Goal: Task Accomplishment & Management: Complete application form

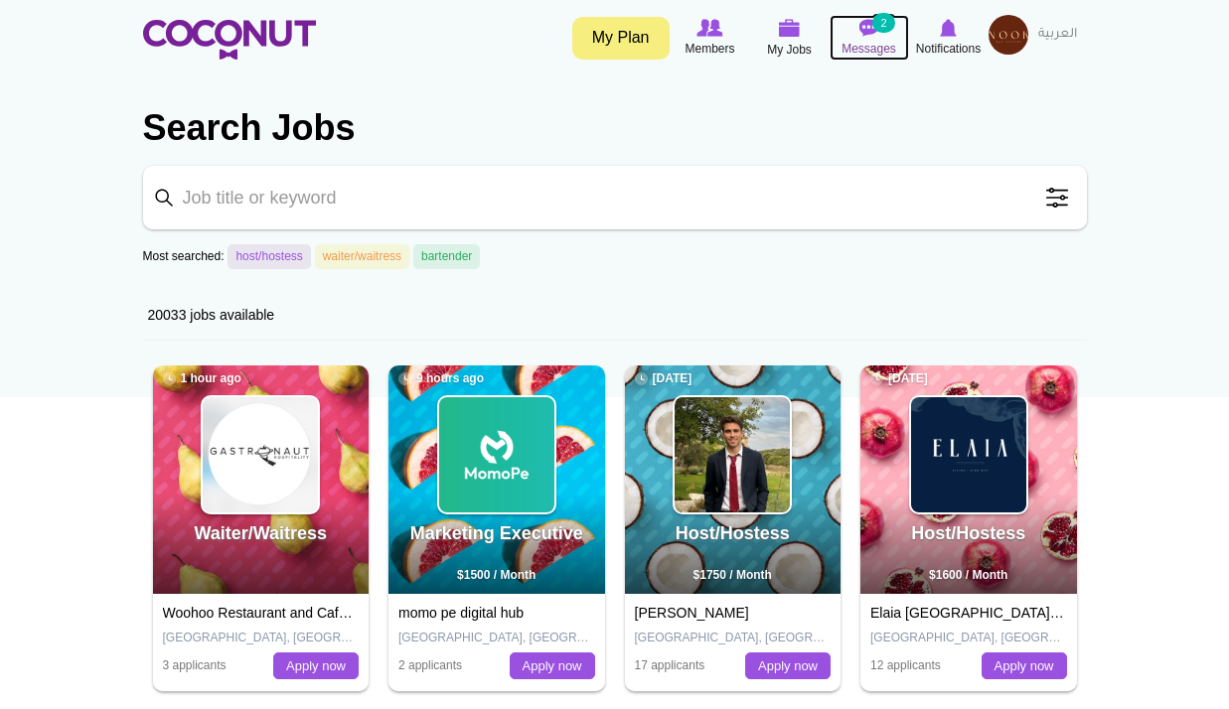
click at [862, 36] on img at bounding box center [869, 28] width 20 height 18
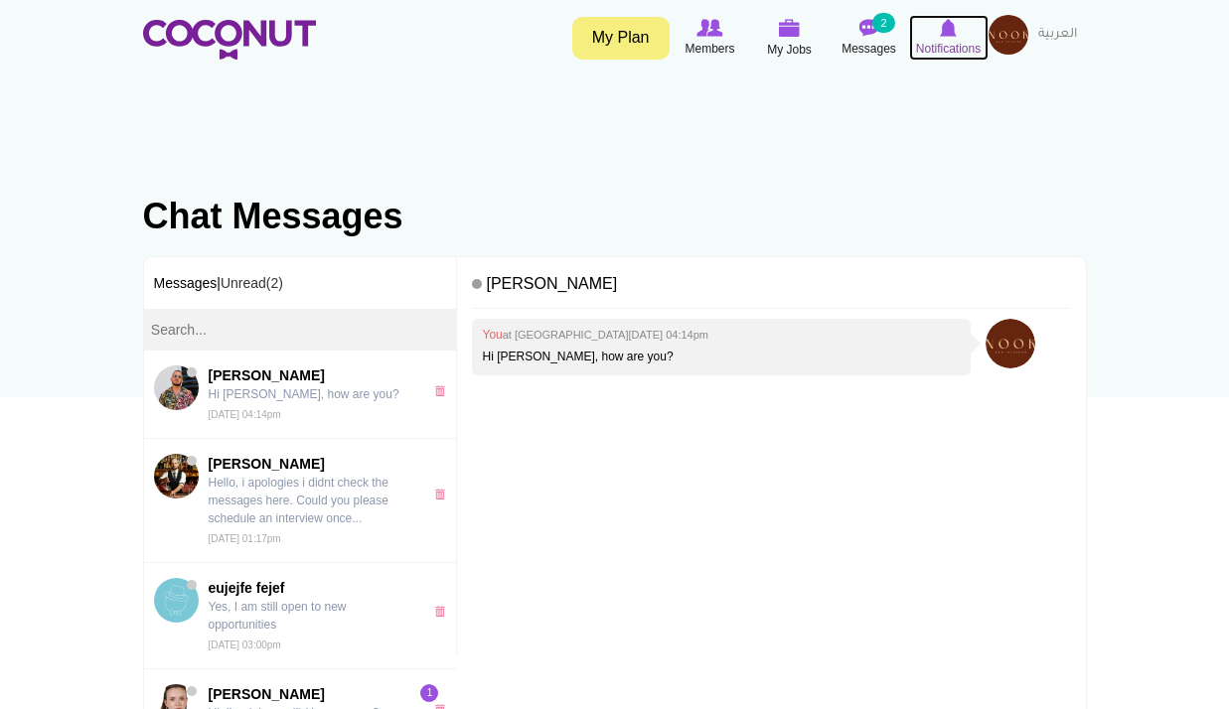
click at [946, 36] on img at bounding box center [948, 28] width 17 height 18
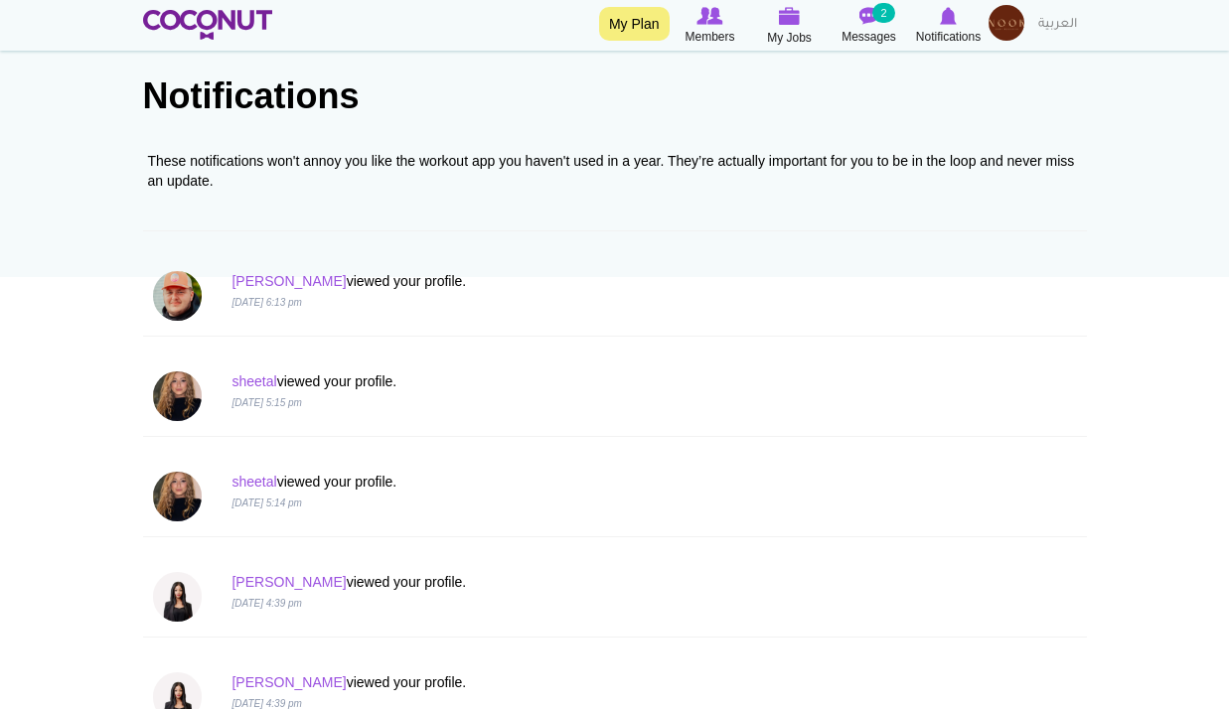
scroll to position [298, 0]
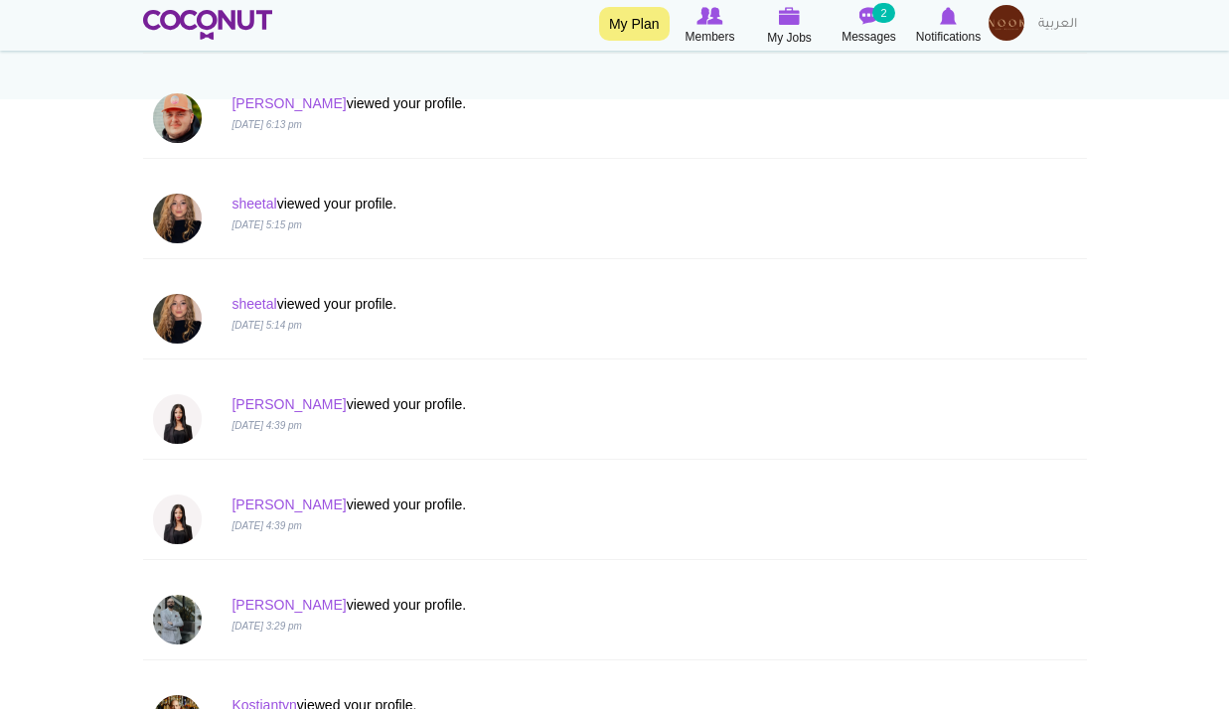
click at [995, 37] on img at bounding box center [1006, 23] width 36 height 36
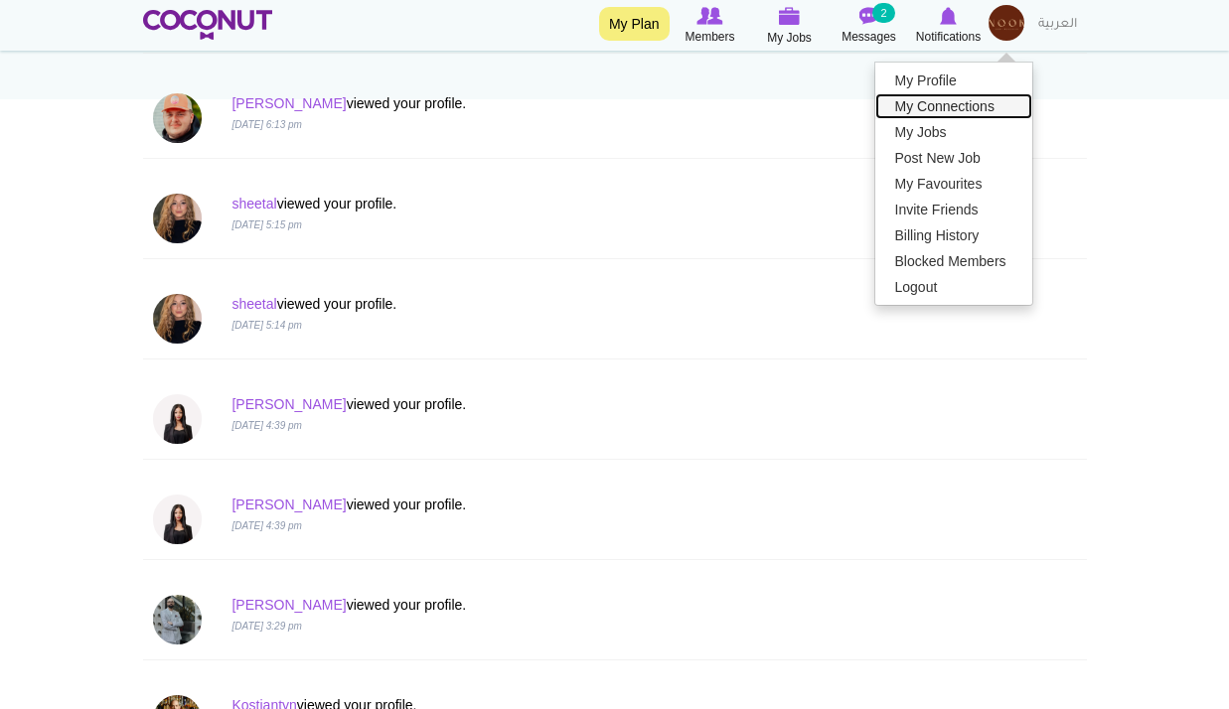
click at [948, 100] on link "My Connections" at bounding box center [953, 106] width 157 height 26
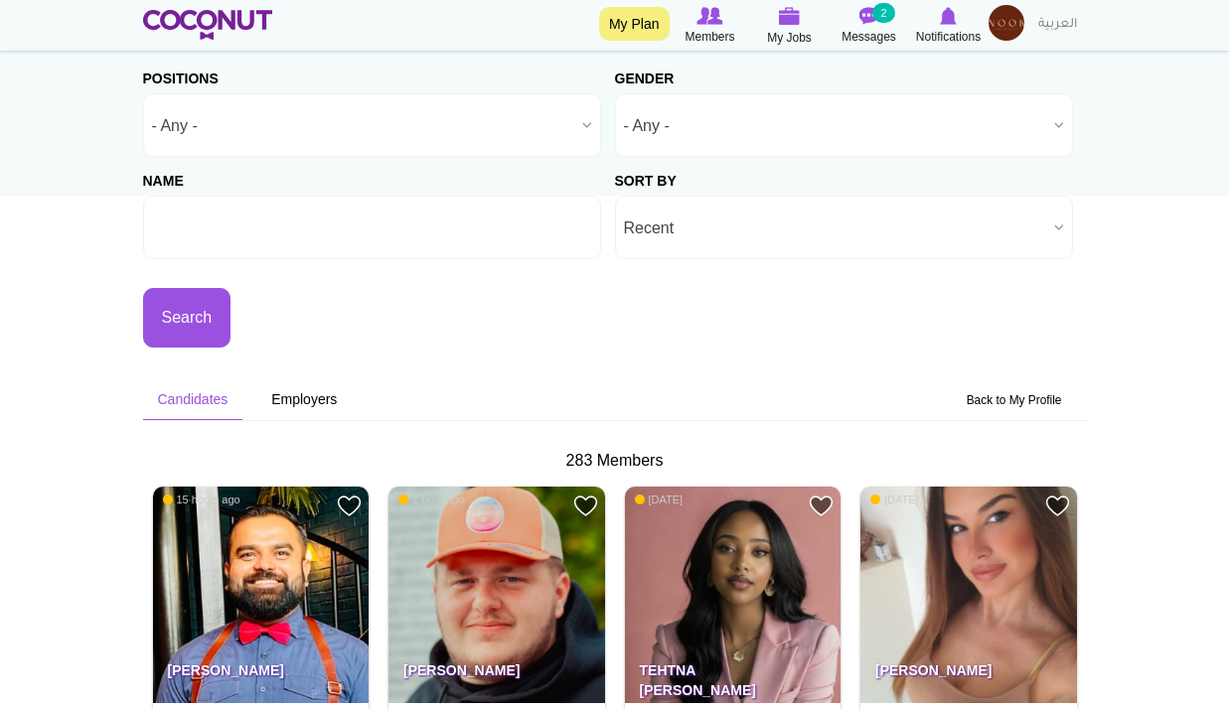
scroll to position [497, 0]
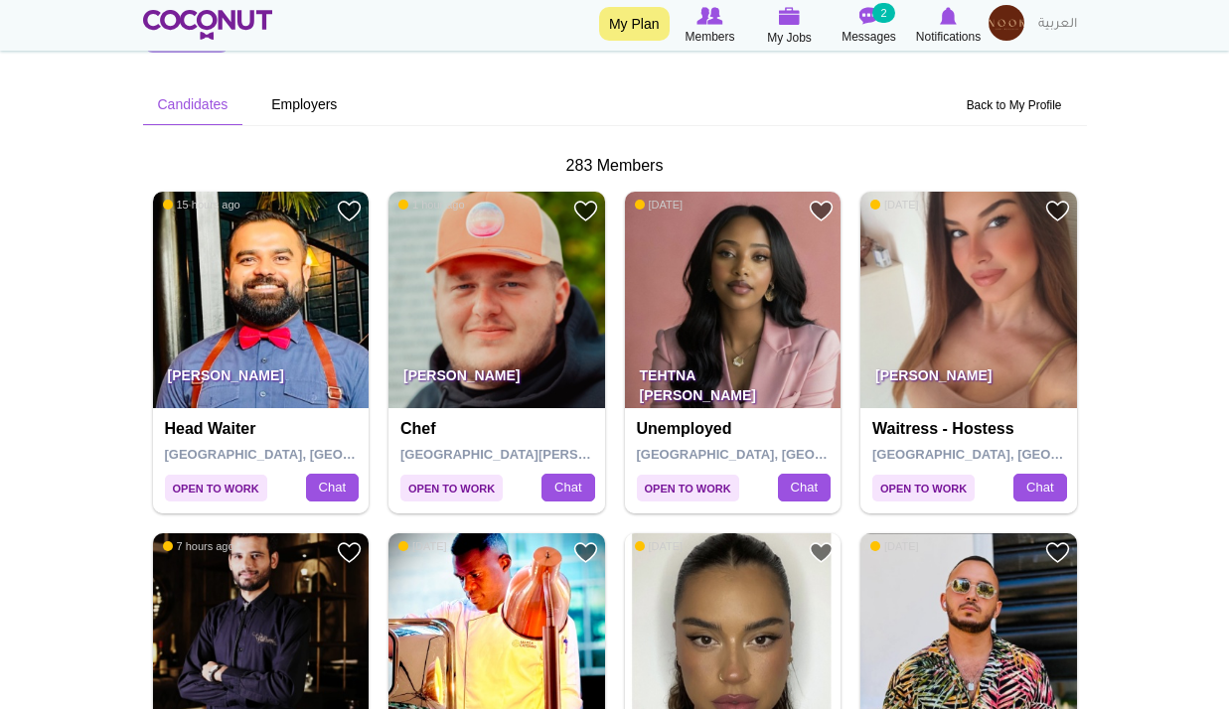
click at [302, 337] on img at bounding box center [261, 300] width 217 height 217
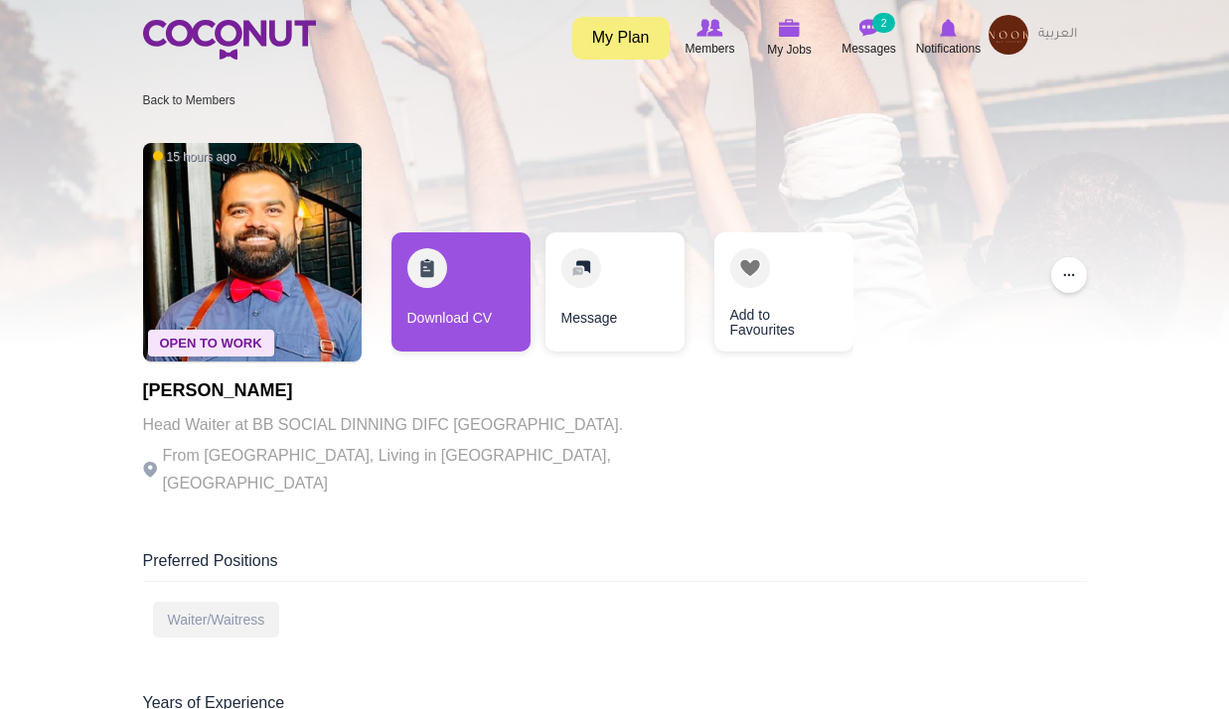
click at [1005, 38] on img at bounding box center [1008, 35] width 40 height 40
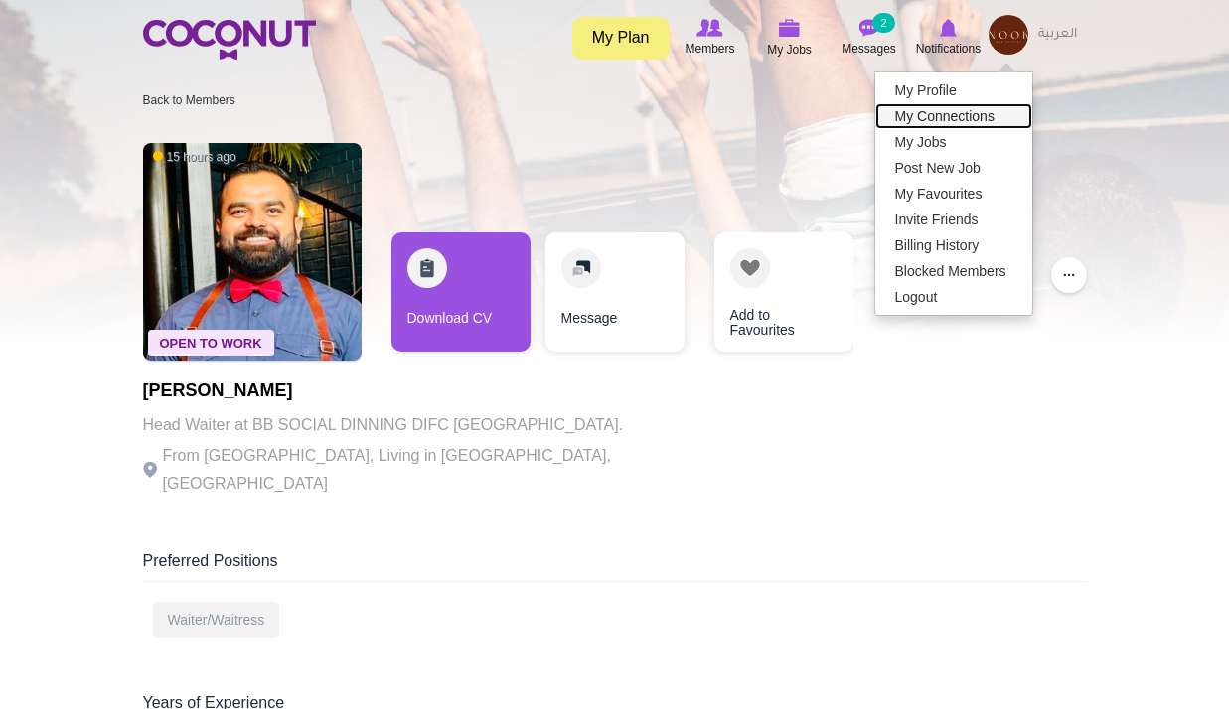
click at [970, 119] on link "My Connections" at bounding box center [953, 116] width 157 height 26
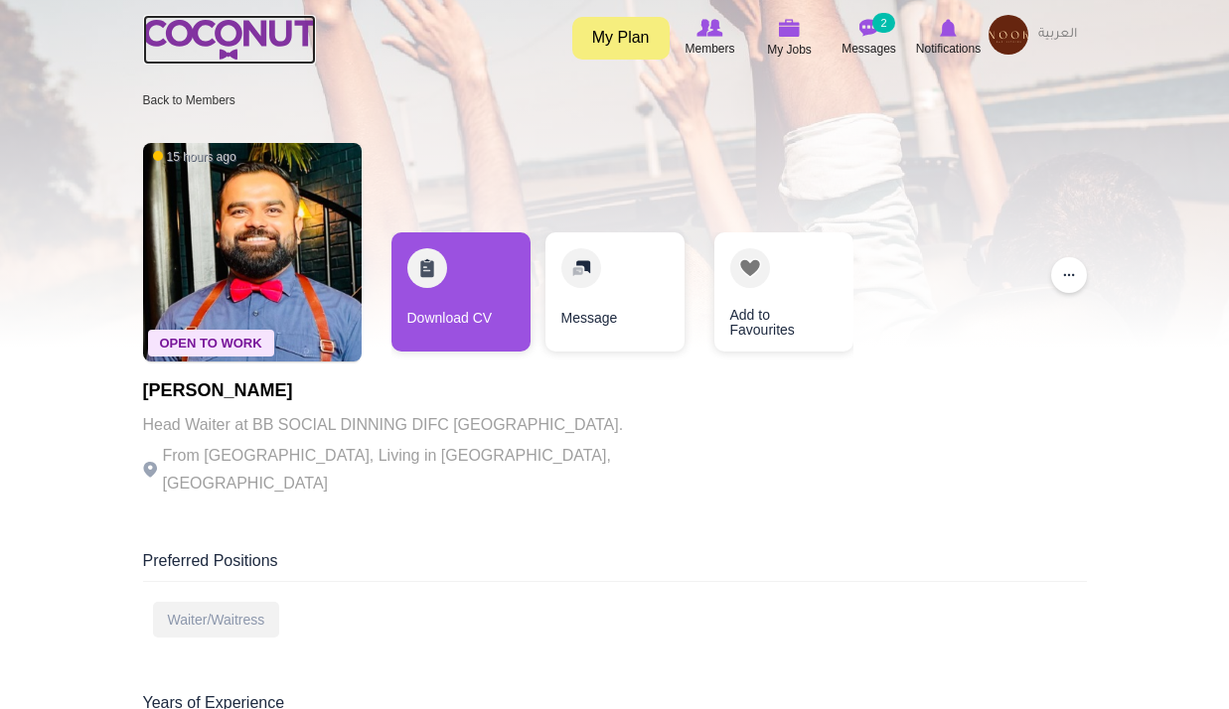
click at [276, 40] on img at bounding box center [229, 40] width 173 height 40
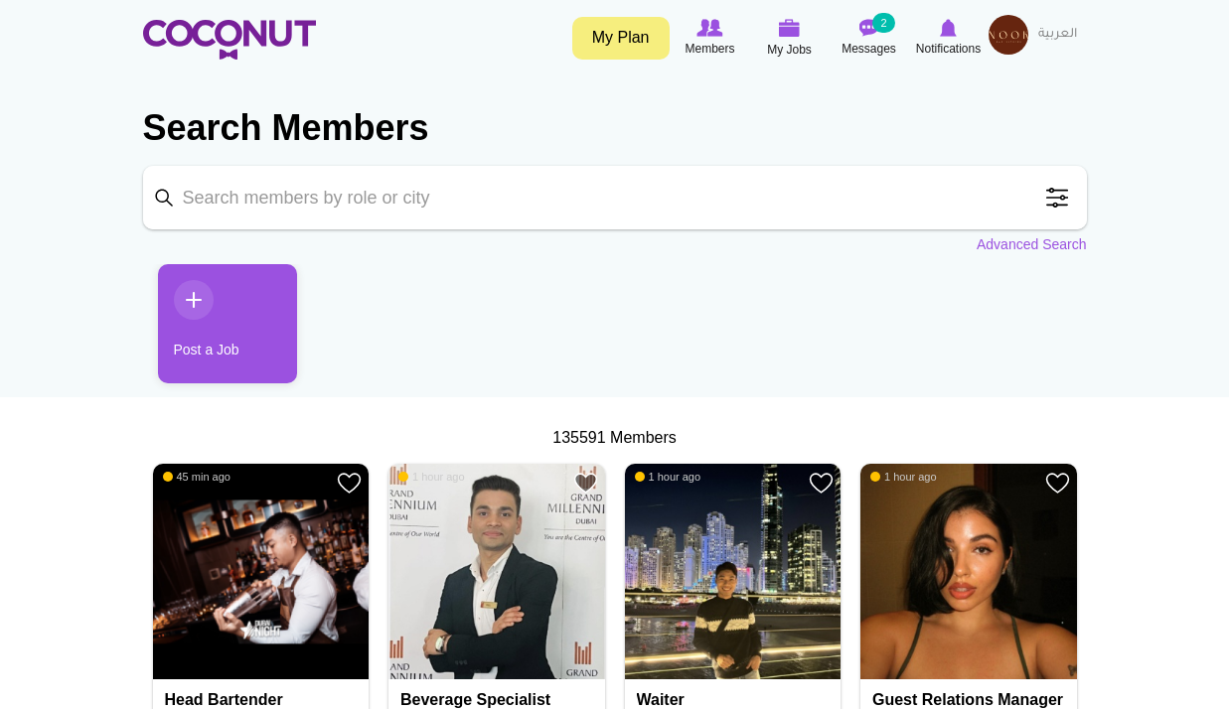
click at [780, 194] on input "Keyword" at bounding box center [615, 198] width 944 height 64
click button "Search" at bounding box center [0, 0] width 0 height 0
type input "Bahrain"
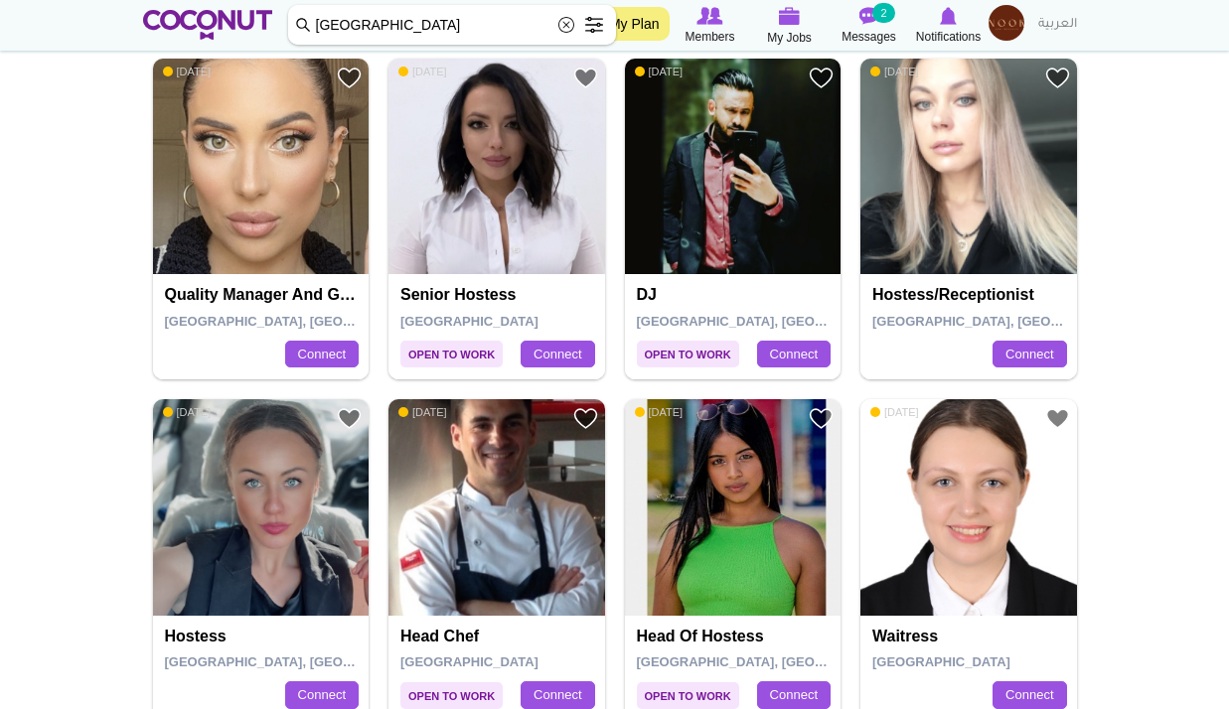
scroll to position [1192, 0]
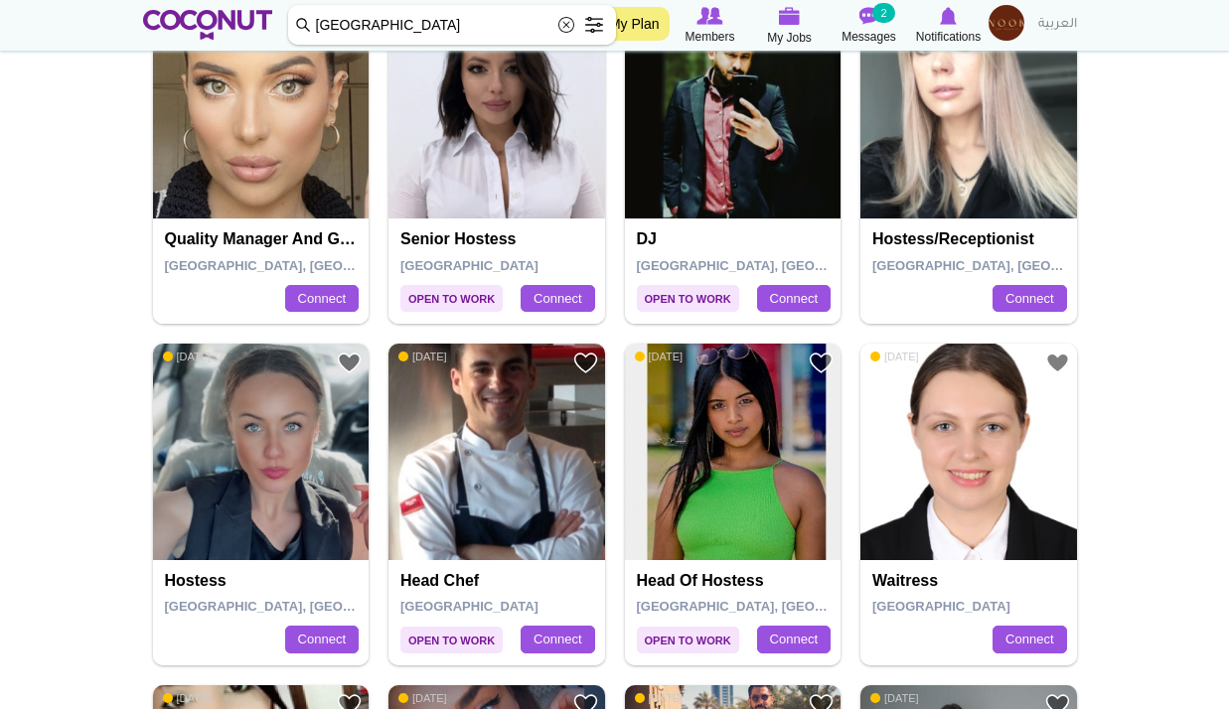
click at [992, 200] on img at bounding box center [968, 111] width 217 height 217
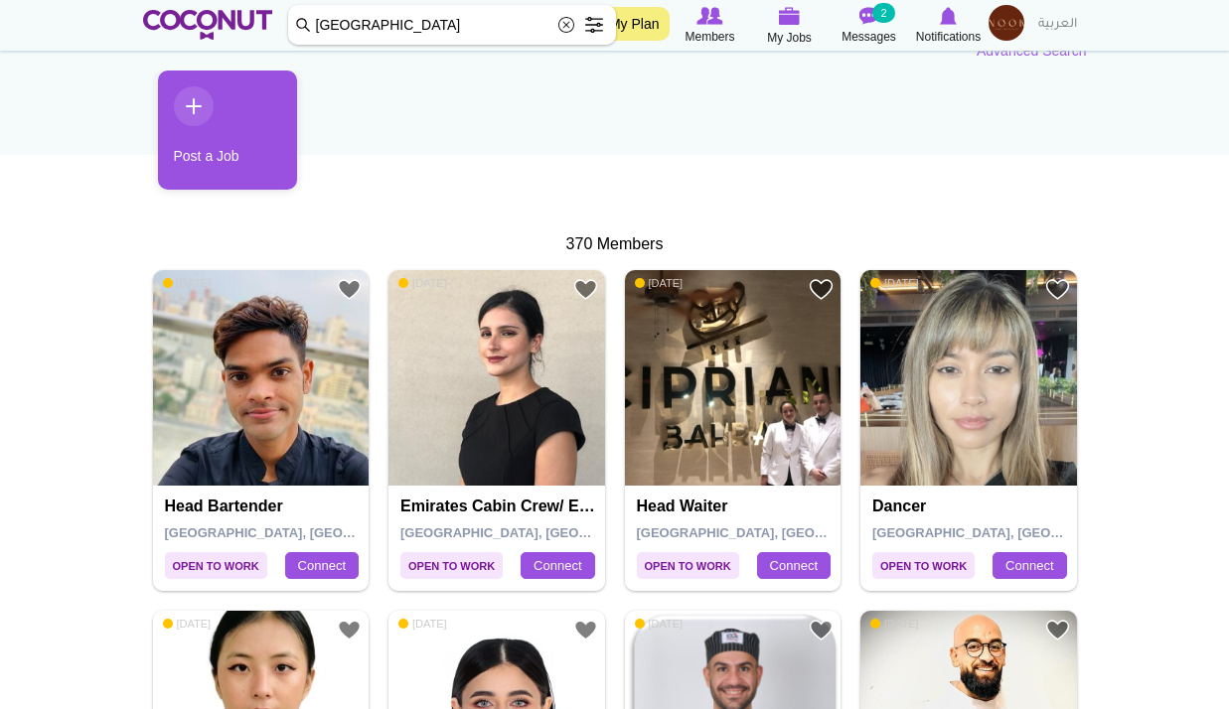
scroll to position [199, 0]
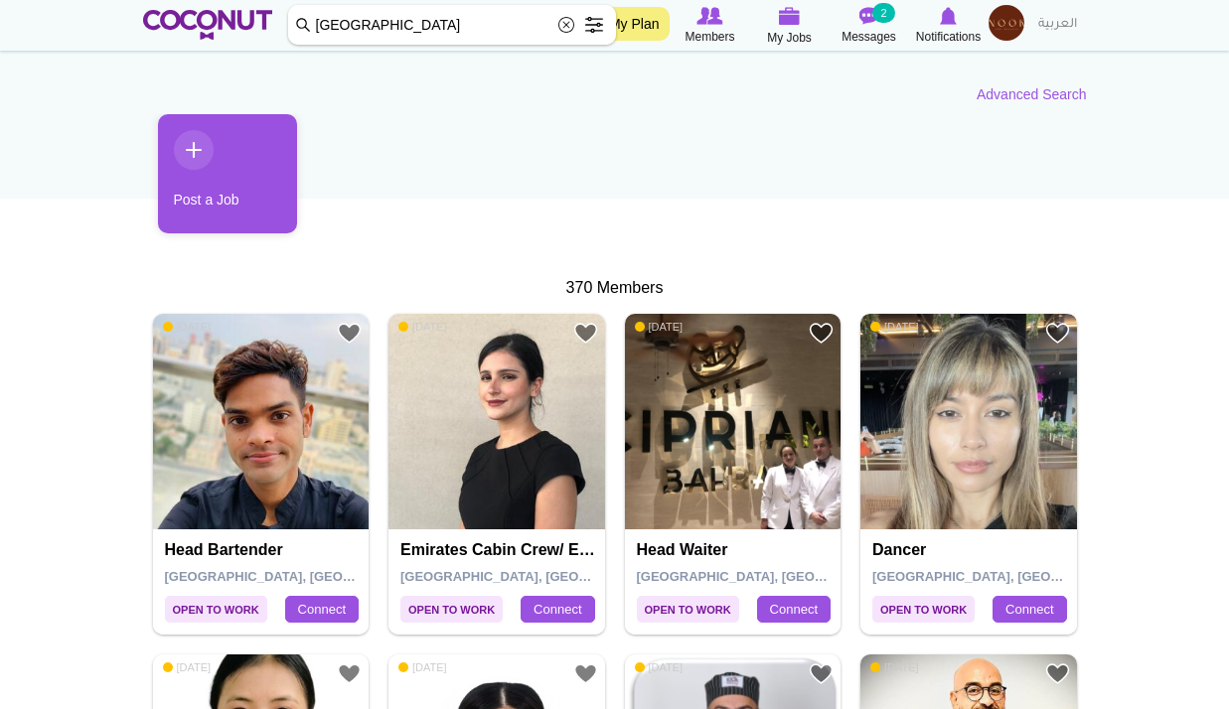
click at [999, 402] on img at bounding box center [968, 422] width 217 height 217
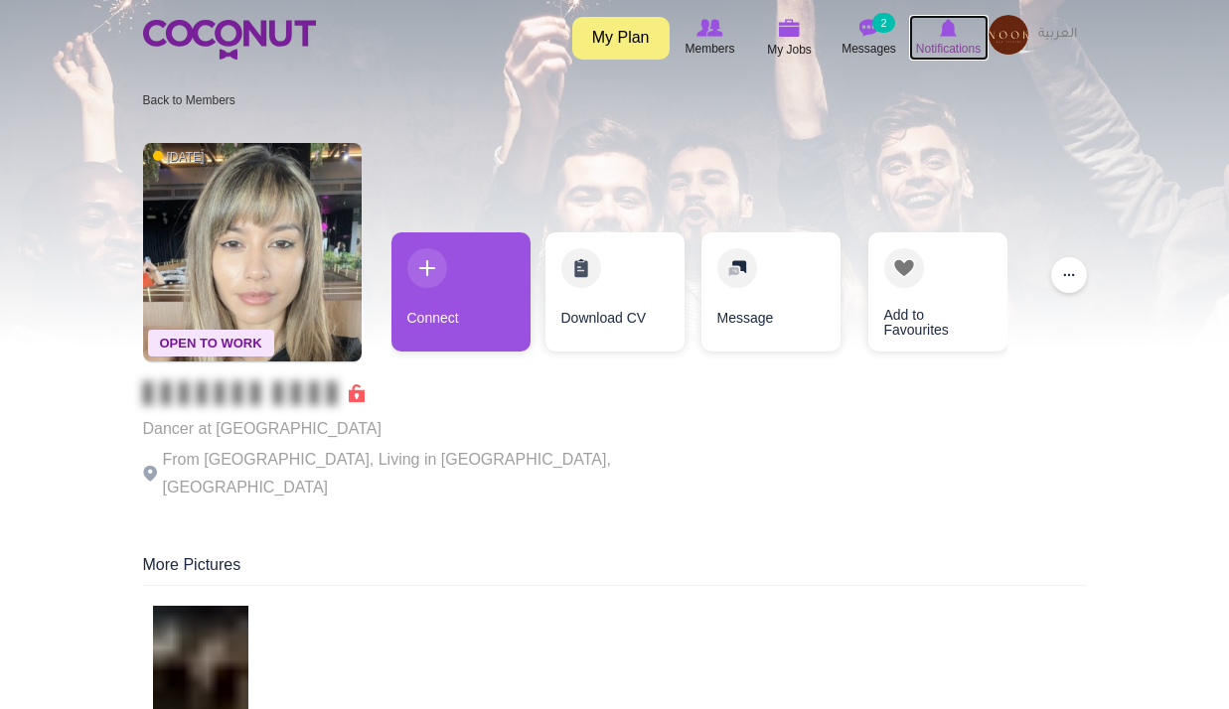
click at [955, 46] on span "Notifications" at bounding box center [948, 49] width 65 height 20
click at [1003, 47] on img at bounding box center [1008, 35] width 40 height 40
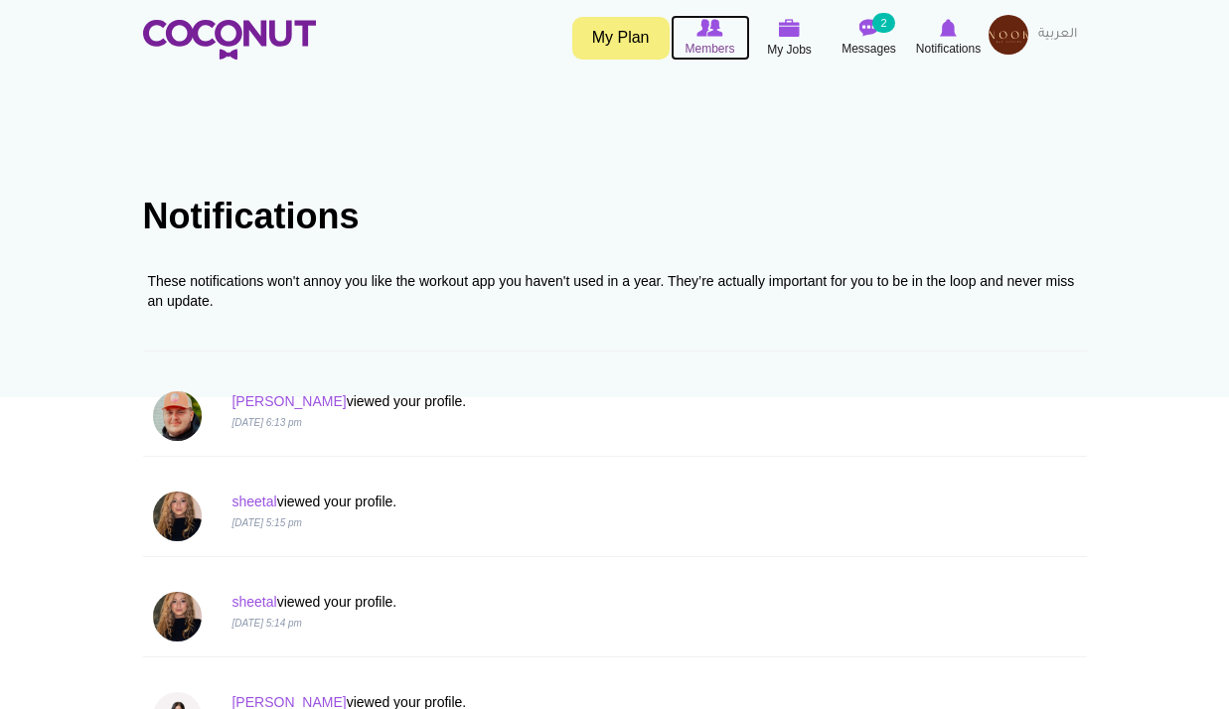
click at [711, 44] on span "Members" at bounding box center [709, 49] width 50 height 20
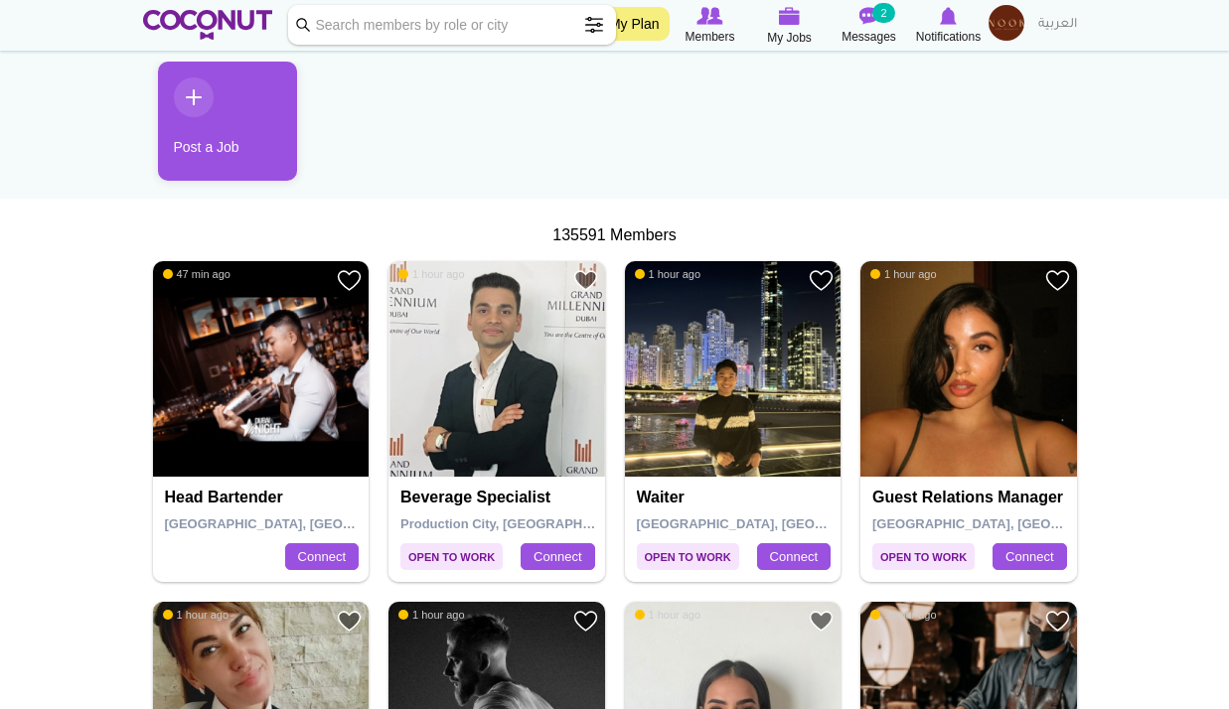
scroll to position [695, 0]
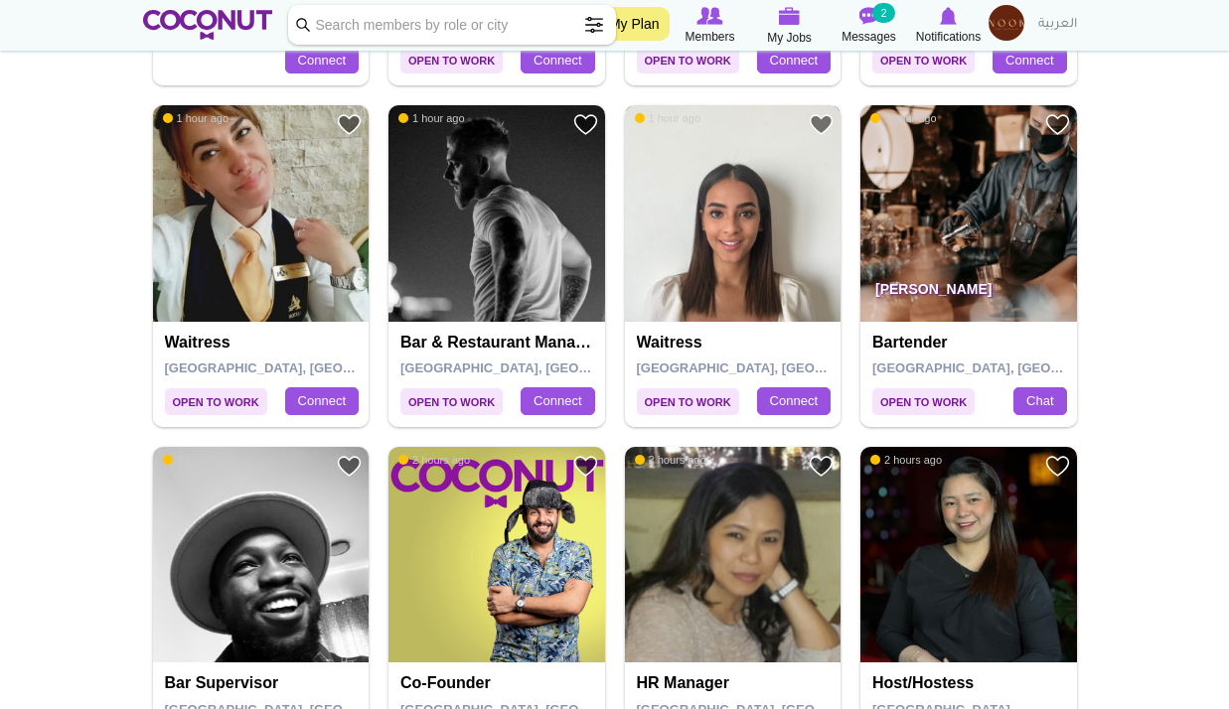
click at [760, 219] on img at bounding box center [733, 213] width 217 height 217
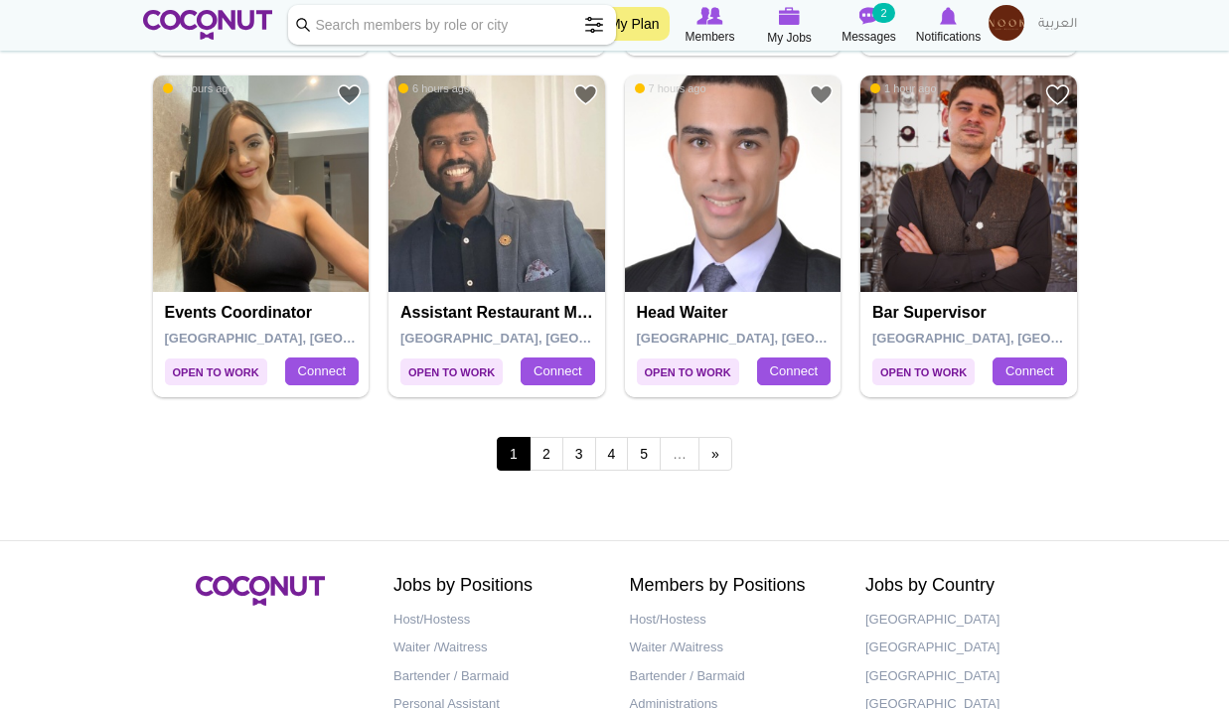
scroll to position [3576, 0]
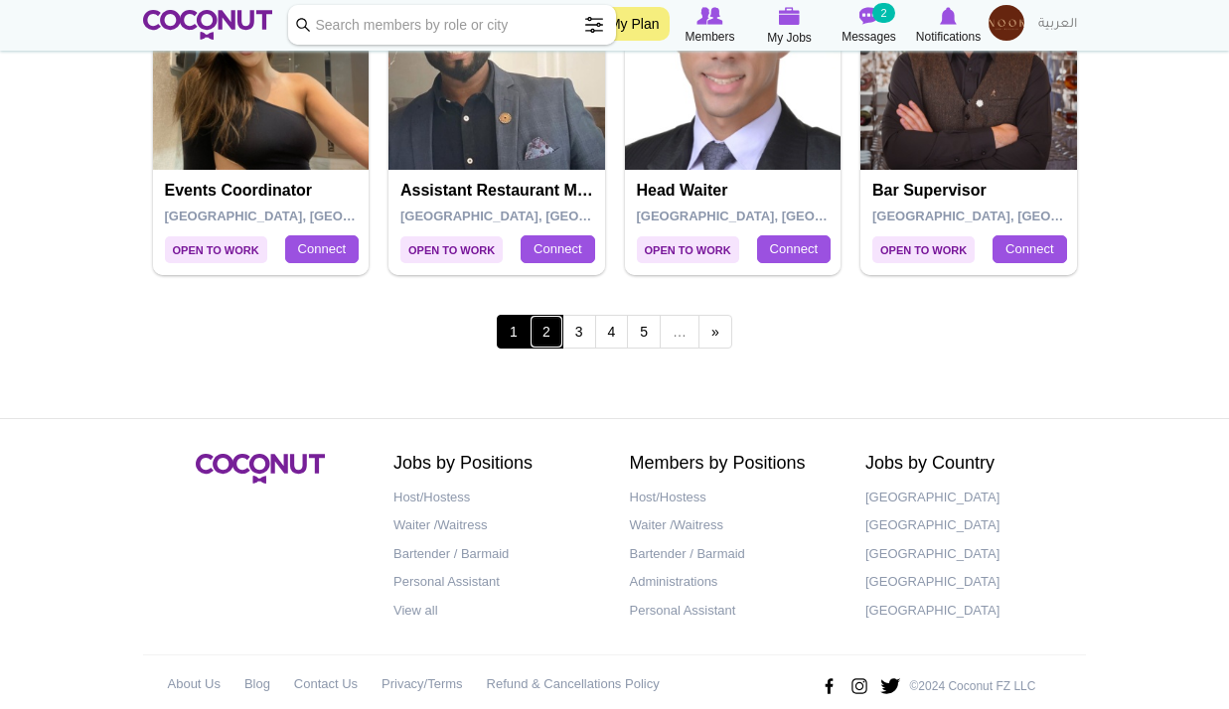
click at [553, 333] on link "2" at bounding box center [547, 332] width 34 height 34
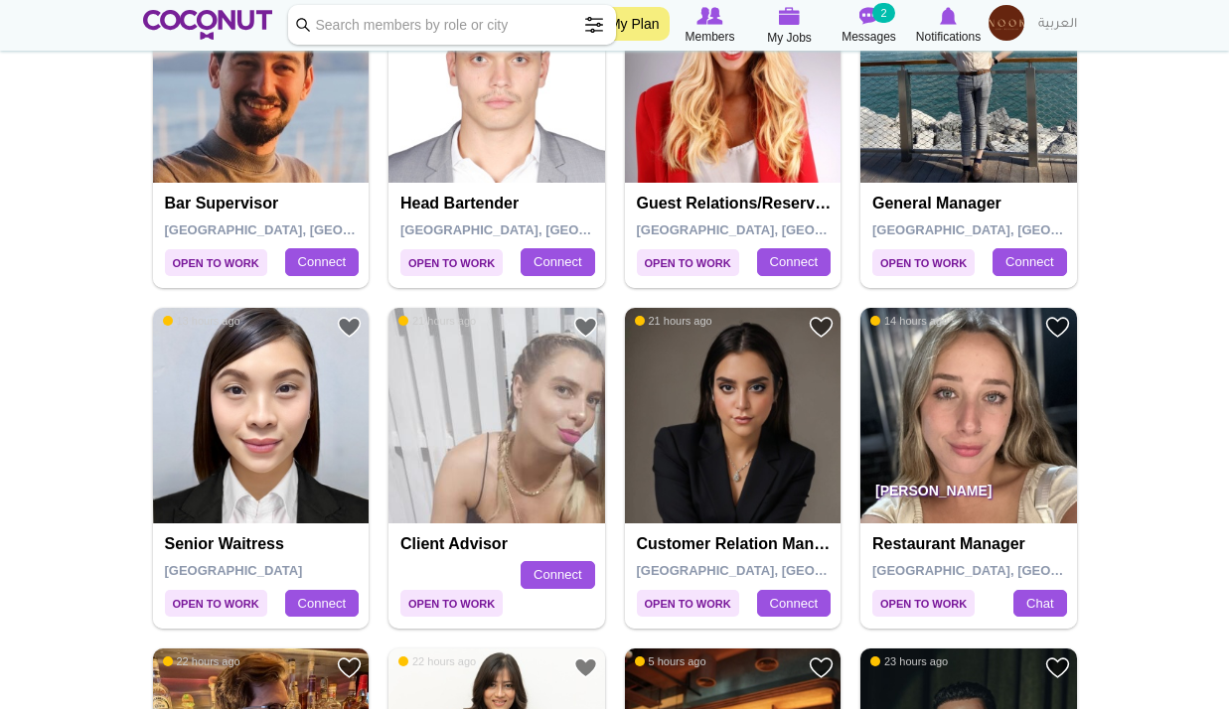
scroll to position [3477, 0]
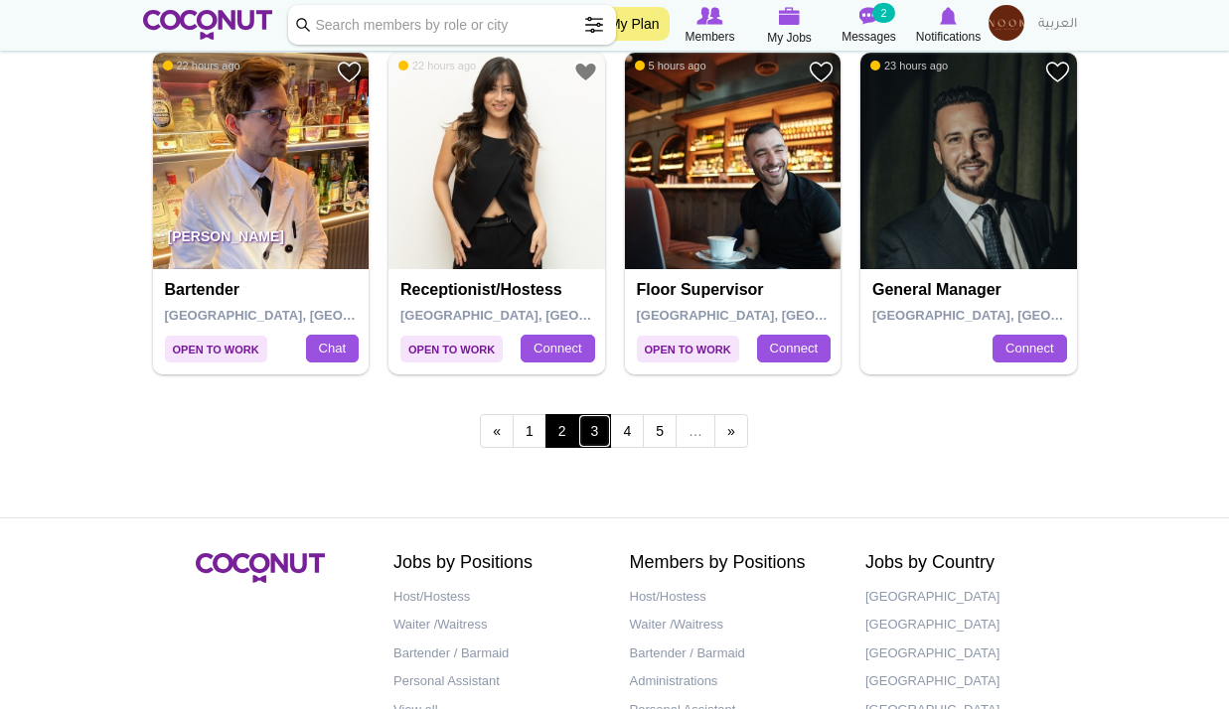
click at [598, 441] on link "3" at bounding box center [595, 431] width 34 height 34
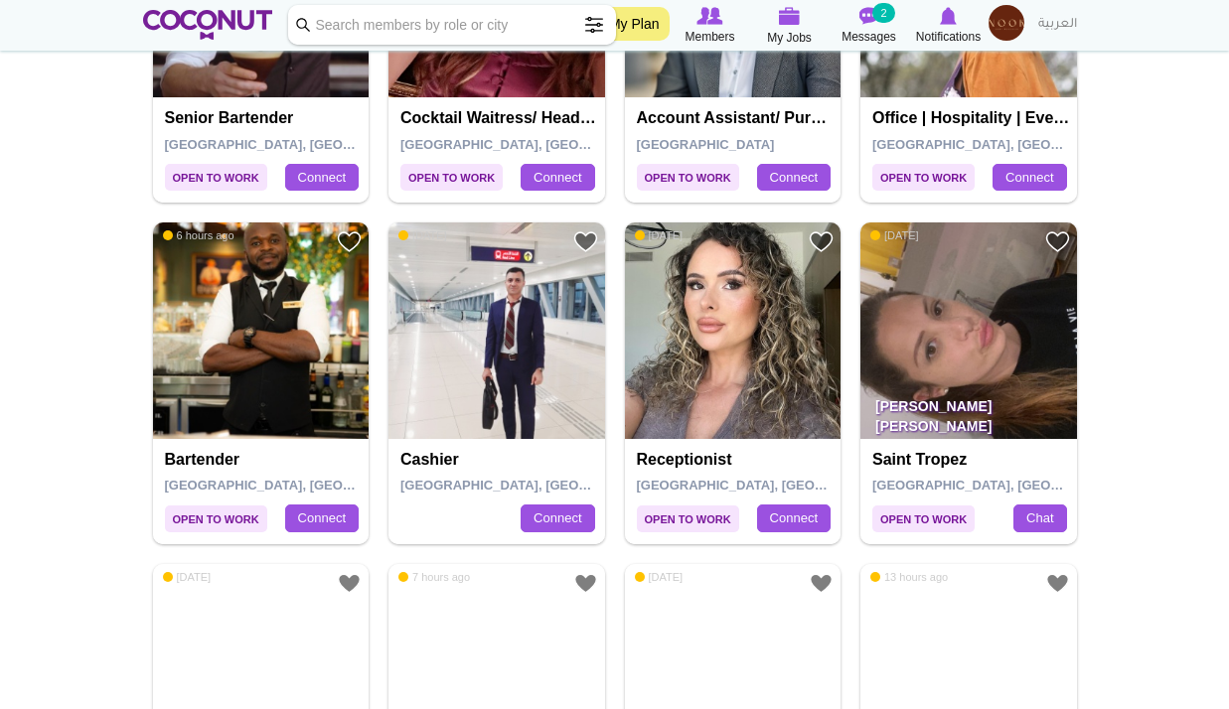
scroll to position [2285, 0]
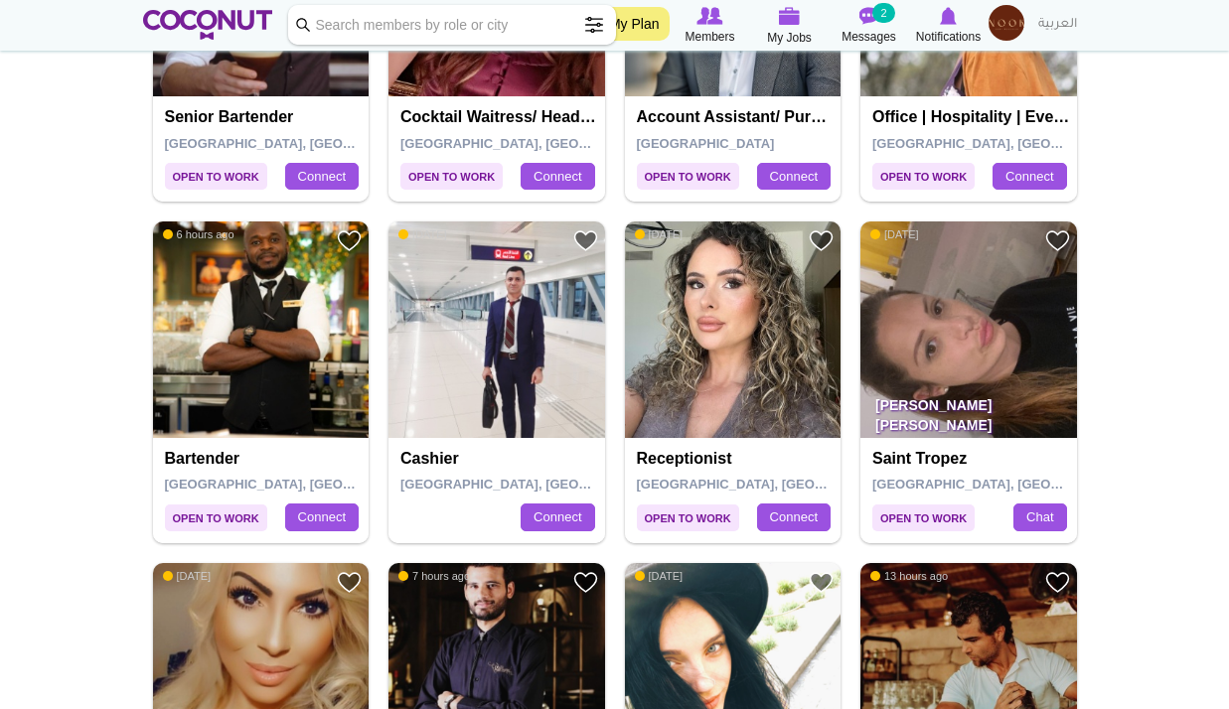
click at [402, 23] on input "Keyword" at bounding box center [452, 25] width 328 height 40
type input "Ukraine"
click button "Search" at bounding box center [0, 0] width 0 height 0
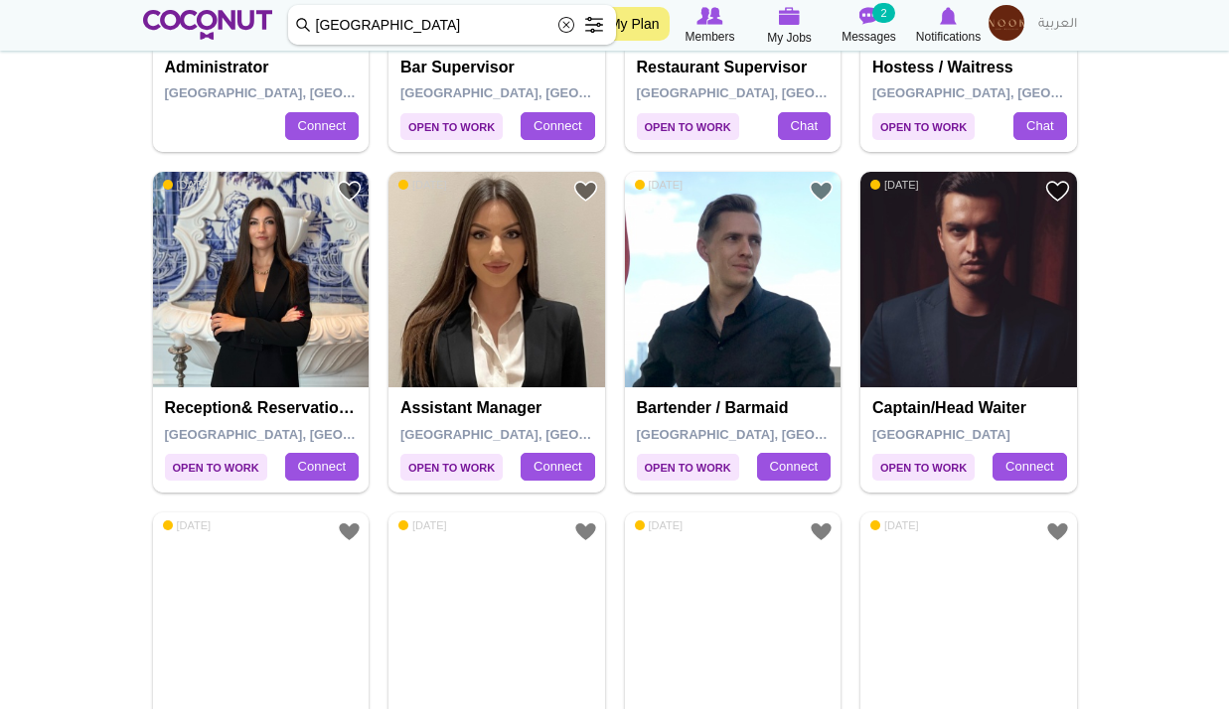
scroll to position [1788, 0]
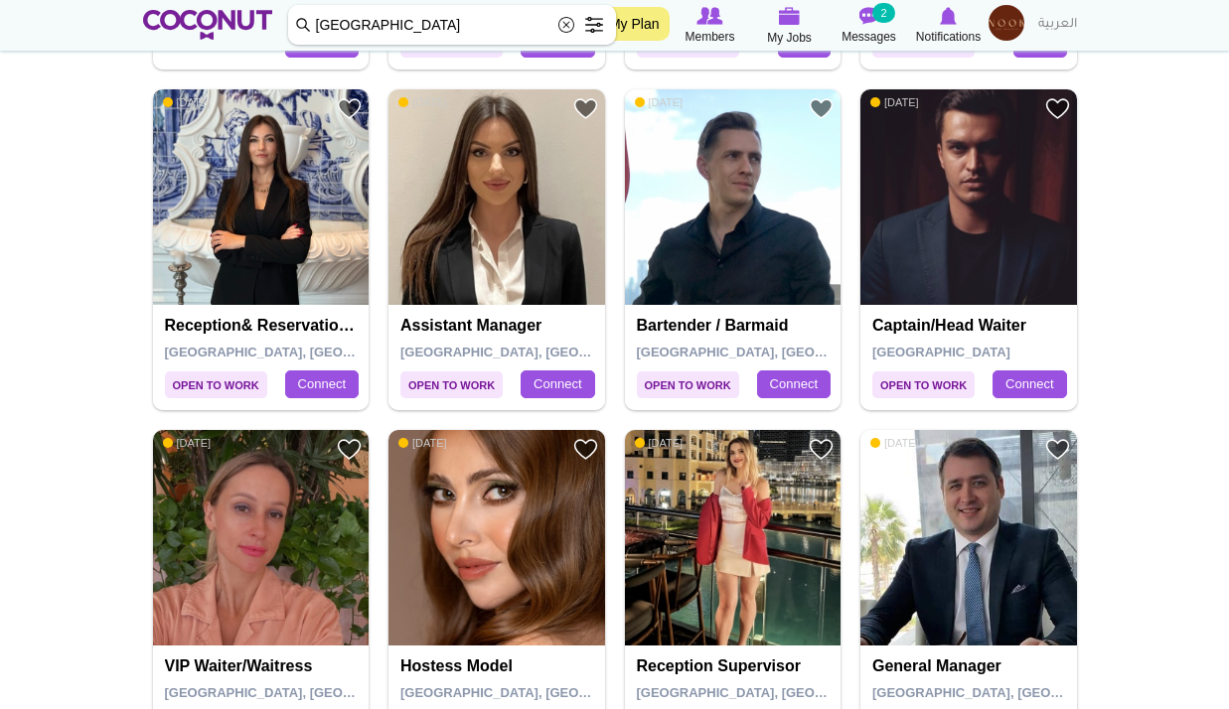
click at [241, 250] on img at bounding box center [261, 197] width 217 height 217
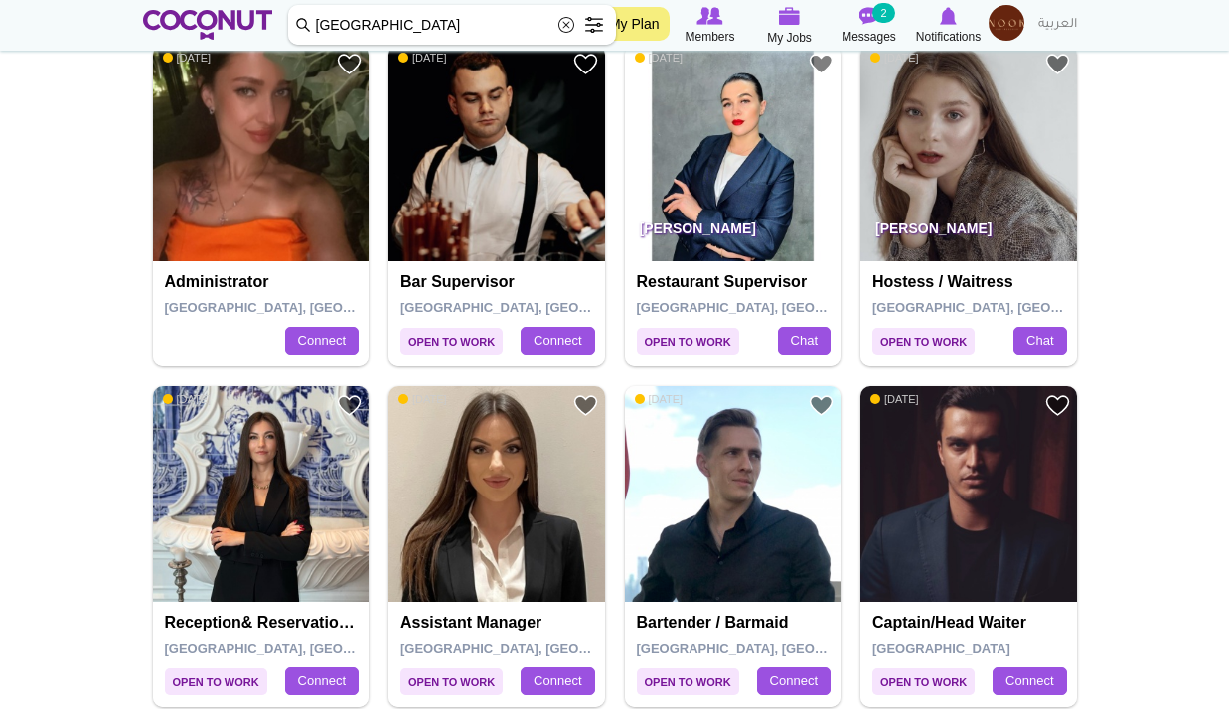
scroll to position [1093, 0]
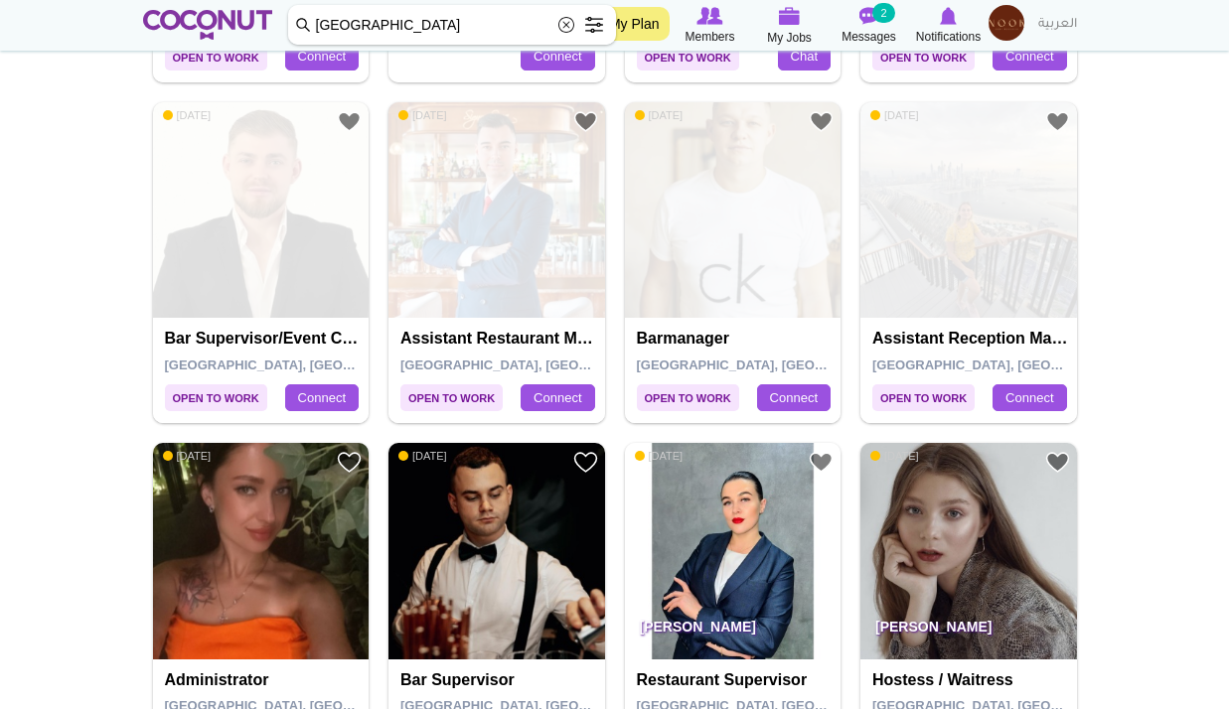
drag, startPoint x: 410, startPoint y: 17, endPoint x: 242, endPoint y: 25, distance: 168.1
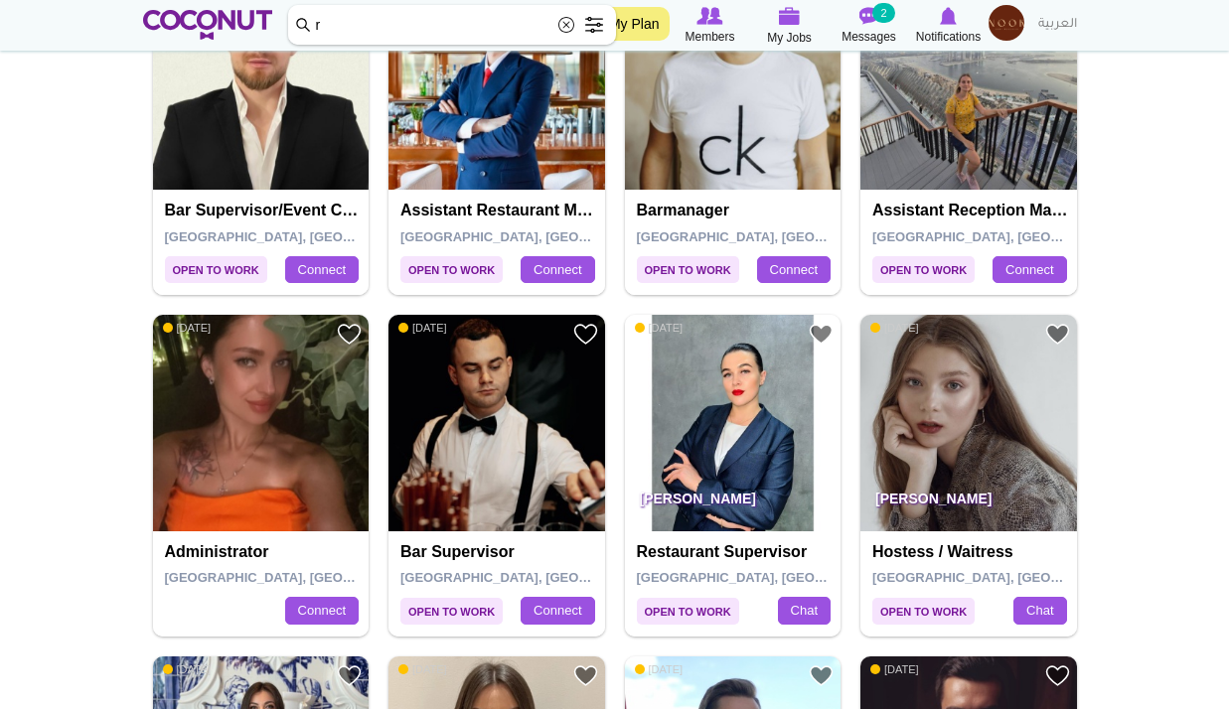
scroll to position [1590, 0]
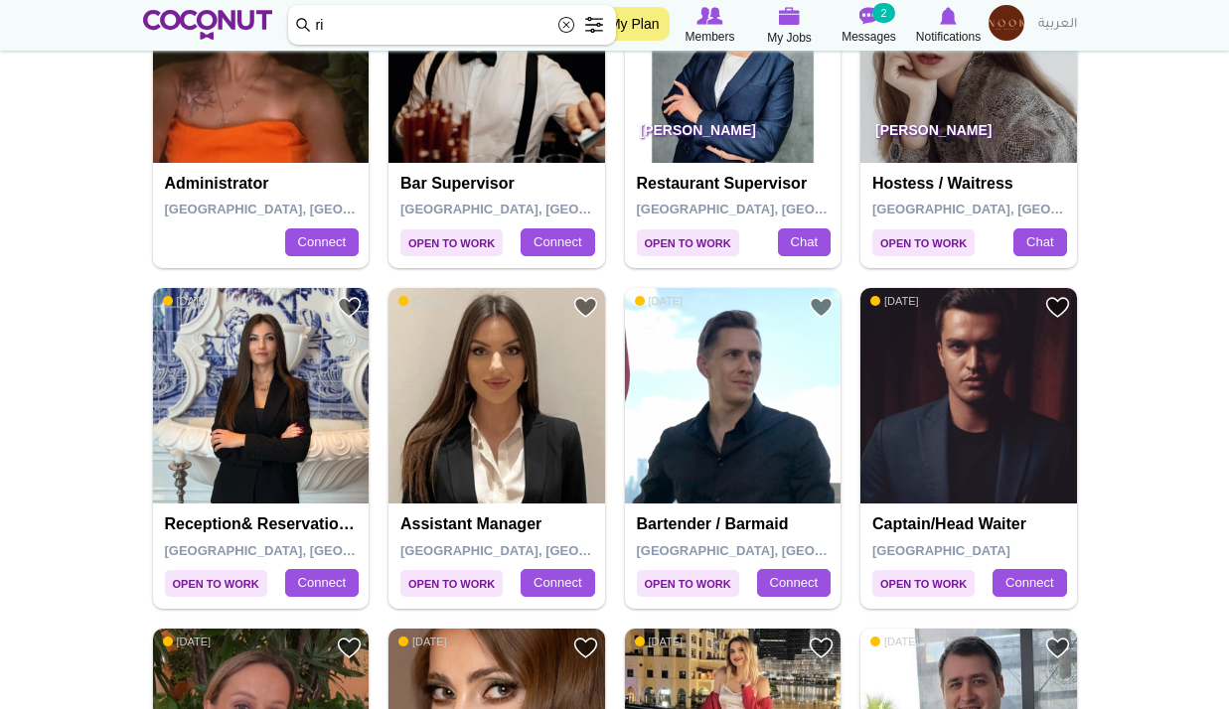
type input "r"
click button "Search" at bounding box center [0, 0] width 0 height 0
type input "Riyadh"
click button "Search" at bounding box center [0, 0] width 0 height 0
click at [338, 30] on input "Riyadh" at bounding box center [452, 25] width 328 height 40
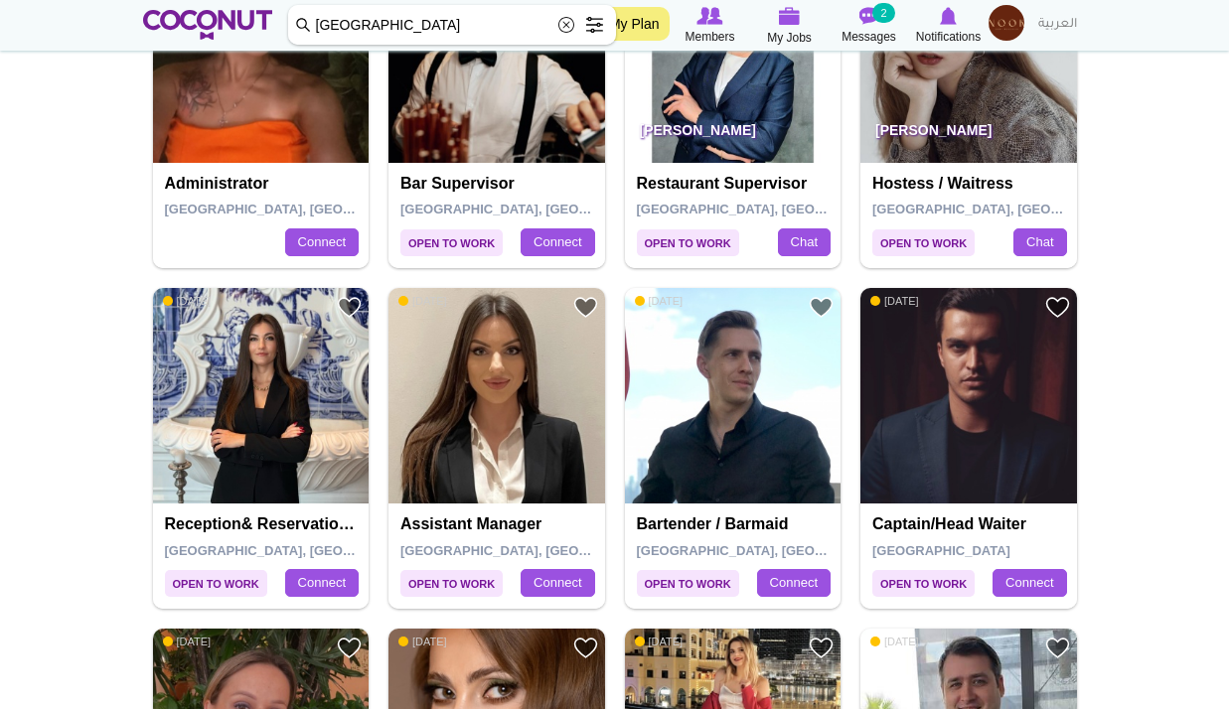
click at [338, 30] on input "Riyadh" at bounding box center [452, 25] width 328 height 40
click at [338, 30] on input "[GEOGRAPHIC_DATA]" at bounding box center [452, 25] width 328 height 40
click at [253, 34] on img at bounding box center [208, 25] width 130 height 30
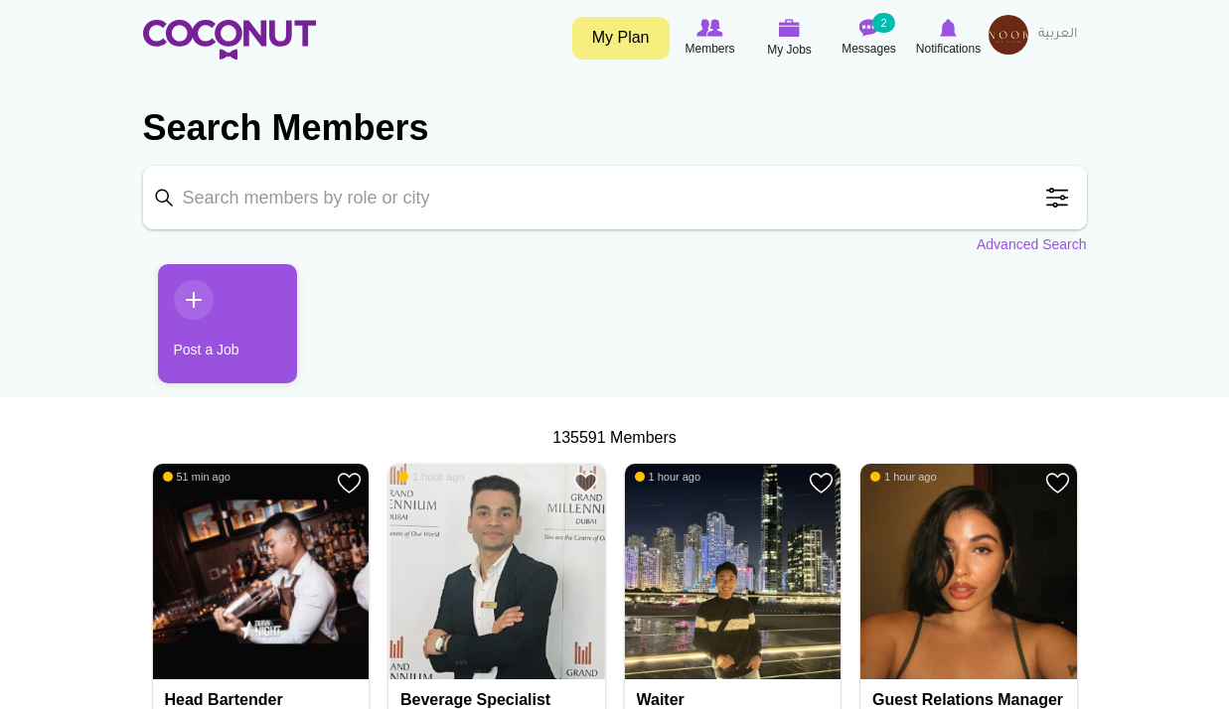
click at [413, 189] on input "Keyword" at bounding box center [615, 198] width 944 height 64
drag, startPoint x: 359, startPoint y: 209, endPoint x: 168, endPoint y: 192, distance: 191.5
click at [172, 192] on input "V" at bounding box center [615, 198] width 944 height 64
paste input "Riyadh"
type input "Riyadh"
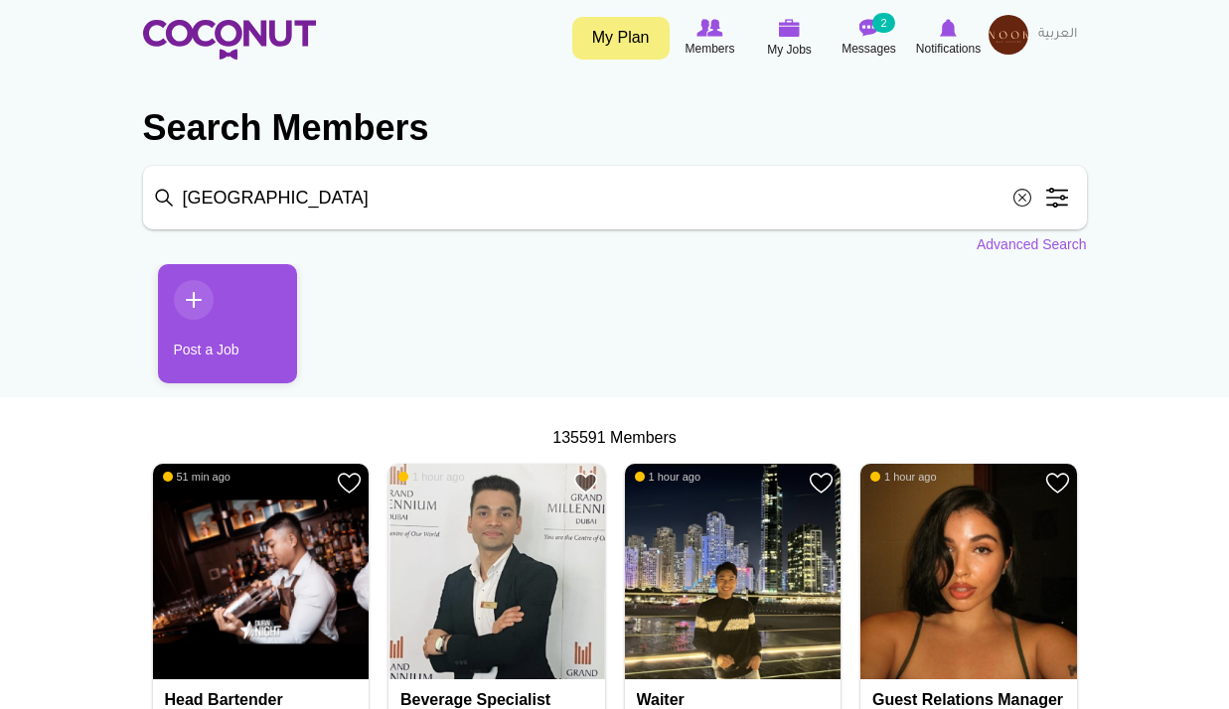
click button "Search" at bounding box center [0, 0] width 0 height 0
click at [458, 228] on input "Riyadh" at bounding box center [615, 198] width 944 height 64
click button "Search" at bounding box center [0, 0] width 0 height 0
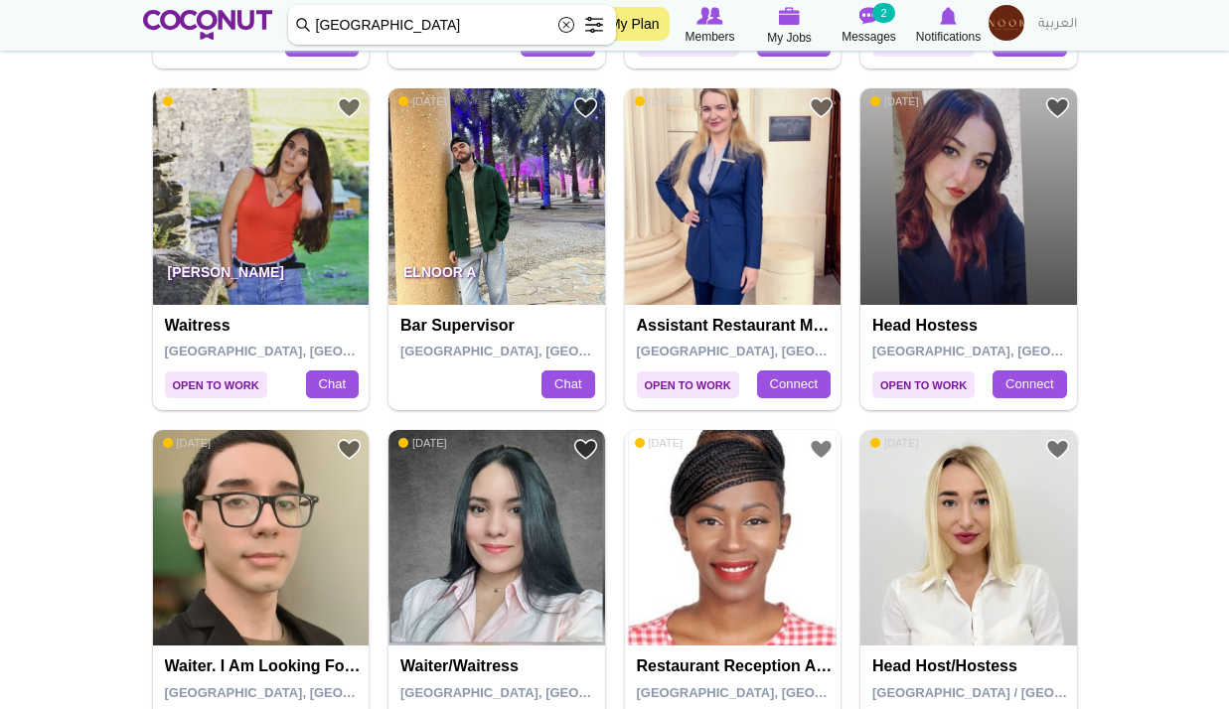
scroll to position [795, 0]
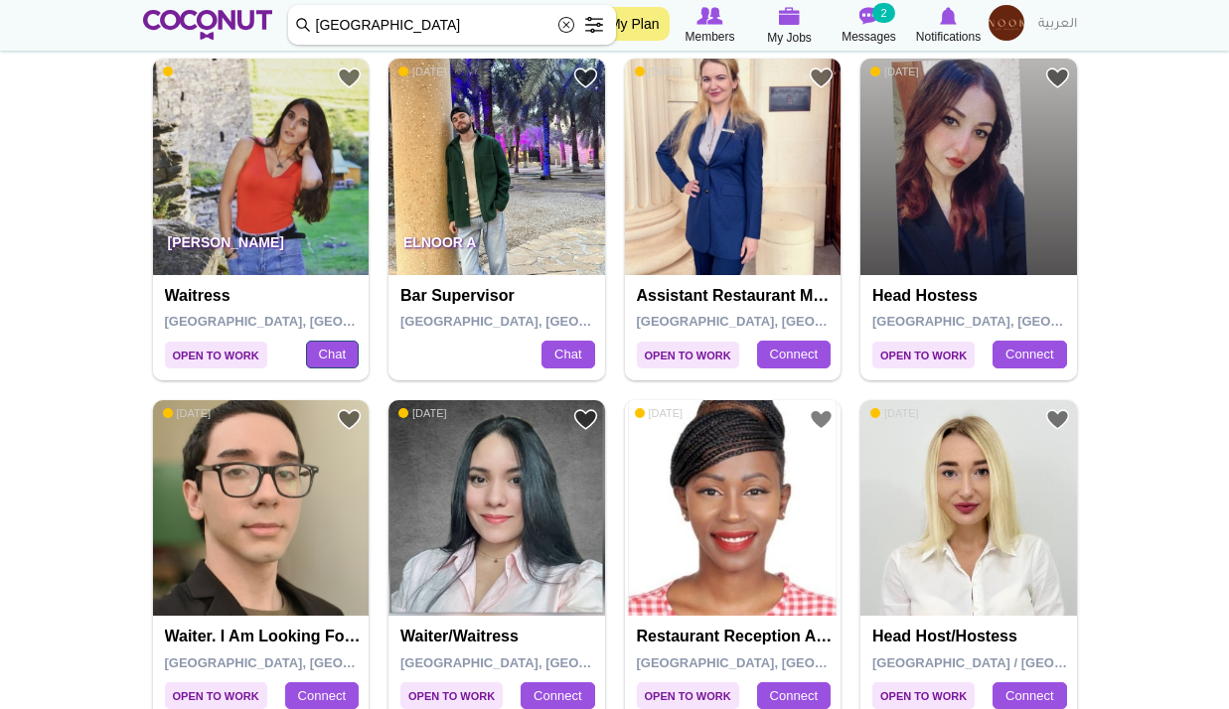
click at [331, 356] on link "Chat" at bounding box center [332, 355] width 53 height 28
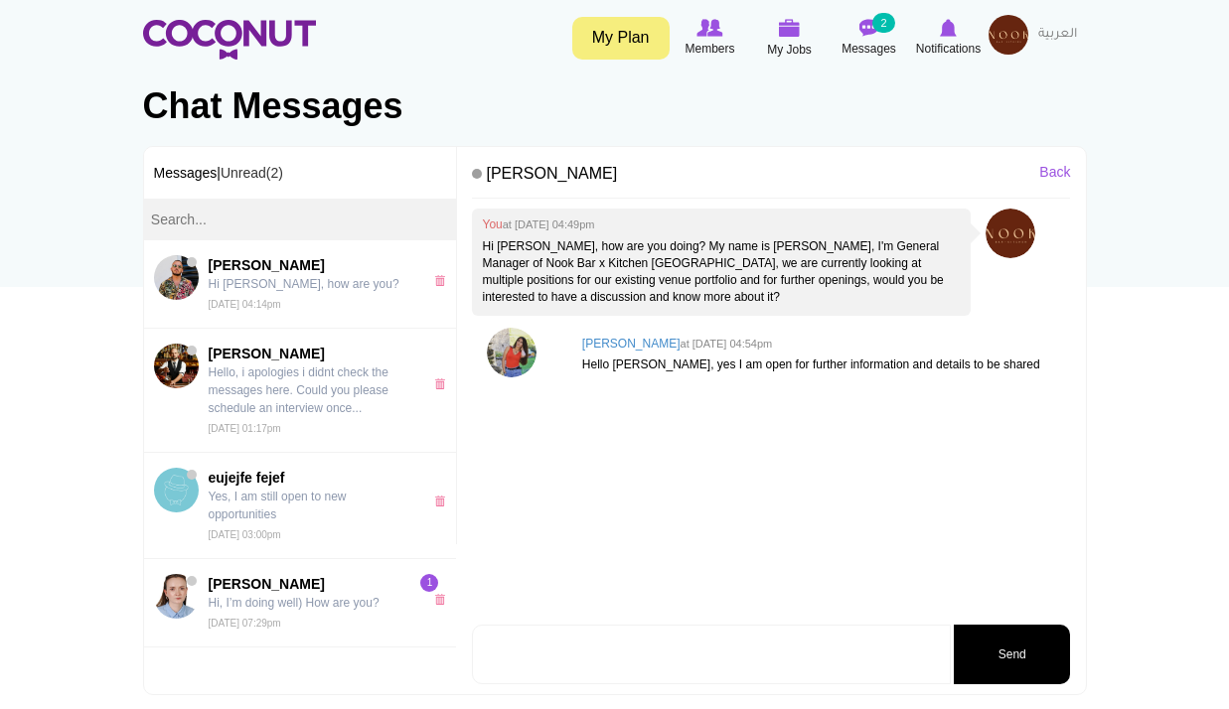
scroll to position [298, 0]
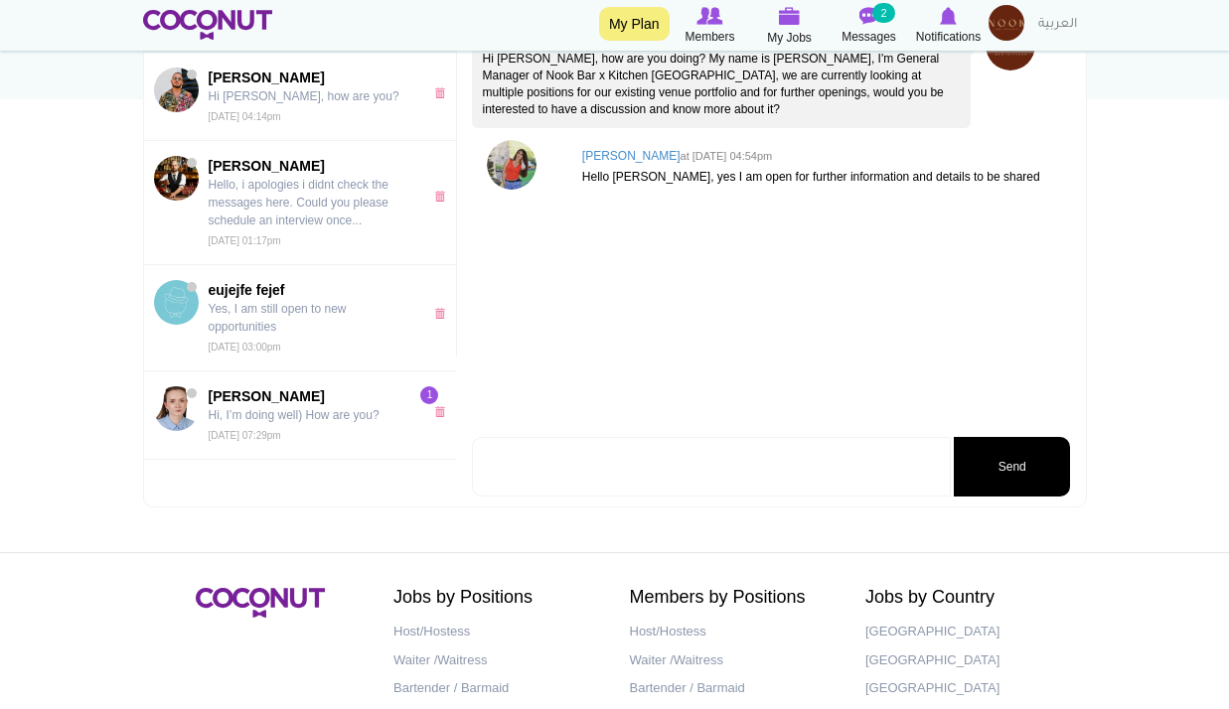
click at [680, 469] on textarea at bounding box center [711, 467] width 479 height 60
click at [682, 469] on textarea at bounding box center [711, 467] width 479 height 60
type textarea "Hi [PERSON_NAME], how is your things in Saudi going on?"
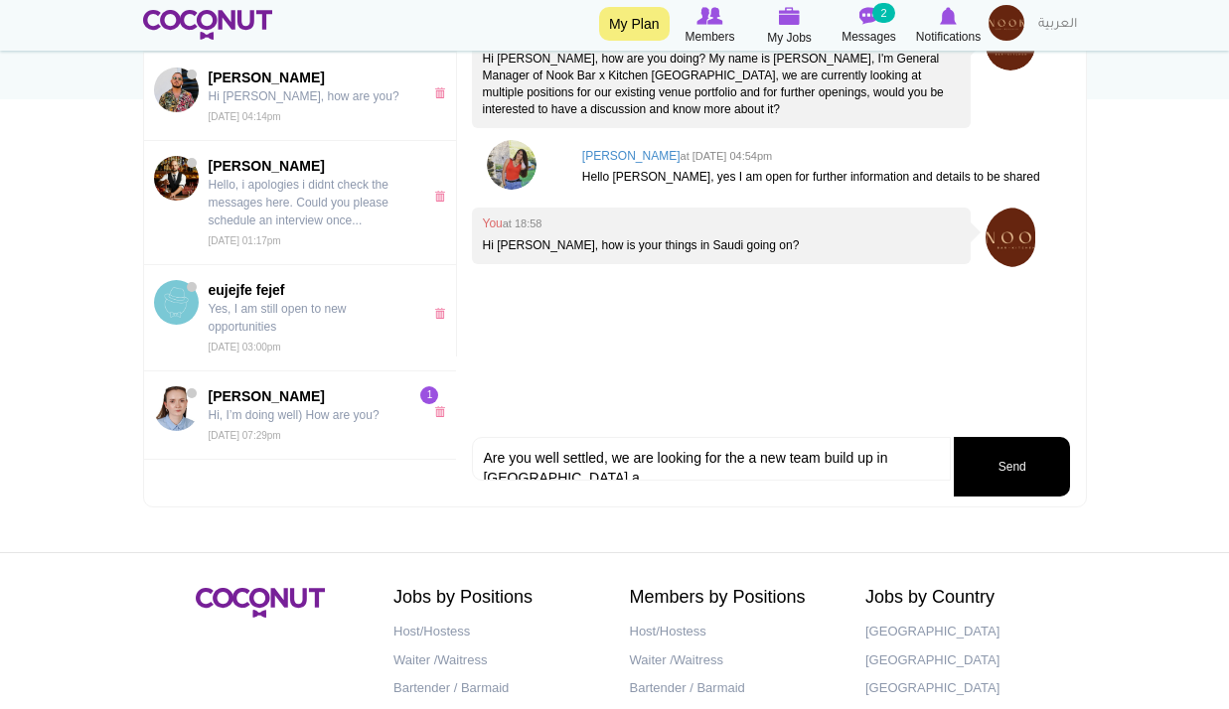
scroll to position [0, 0]
type textarea "Are you well settled, we are looking for a new team build up in [GEOGRAPHIC_DAT…"
click at [1012, 462] on button "Send" at bounding box center [1012, 467] width 116 height 60
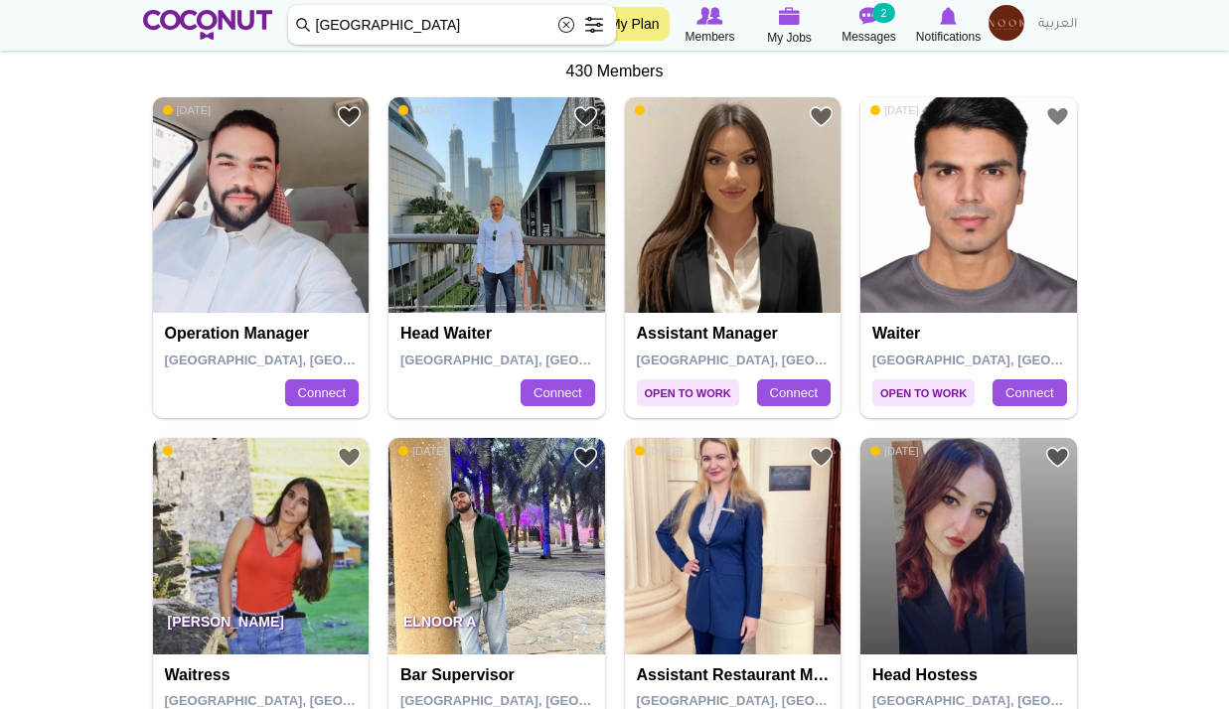
scroll to position [695, 0]
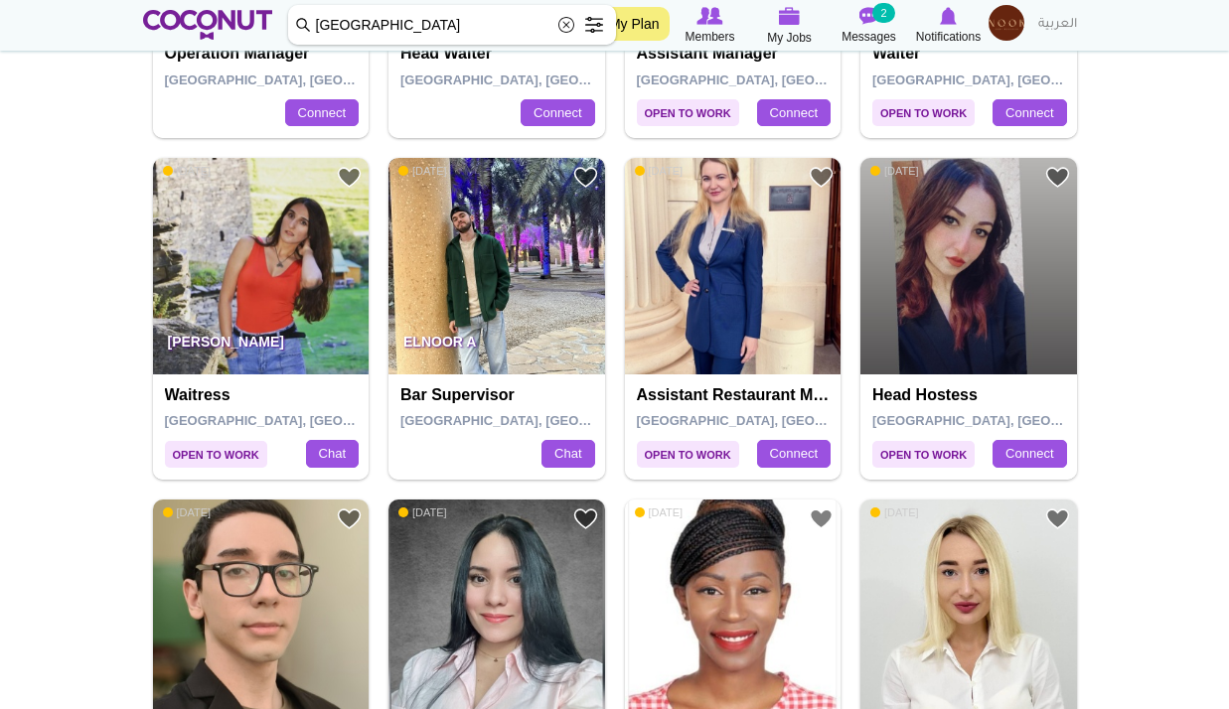
click at [500, 313] on img at bounding box center [496, 266] width 217 height 217
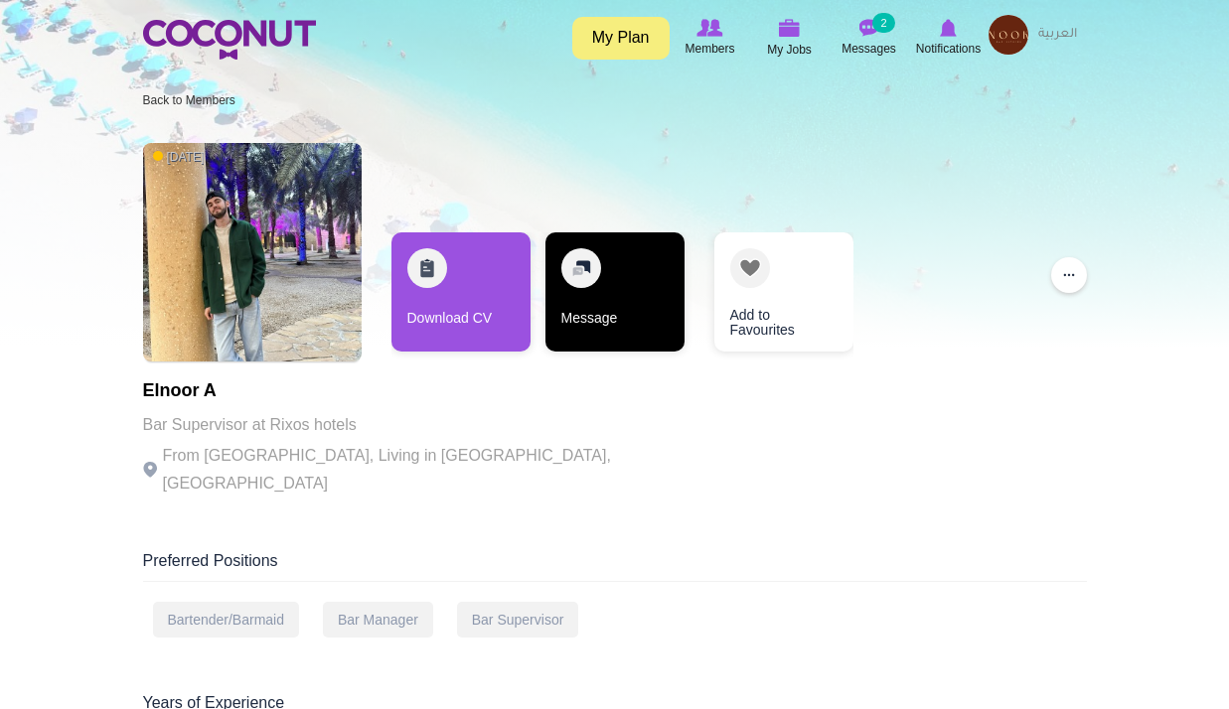
click at [593, 293] on link "Message" at bounding box center [614, 291] width 139 height 119
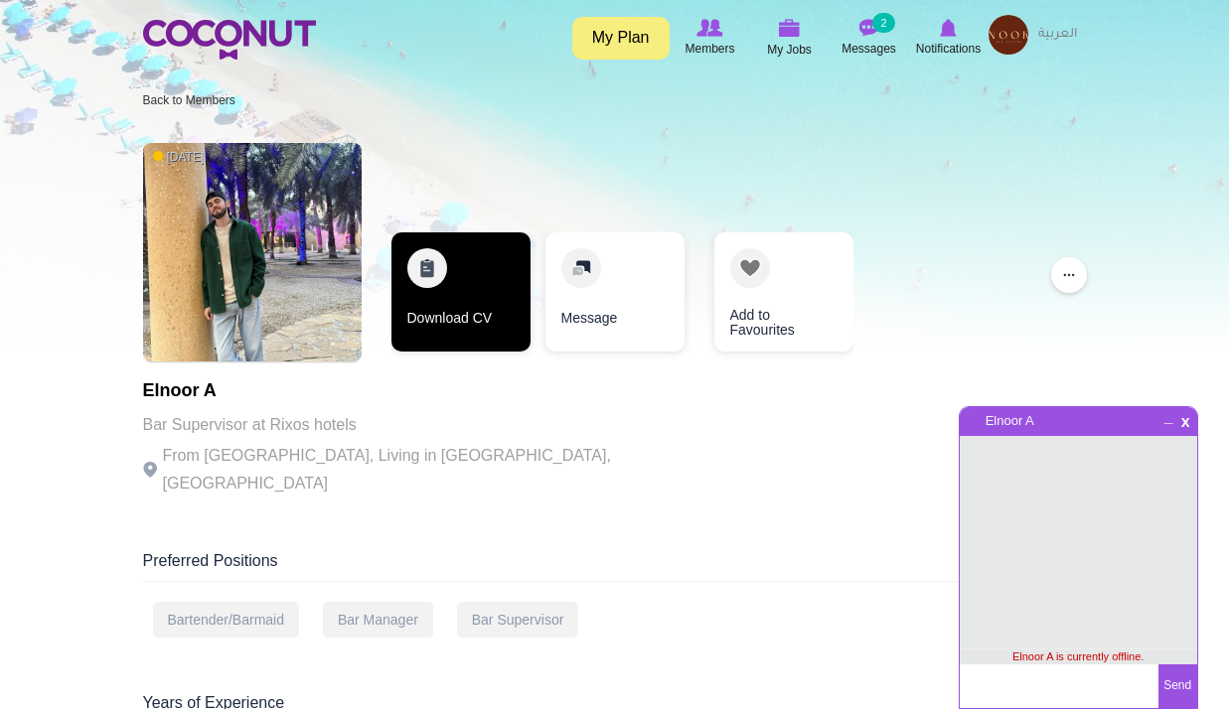
click at [469, 287] on link "Download CV" at bounding box center [460, 291] width 139 height 119
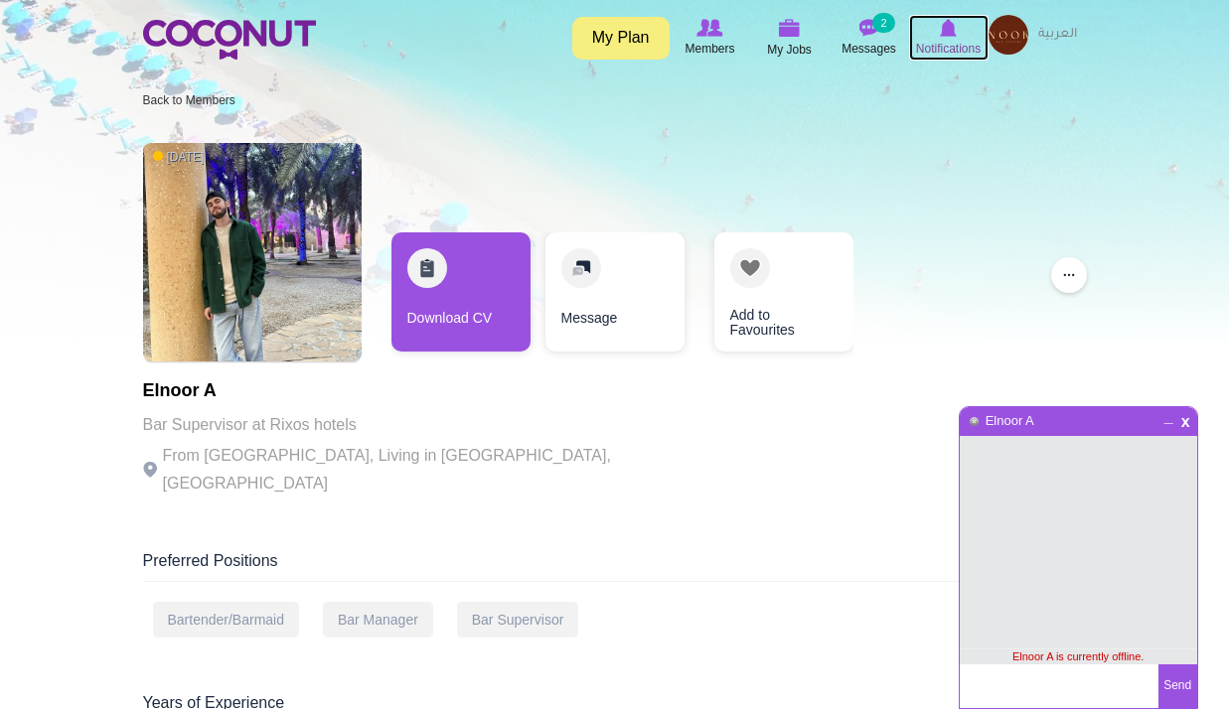
click at [941, 28] on img at bounding box center [948, 28] width 17 height 18
click at [1189, 421] on span "x" at bounding box center [1185, 419] width 17 height 15
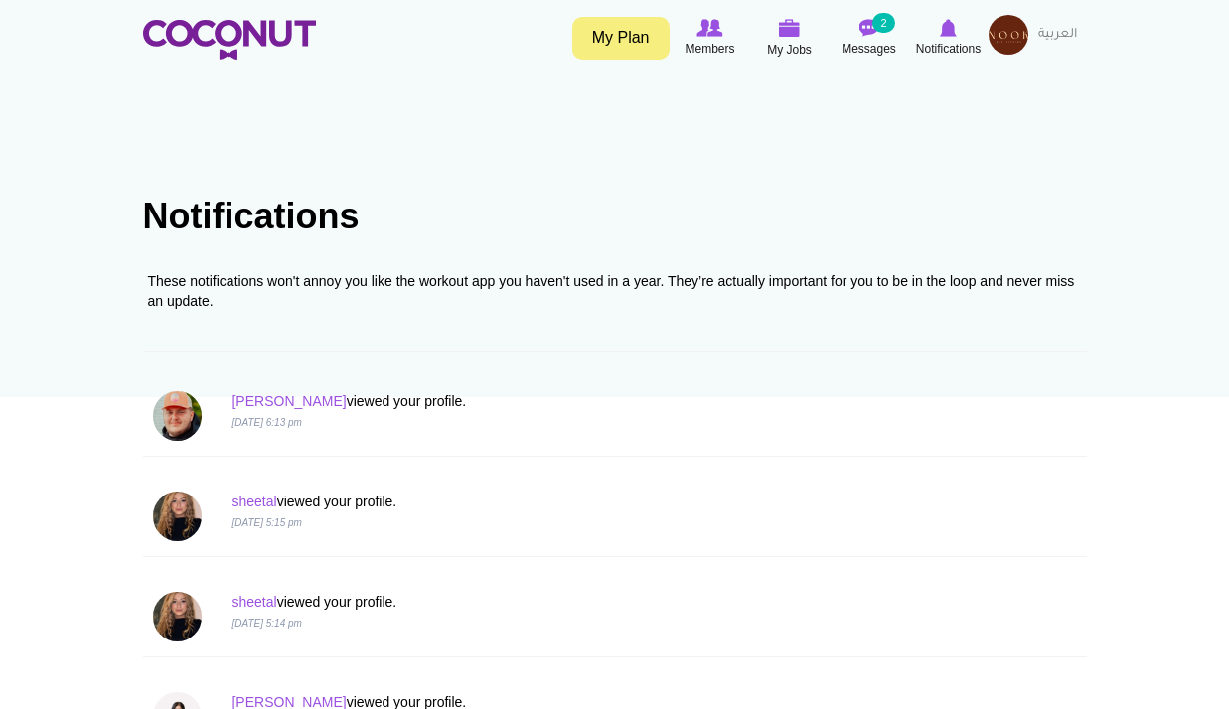
click at [1021, 27] on img at bounding box center [1008, 35] width 40 height 40
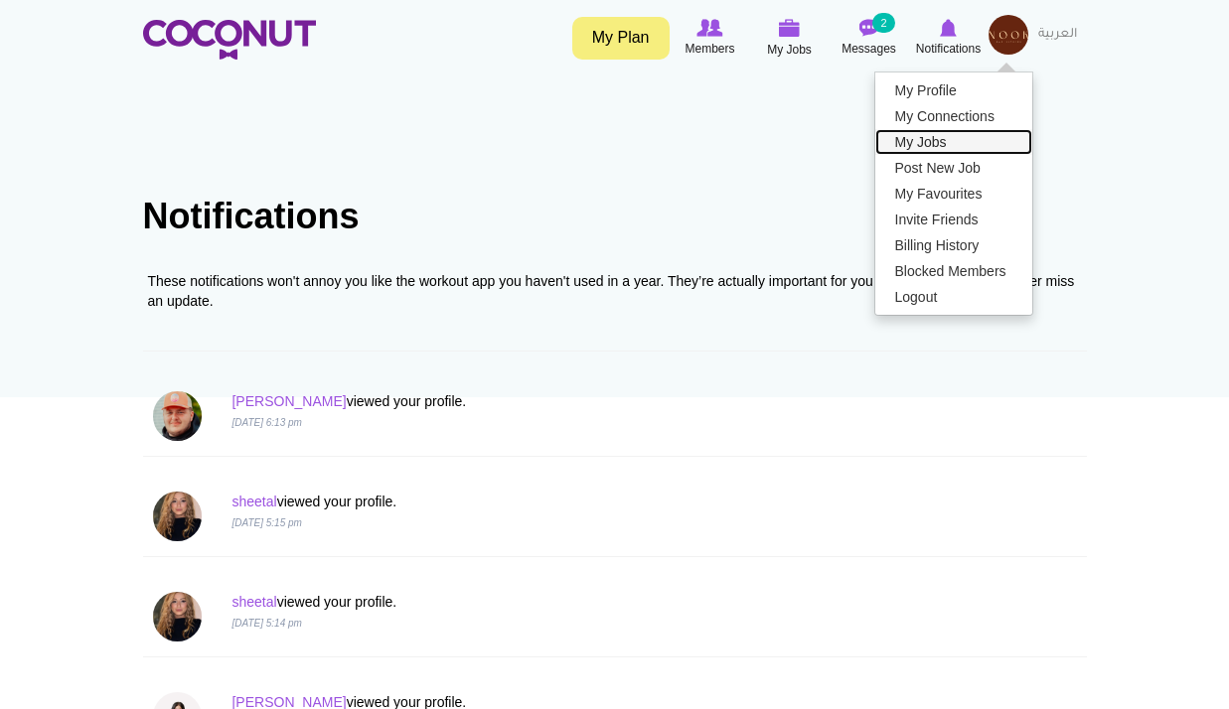
click at [939, 140] on link "My Jobs" at bounding box center [953, 142] width 157 height 26
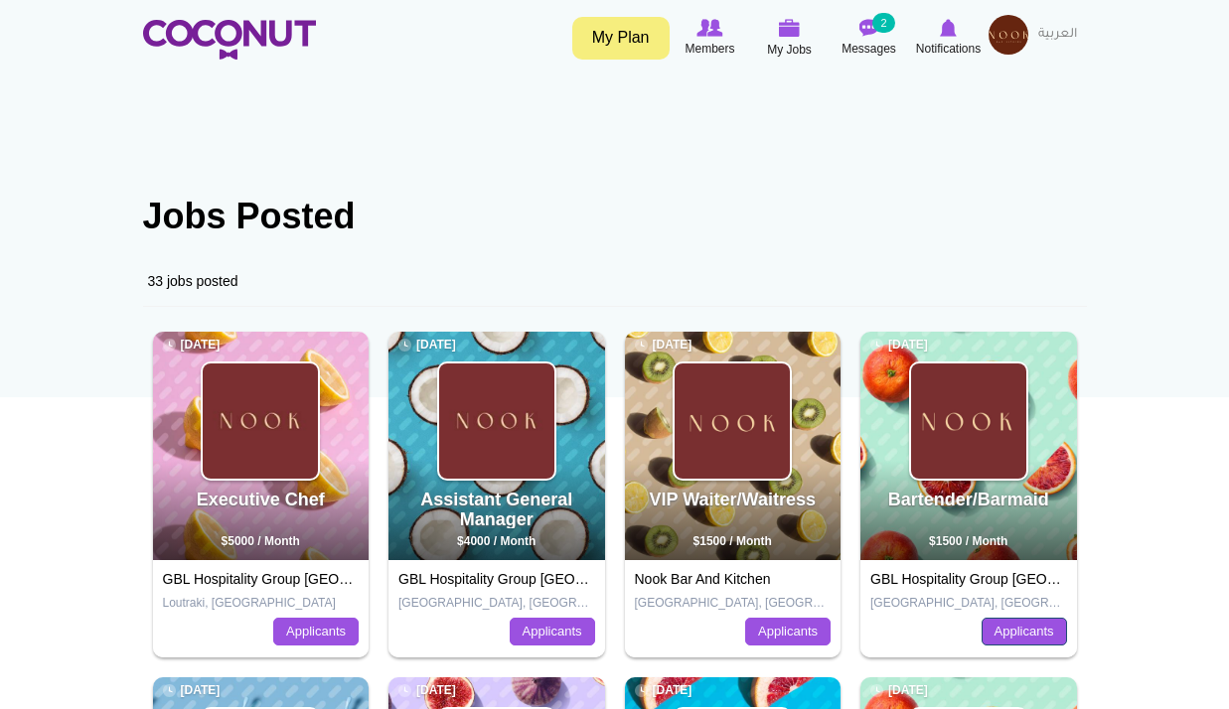
click at [1018, 628] on link "Applicants" at bounding box center [1024, 632] width 85 height 28
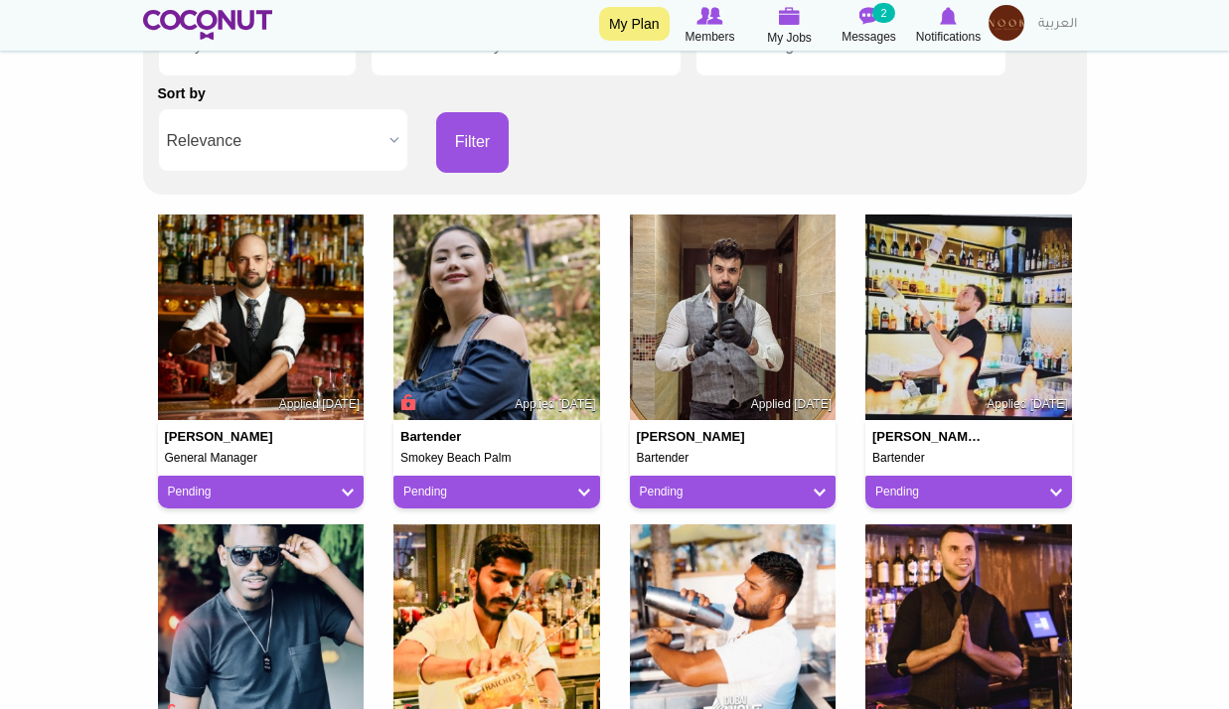
scroll to position [397, 0]
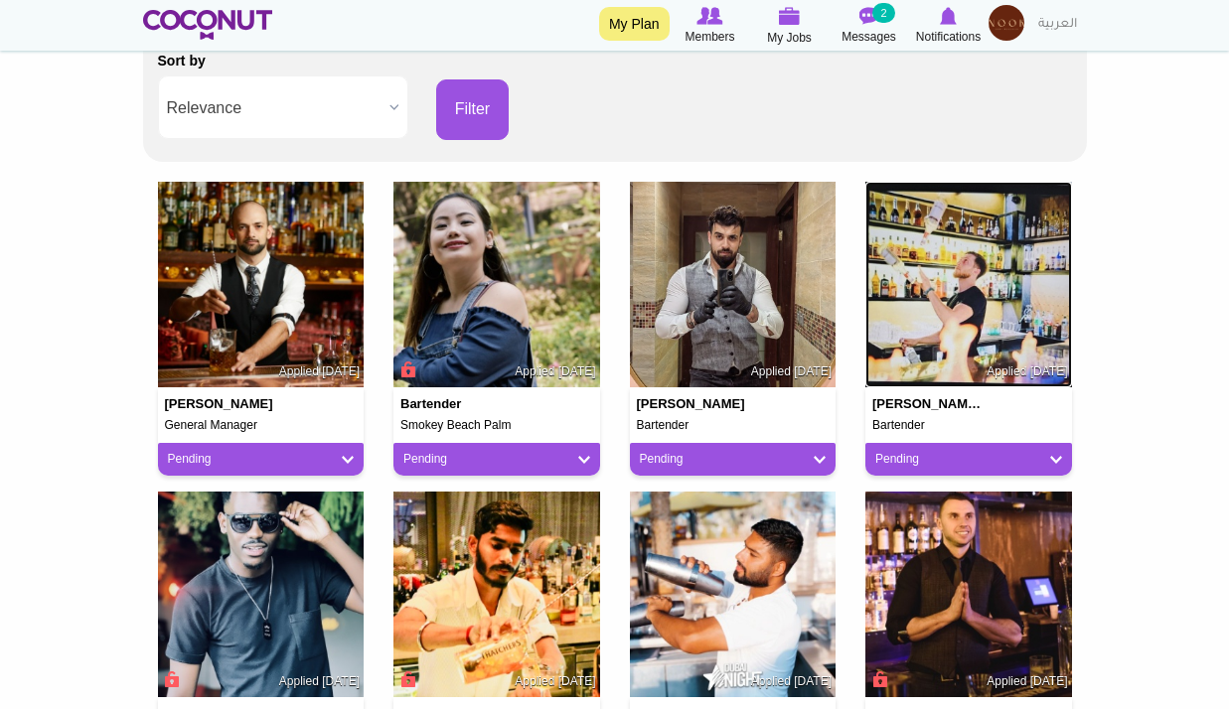
click at [1006, 321] on img at bounding box center [968, 285] width 207 height 207
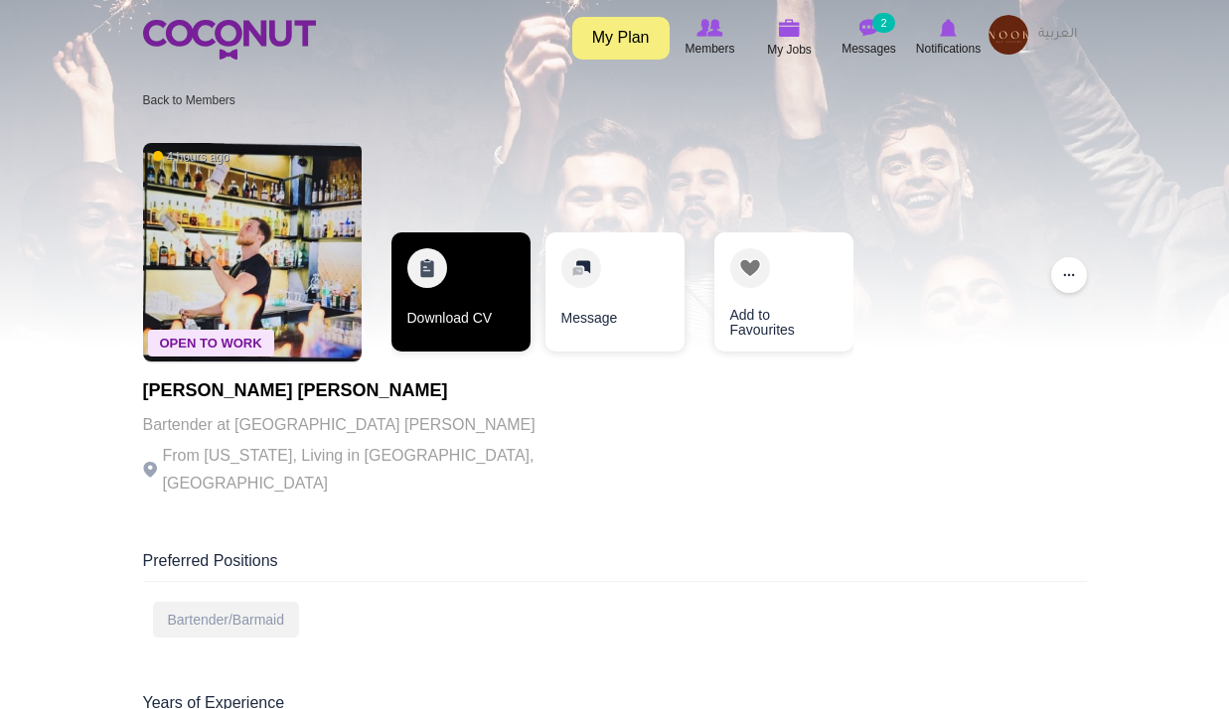
click at [427, 306] on link "Download CV" at bounding box center [460, 291] width 139 height 119
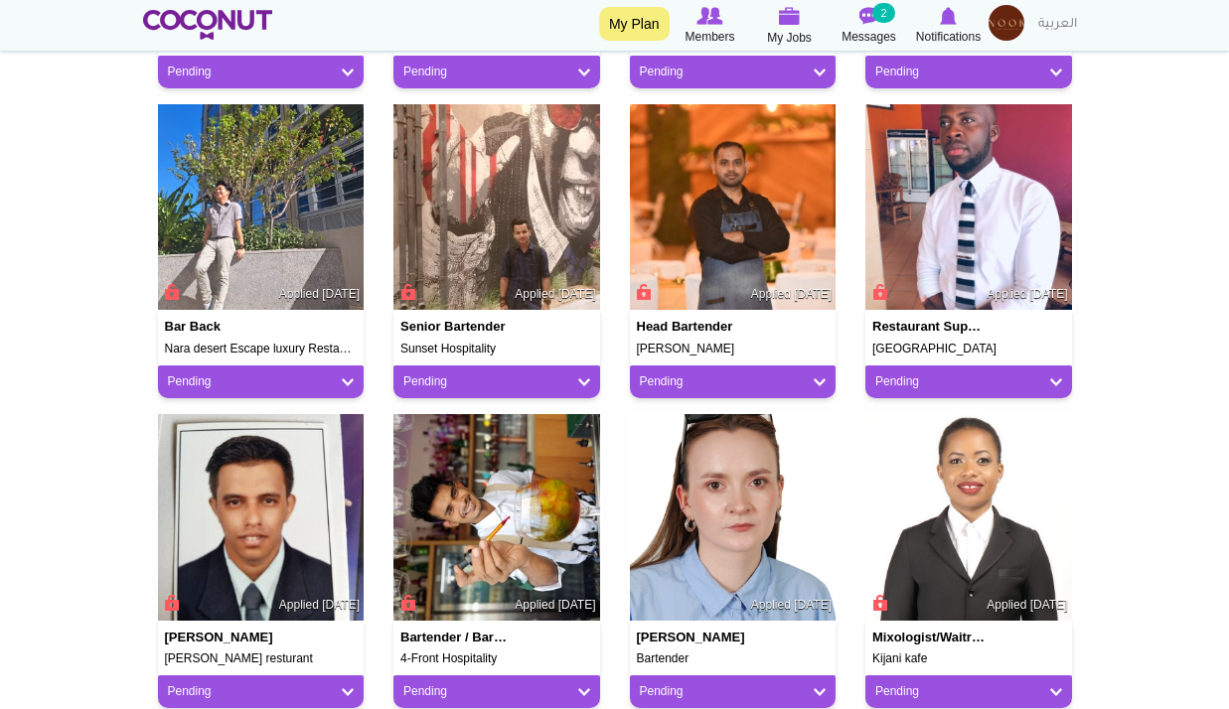
scroll to position [1590, 0]
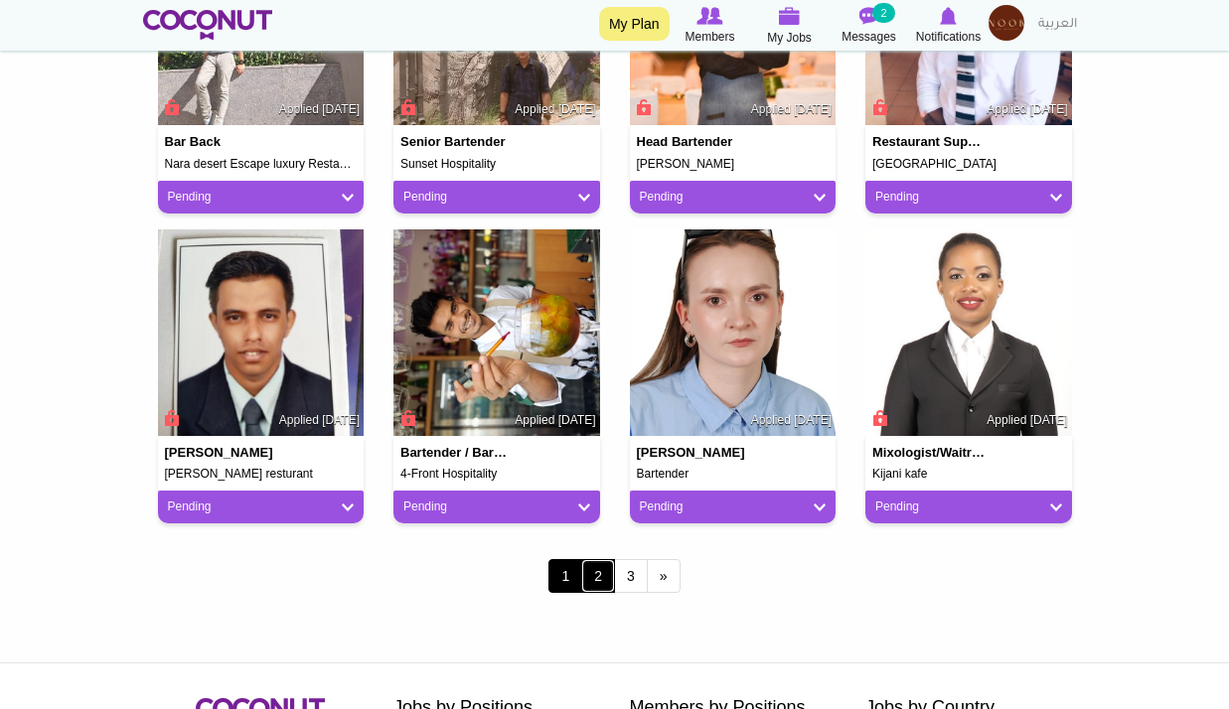
click at [597, 576] on link "2" at bounding box center [598, 576] width 34 height 34
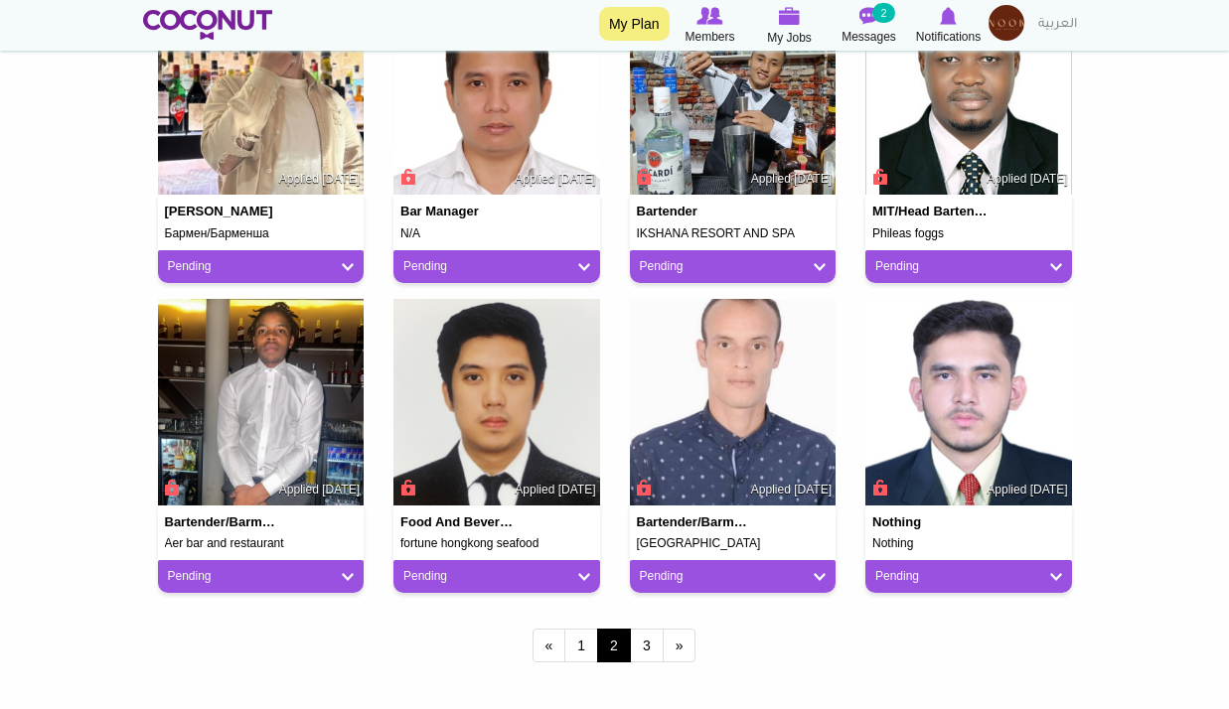
scroll to position [1788, 0]
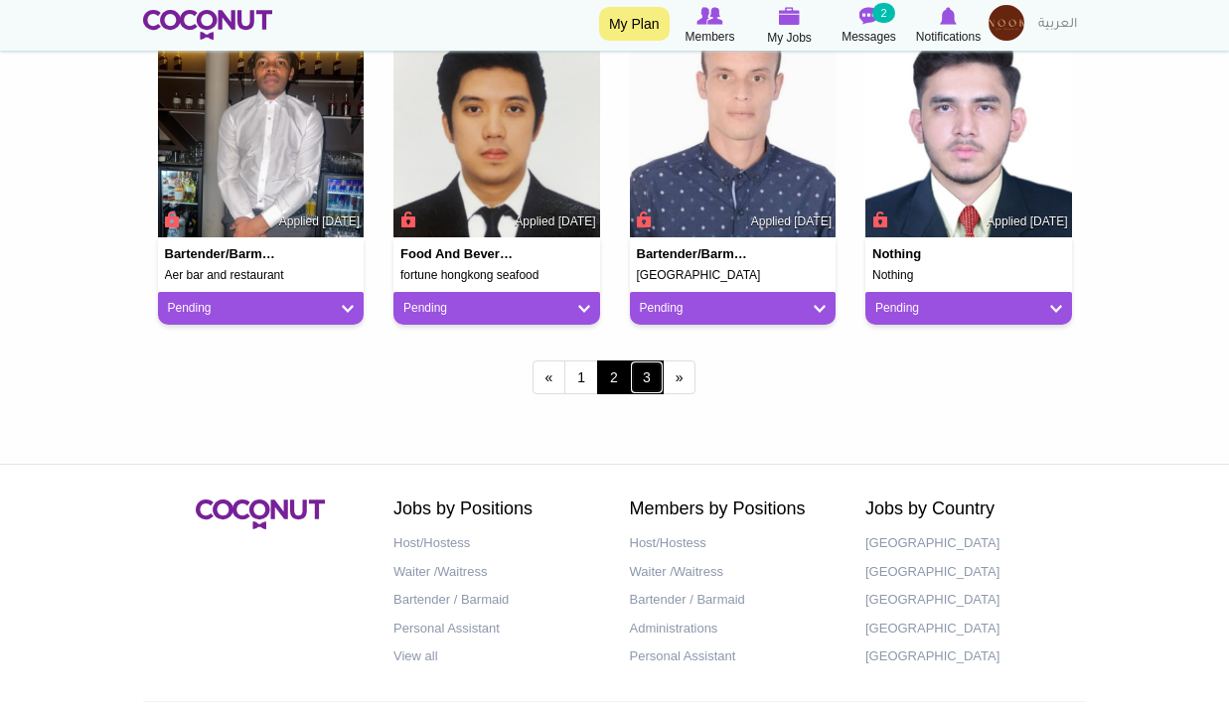
click at [635, 377] on link "3" at bounding box center [647, 378] width 34 height 34
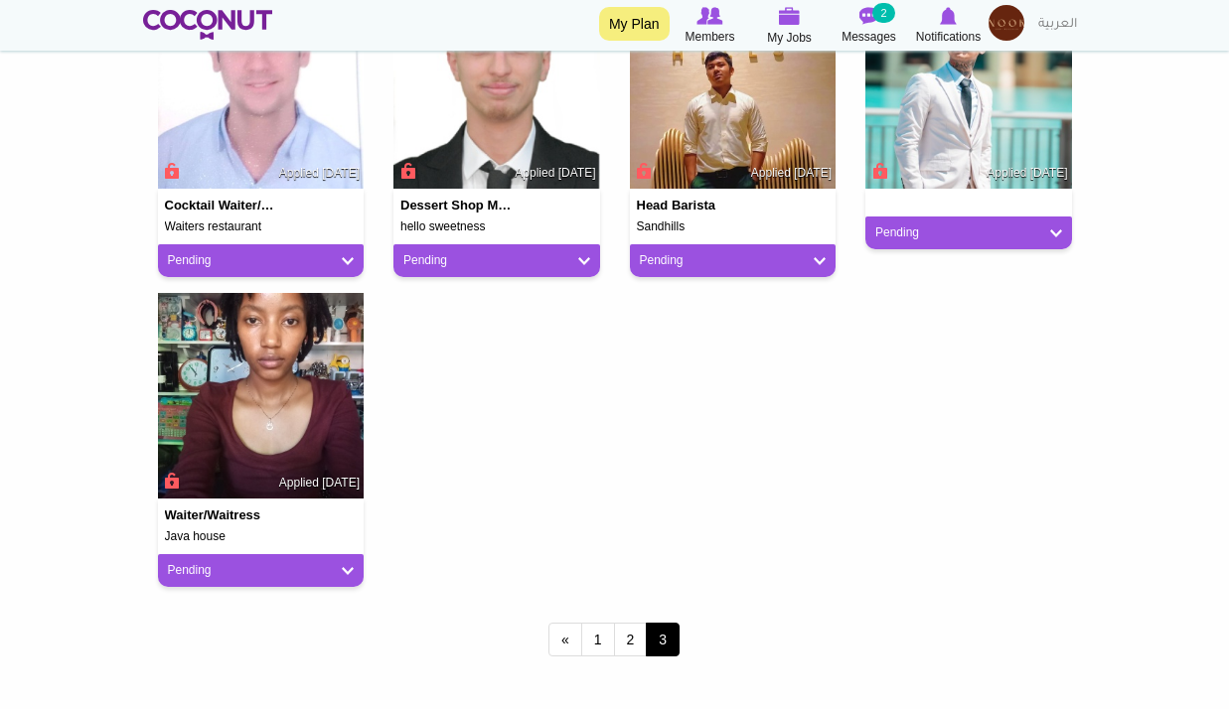
scroll to position [397, 0]
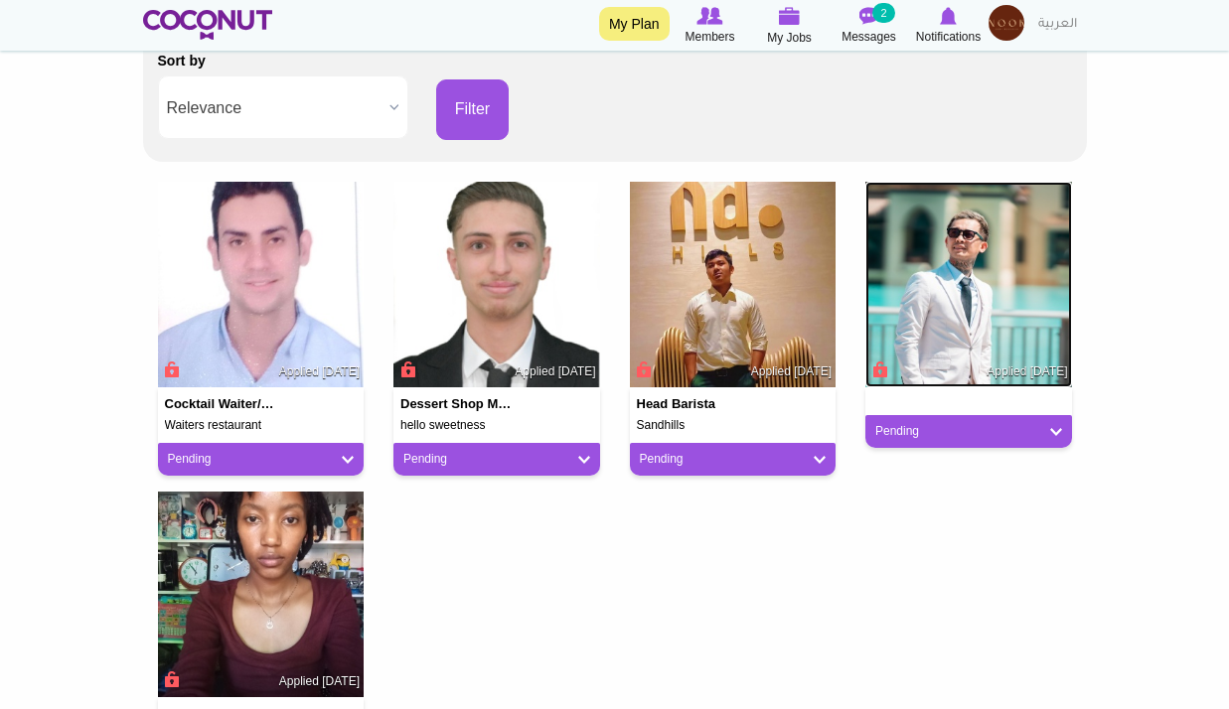
click at [987, 290] on img at bounding box center [968, 285] width 207 height 207
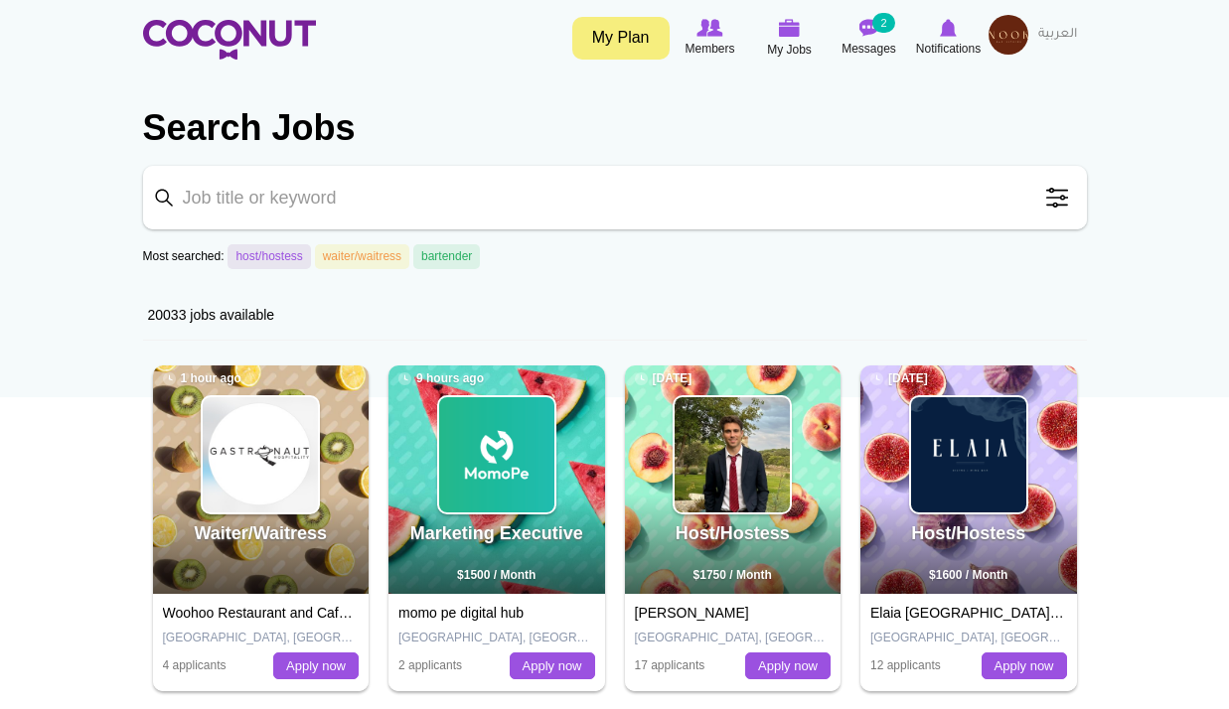
click at [994, 14] on div "Toggle navigation My Plan Members My Jobs Post a Job Messages 2 Notifications" at bounding box center [614, 37] width 1229 height 75
click at [996, 33] on img at bounding box center [1008, 35] width 40 height 40
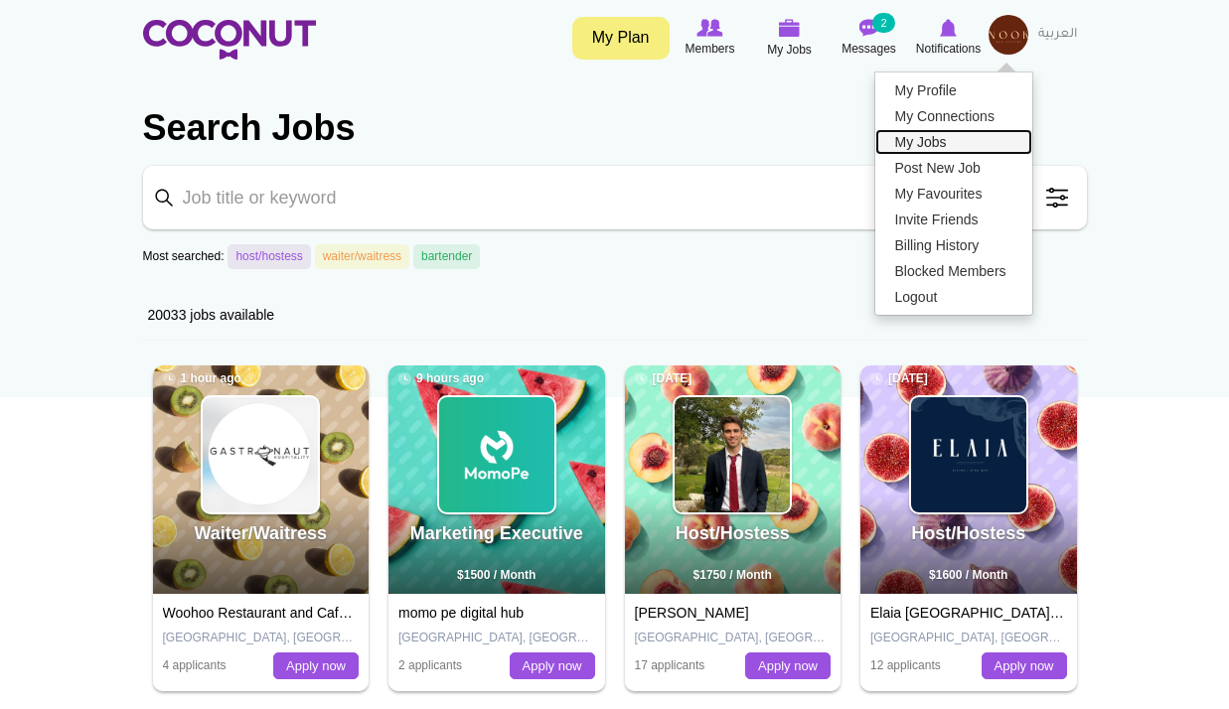
click at [937, 135] on link "My Jobs" at bounding box center [953, 142] width 157 height 26
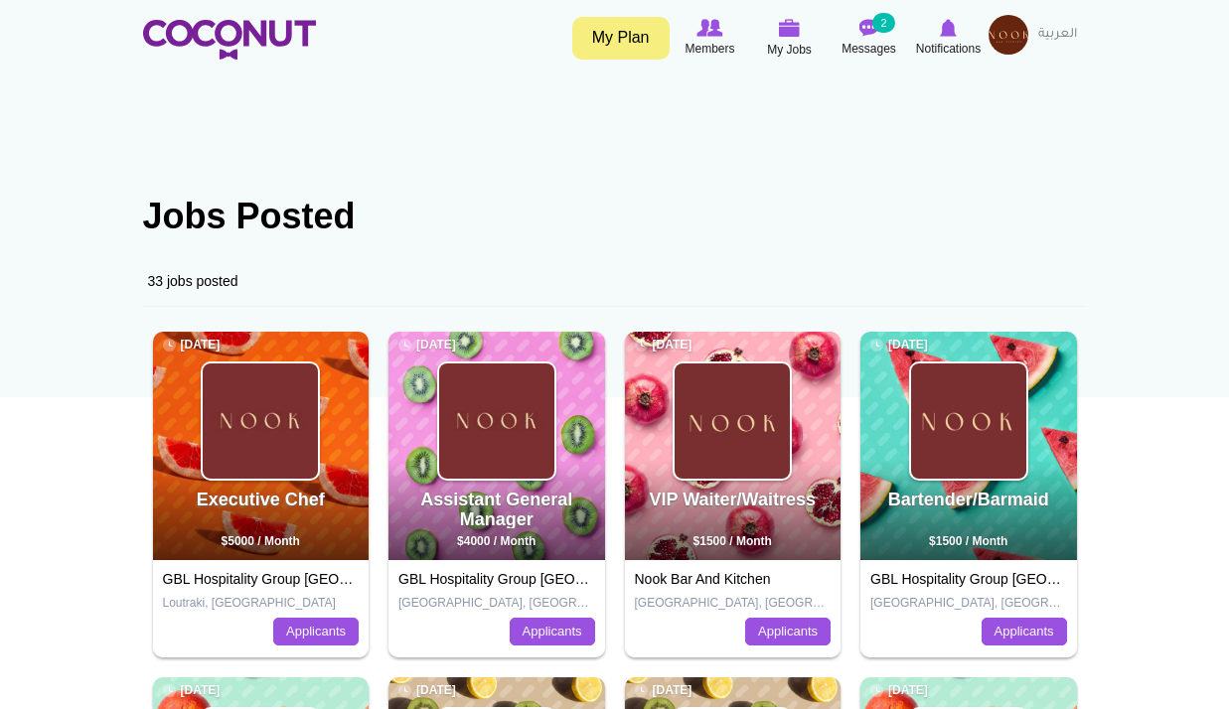
click at [1012, 31] on img at bounding box center [1008, 35] width 40 height 40
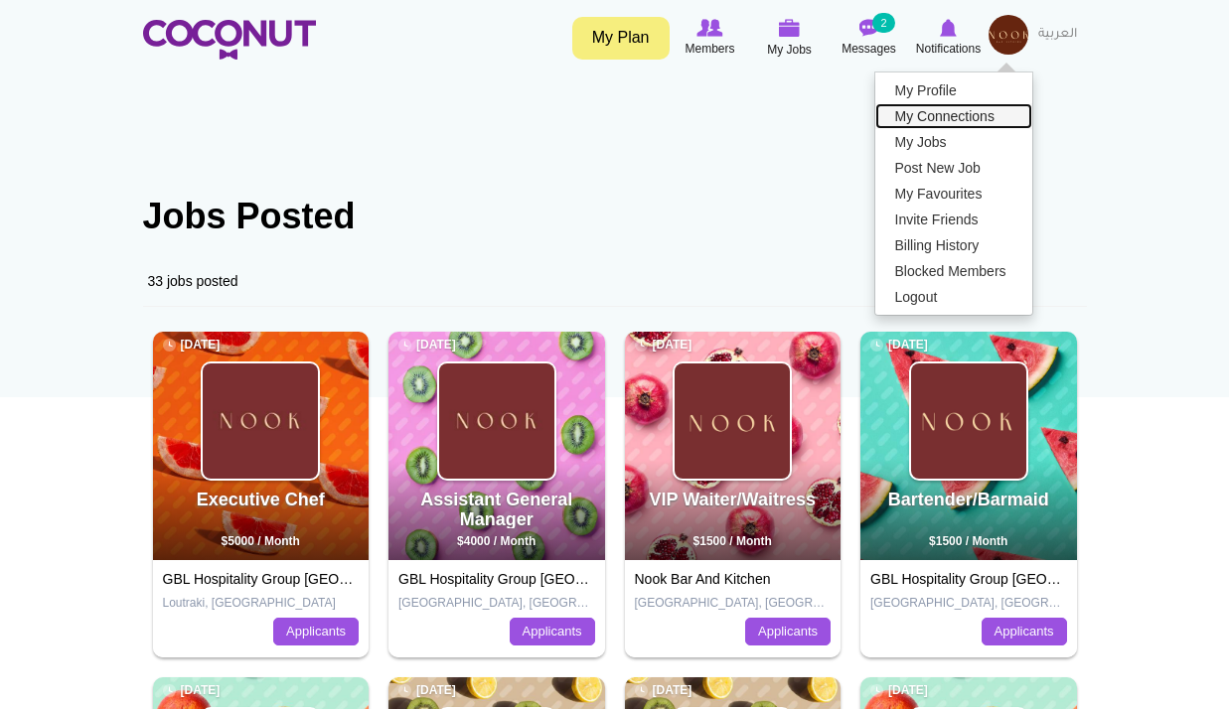
click at [951, 108] on link "My Connections" at bounding box center [953, 116] width 157 height 26
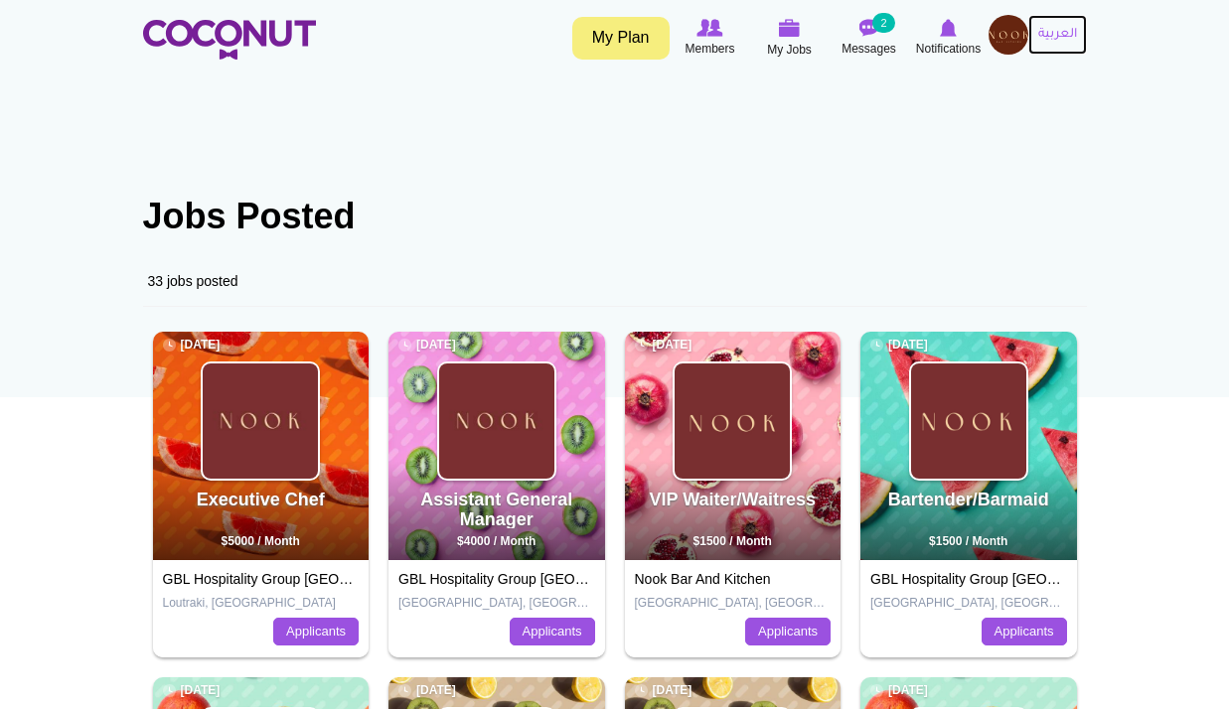
click at [1029, 31] on link "العربية" at bounding box center [1057, 35] width 59 height 40
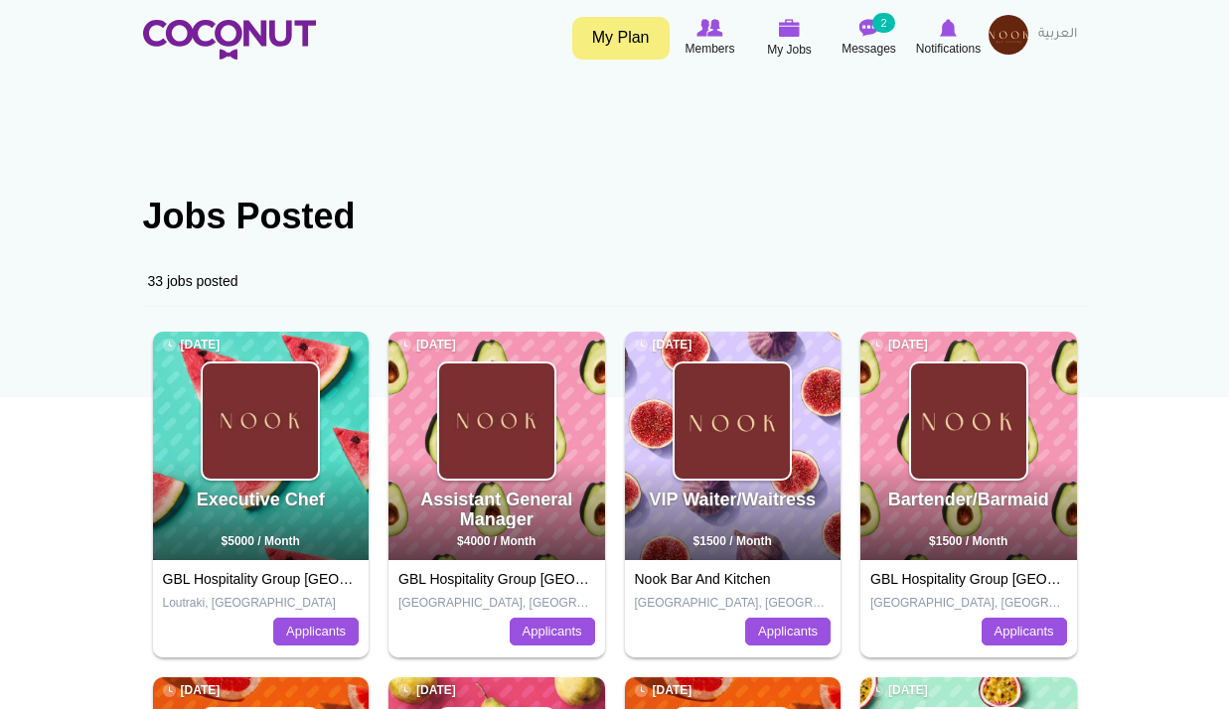
click at [1003, 32] on img at bounding box center [1008, 35] width 40 height 40
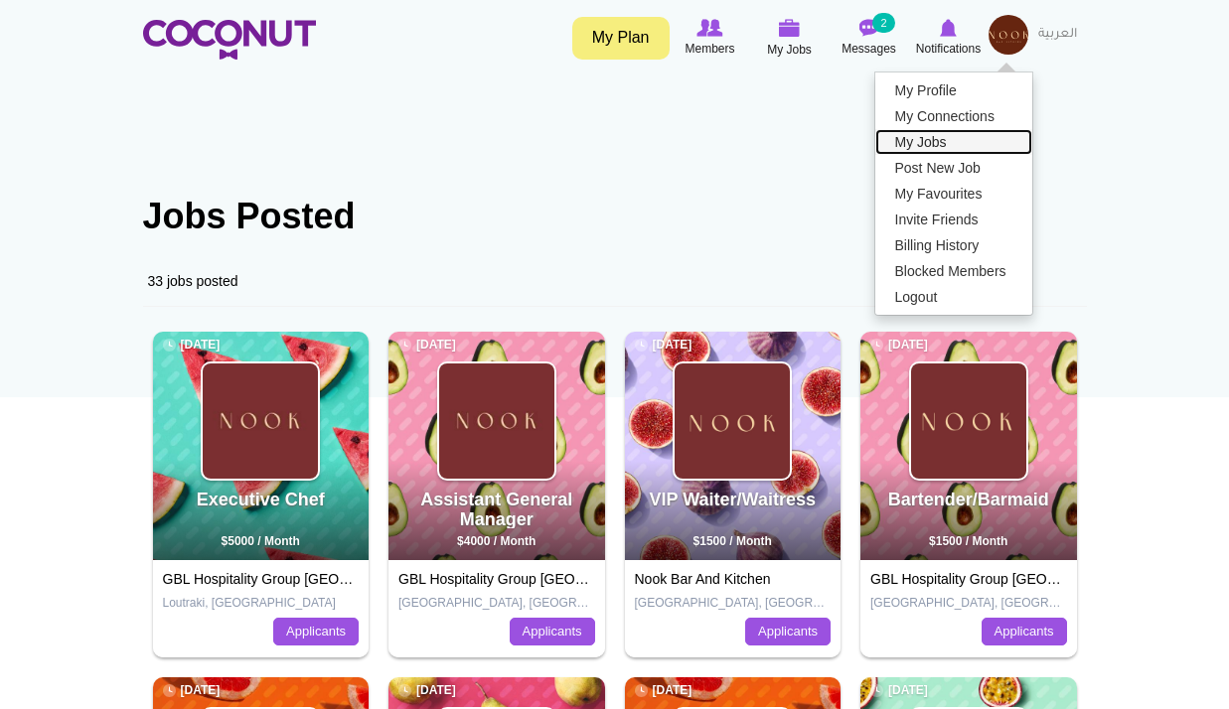
click at [934, 141] on link "My Jobs" at bounding box center [953, 142] width 157 height 26
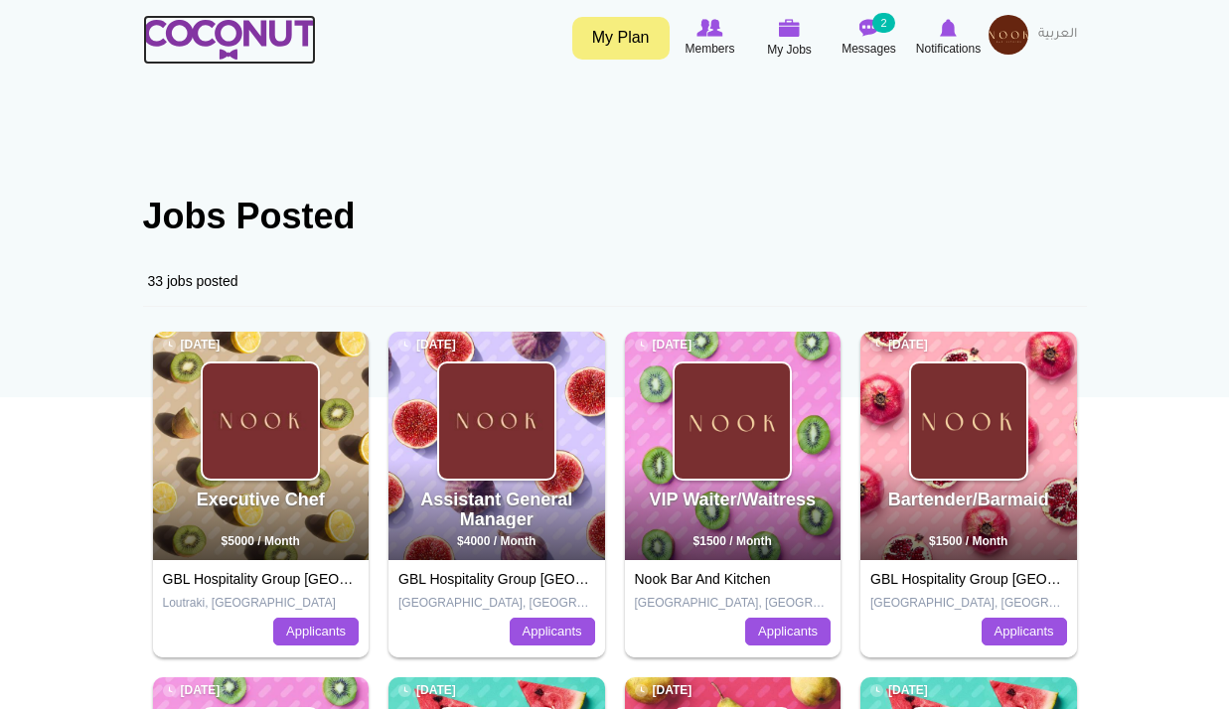
click at [248, 50] on img at bounding box center [229, 40] width 173 height 40
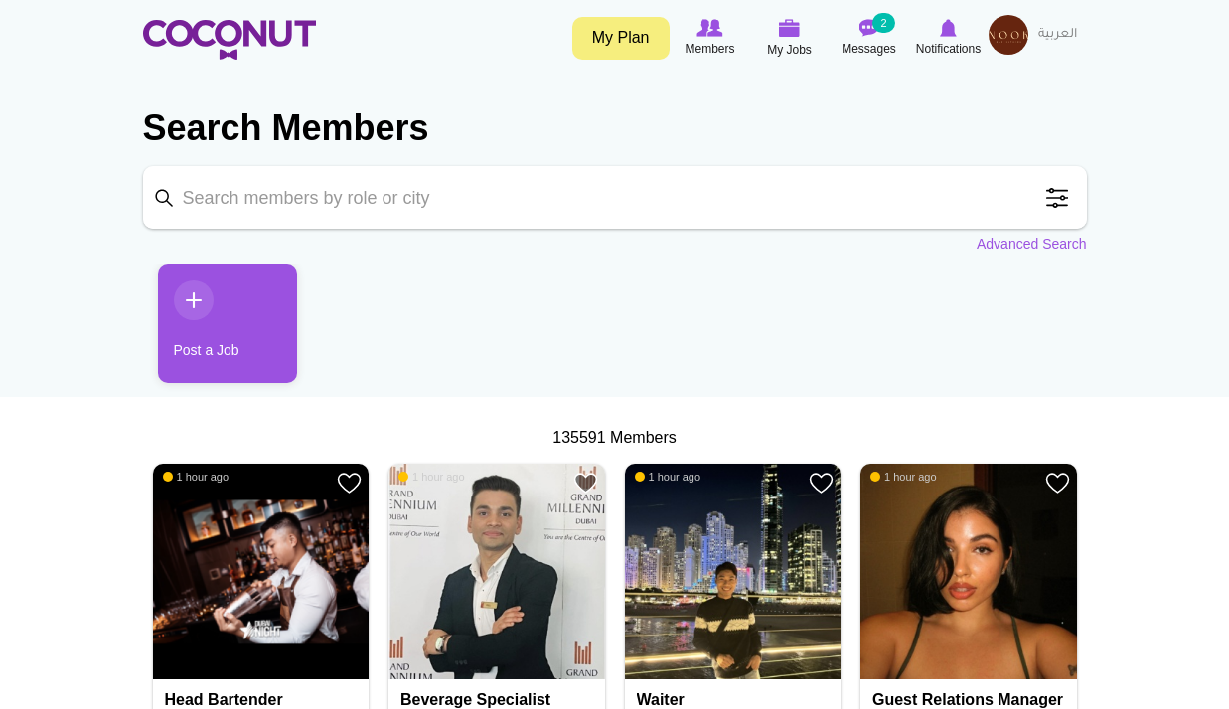
click at [263, 314] on link "Post a Job" at bounding box center [227, 323] width 139 height 119
click at [219, 328] on link "Post a Job" at bounding box center [227, 323] width 139 height 119
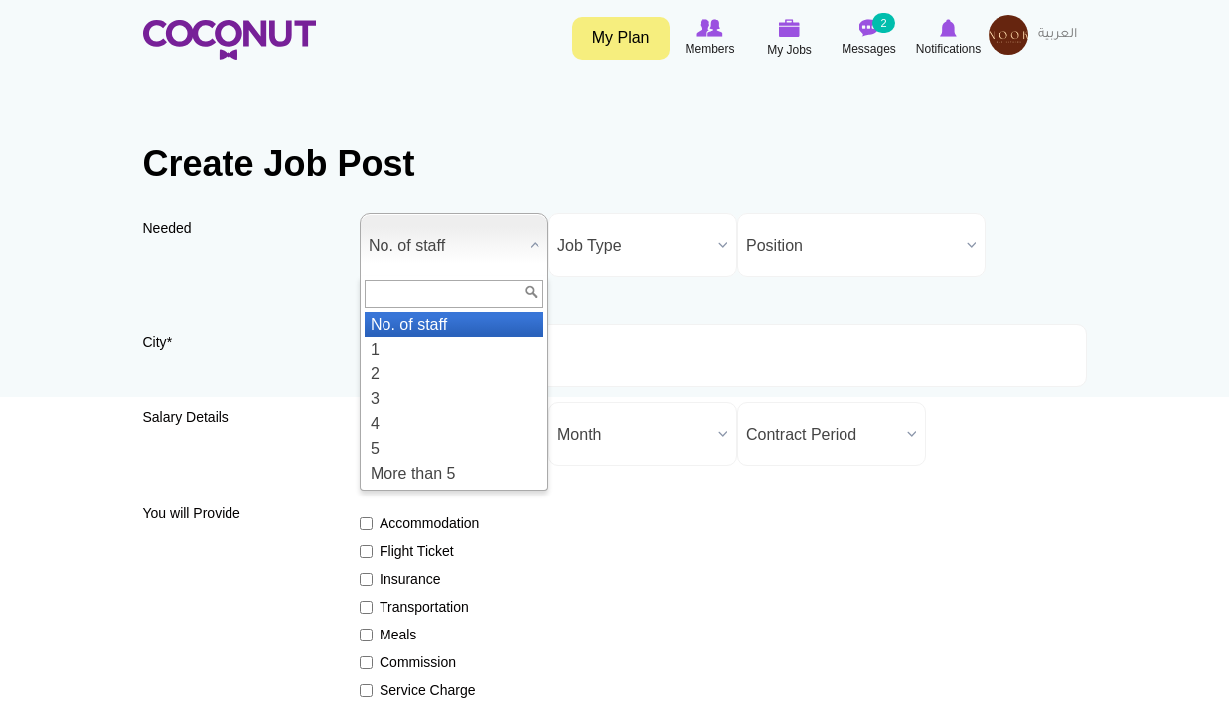
click at [483, 225] on span "No. of staff" at bounding box center [445, 247] width 153 height 64
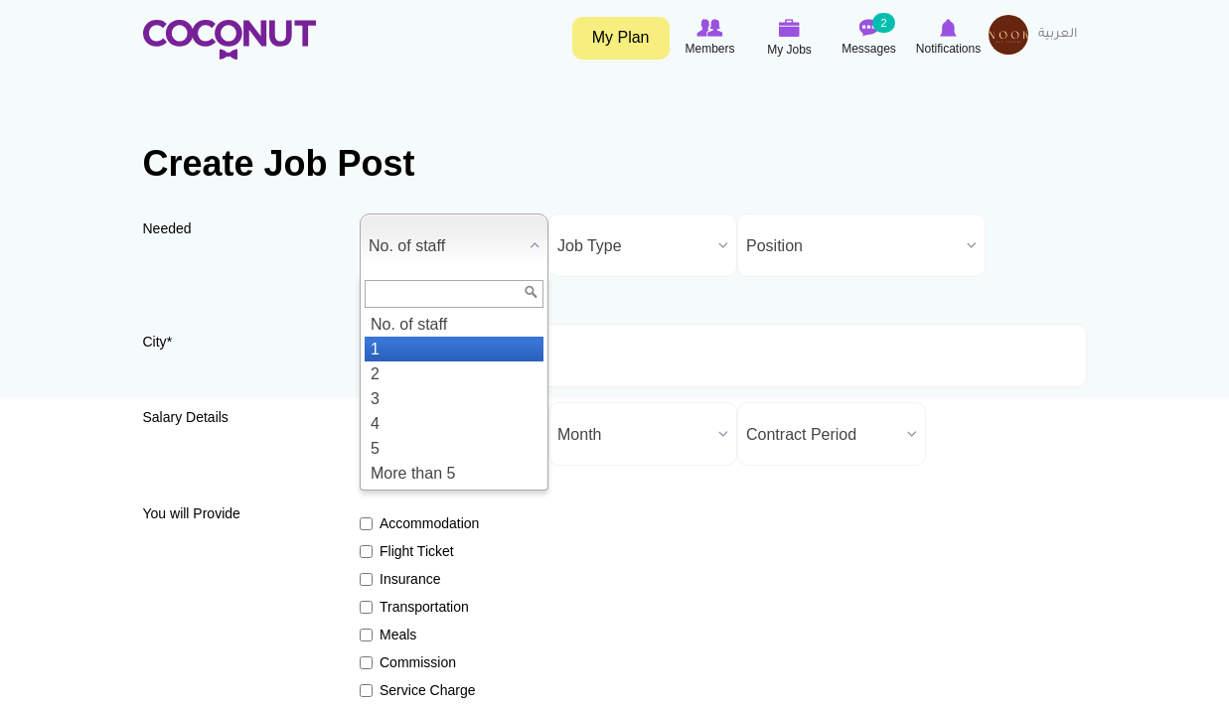
click at [409, 354] on li "1" at bounding box center [454, 349] width 179 height 25
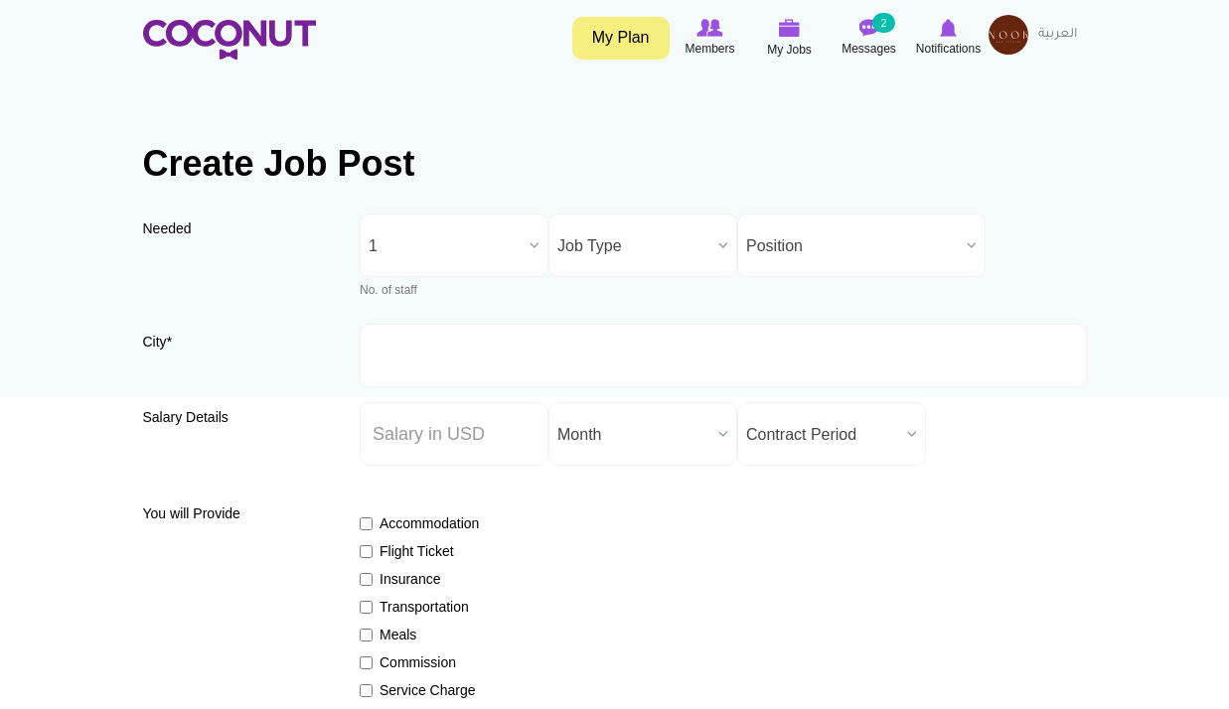
click at [656, 230] on span "Job Type" at bounding box center [633, 247] width 153 height 64
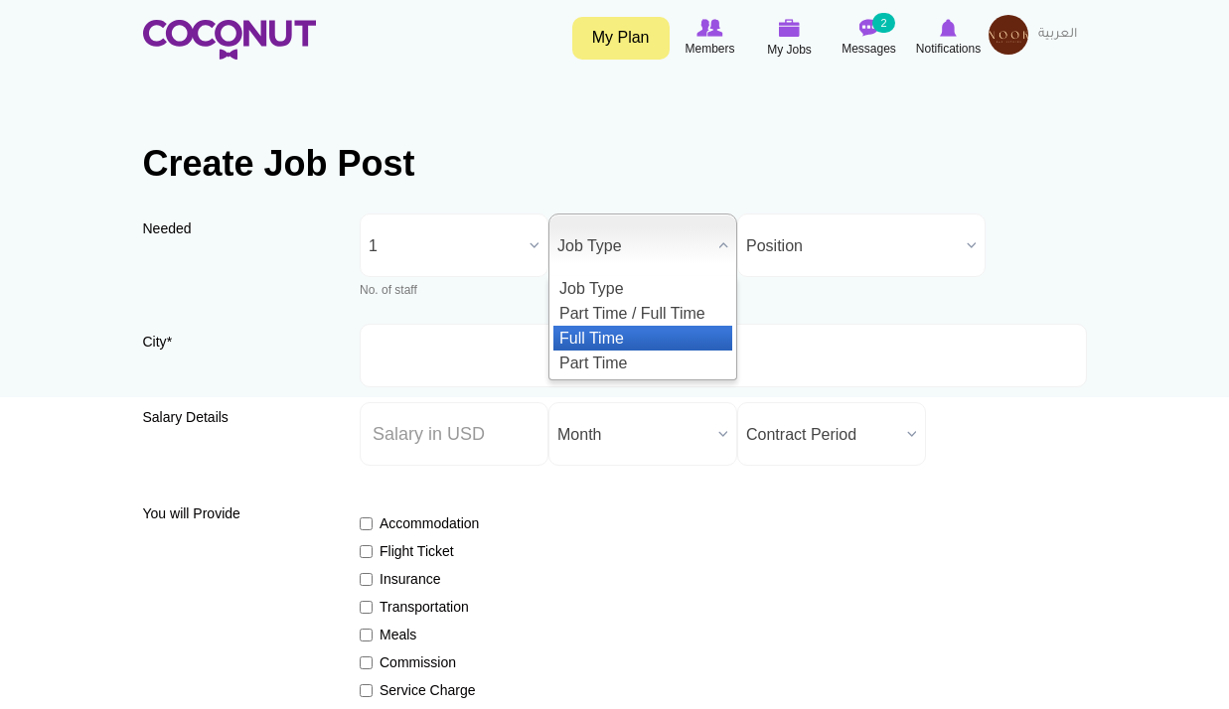
click at [611, 331] on li "Full Time" at bounding box center [642, 338] width 179 height 25
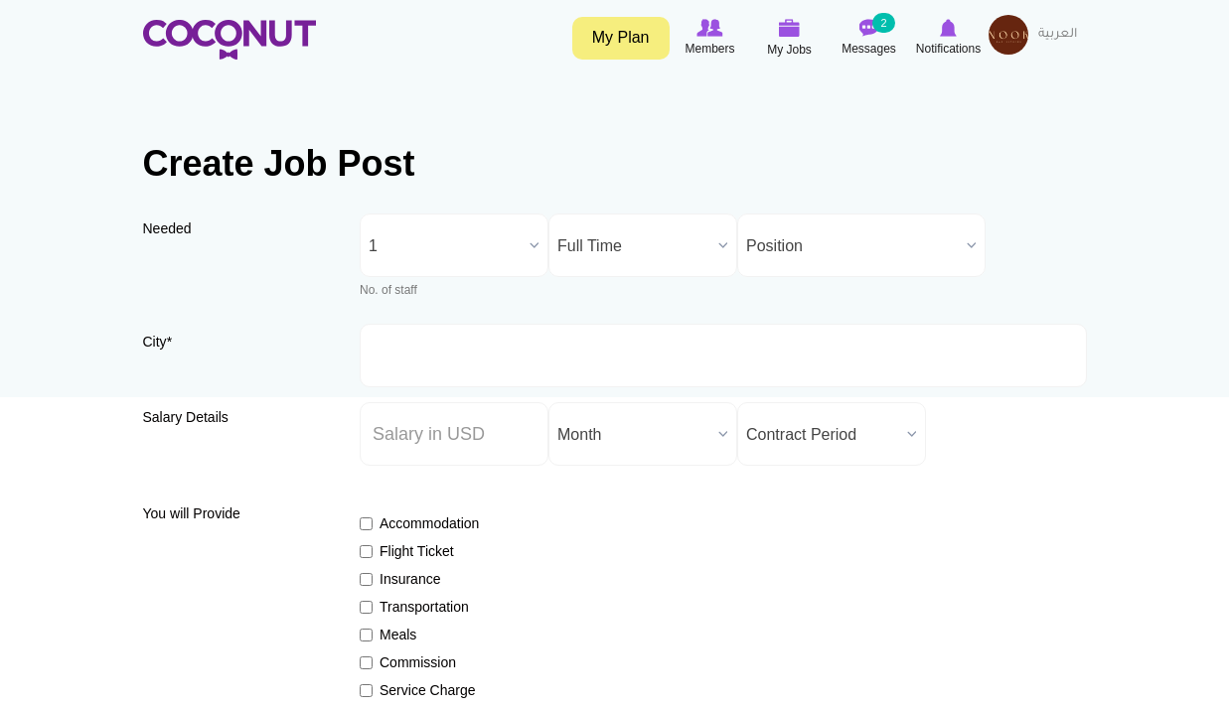
click at [771, 248] on span "Position" at bounding box center [852, 247] width 213 height 64
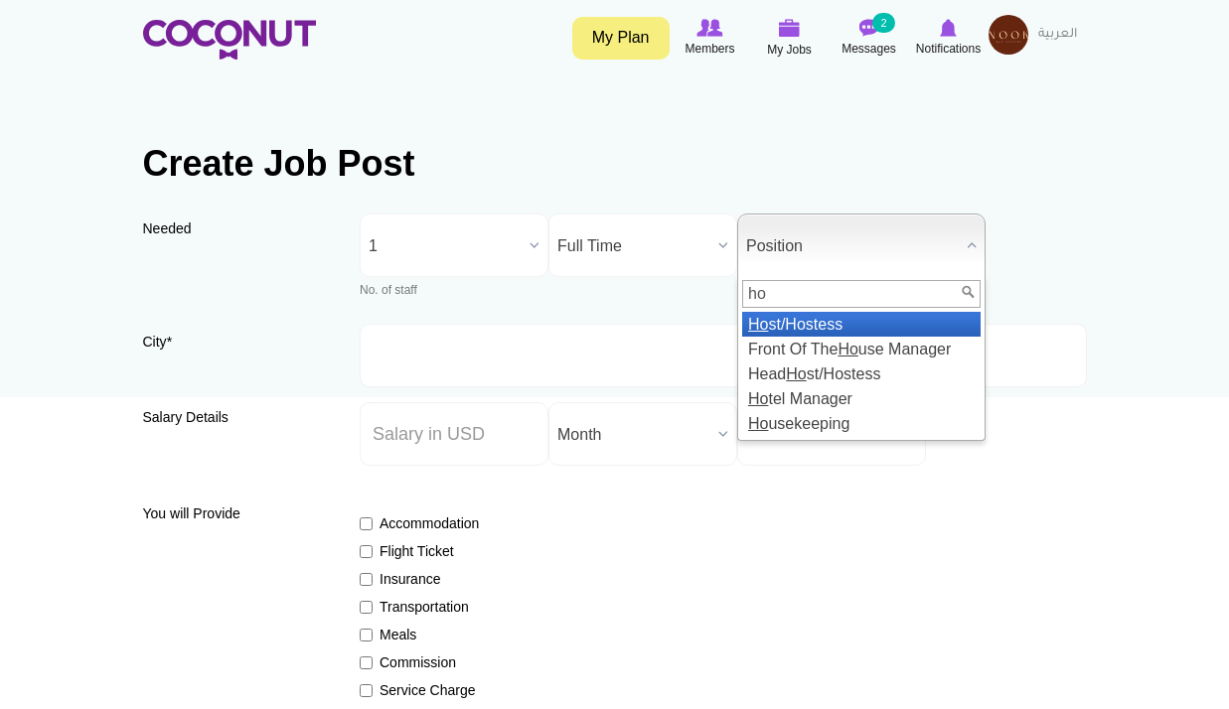
type input "h"
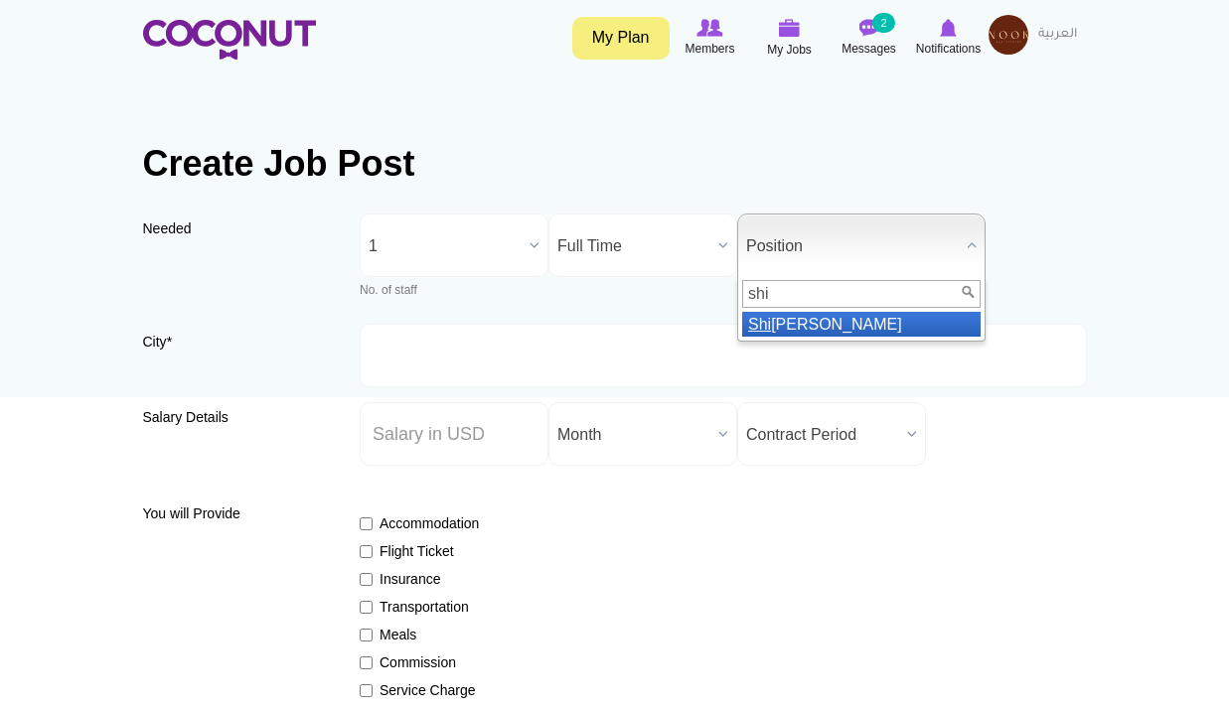
type input "shis"
drag, startPoint x: 849, startPoint y: 286, endPoint x: 660, endPoint y: 296, distance: 190.0
click at [660, 296] on div "Needed Needed * No. of staff 1 2 3 4 5 More than 5 1 No. of staff 1 2 3 4 5 Mor…" at bounding box center [615, 269] width 944 height 110
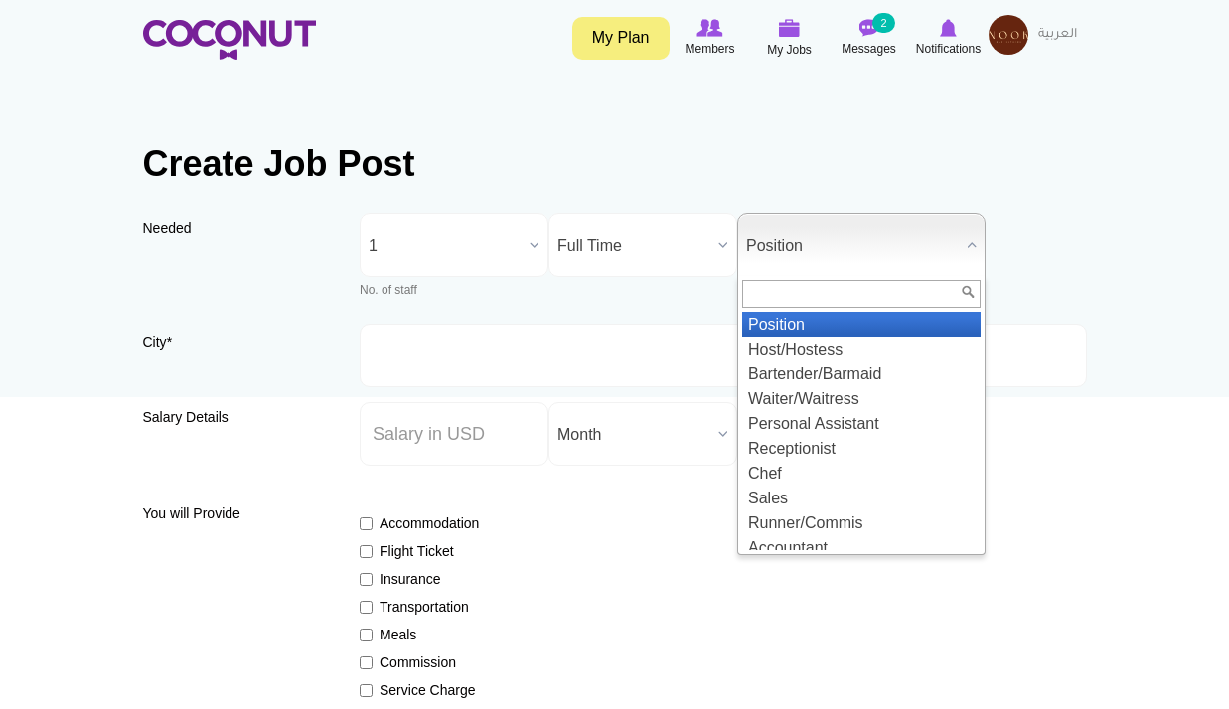
click at [820, 247] on span "Position" at bounding box center [852, 247] width 213 height 64
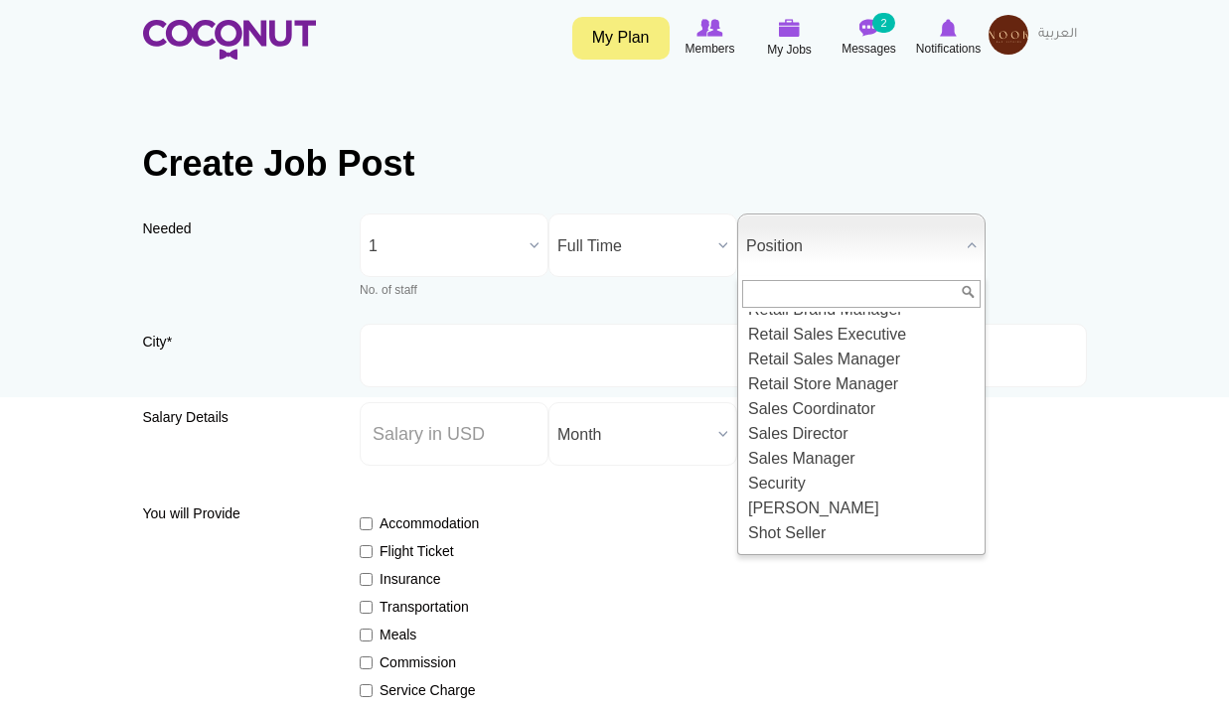
scroll to position [2201, 0]
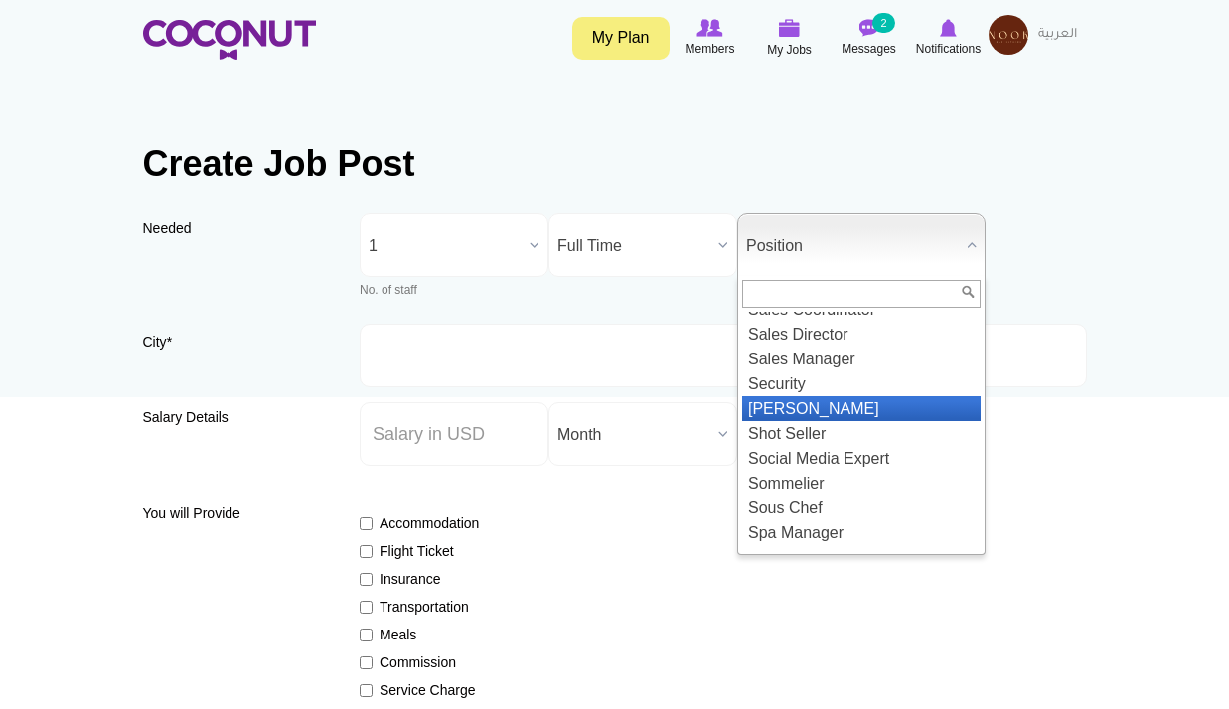
click at [830, 421] on li "Shisha Waiter" at bounding box center [861, 408] width 238 height 25
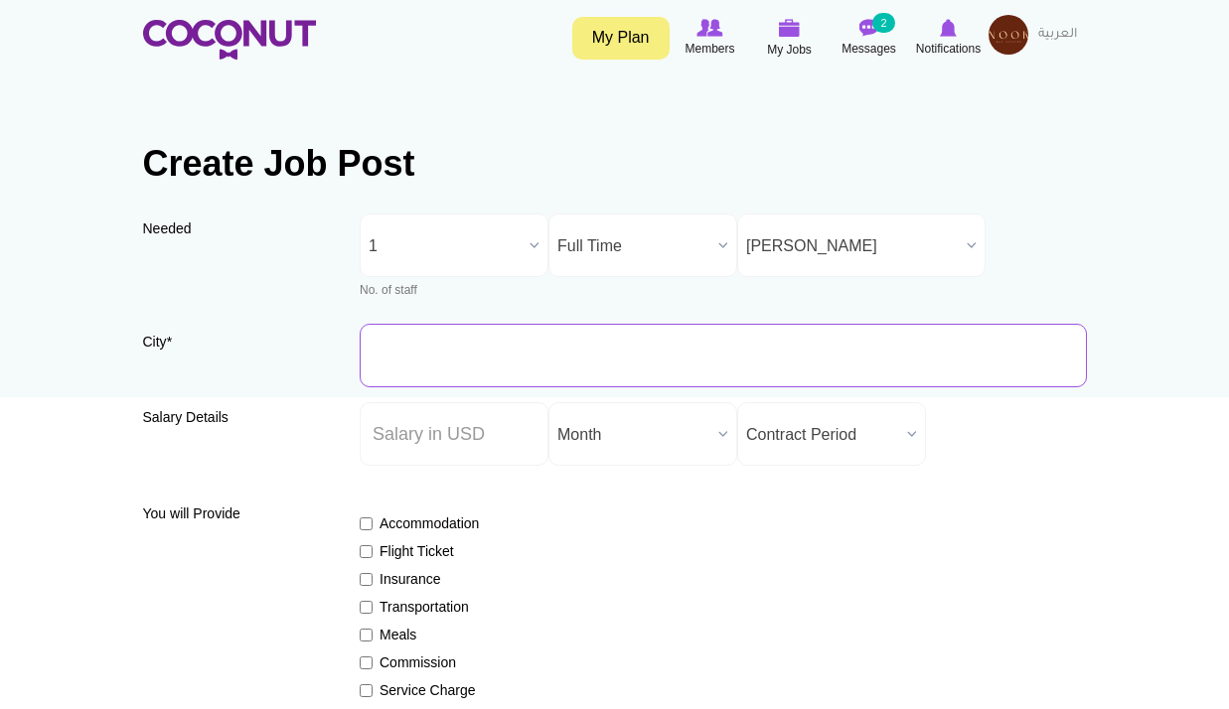
click at [452, 341] on input "City *" at bounding box center [723, 356] width 727 height 64
click at [455, 347] on input "City *" at bounding box center [723, 356] width 727 height 64
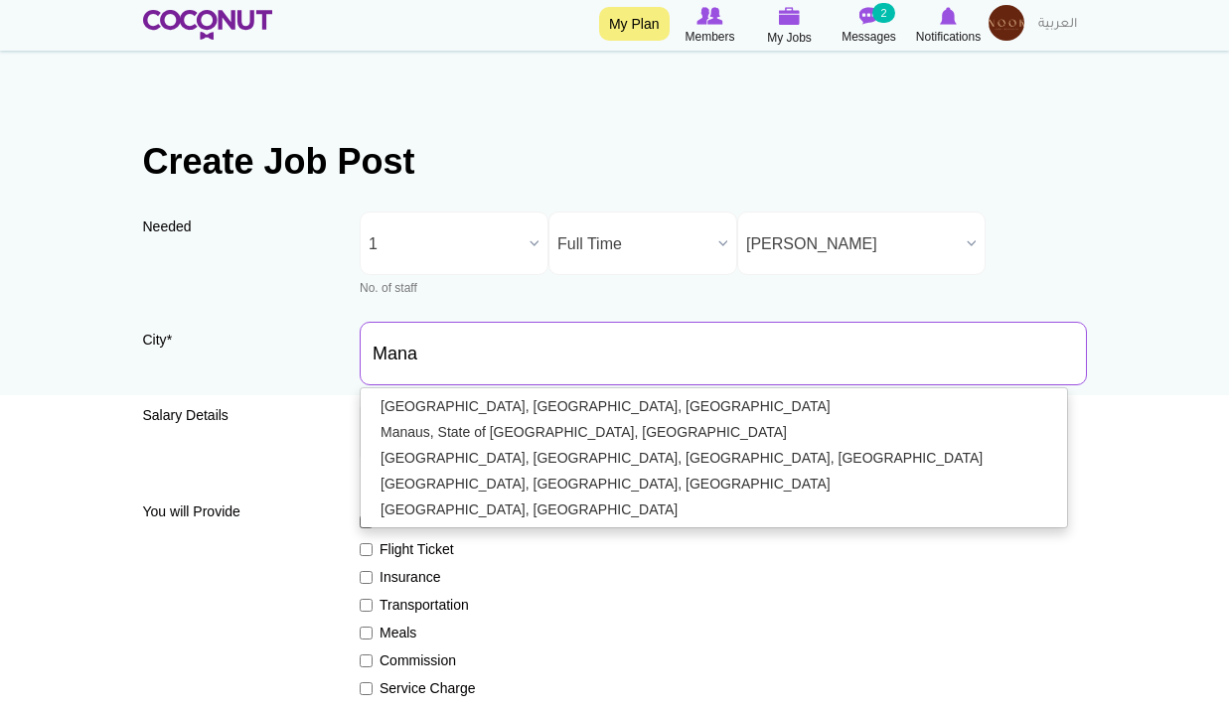
scroll to position [0, 0]
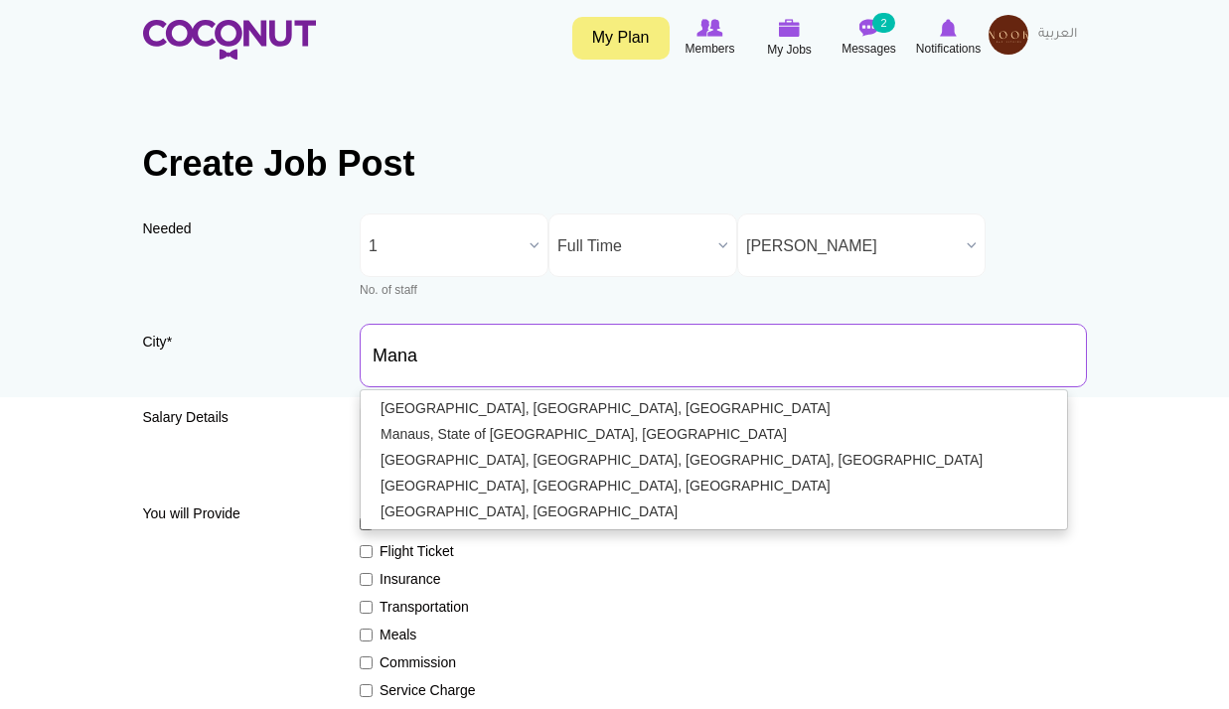
click at [434, 347] on input "Mana" at bounding box center [723, 356] width 727 height 64
click at [433, 347] on input "Mana" at bounding box center [723, 356] width 727 height 64
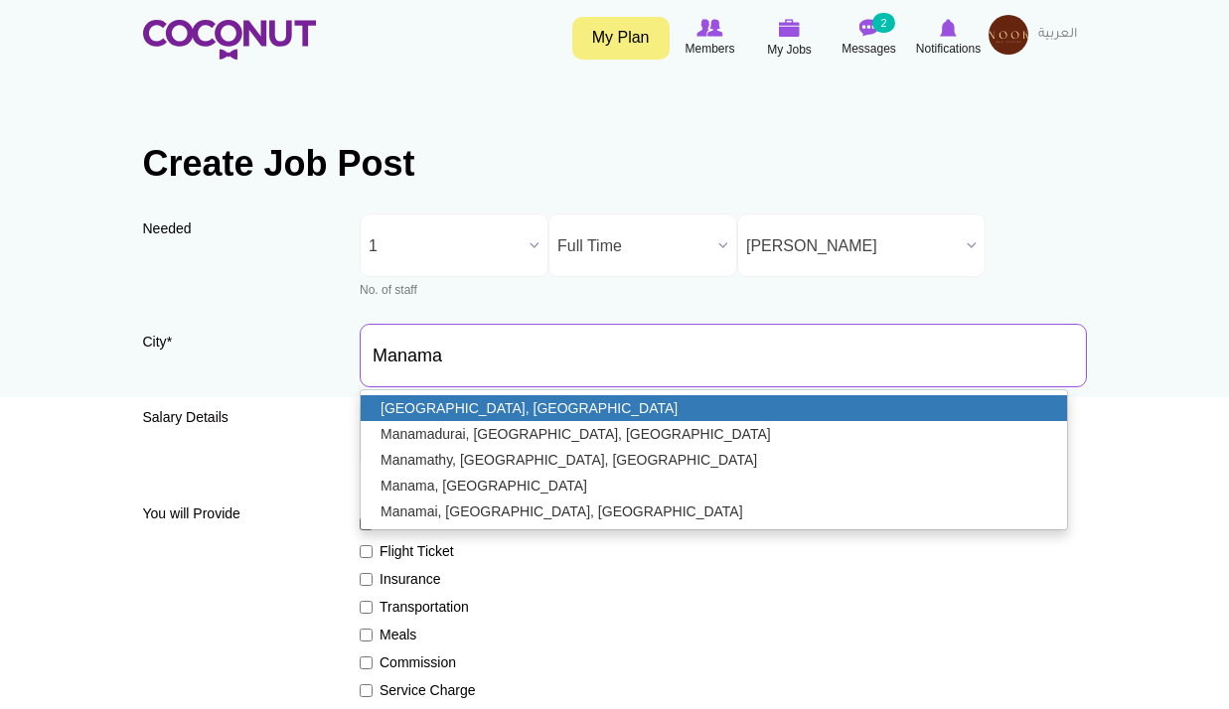
type input "Manama, Bahrain"
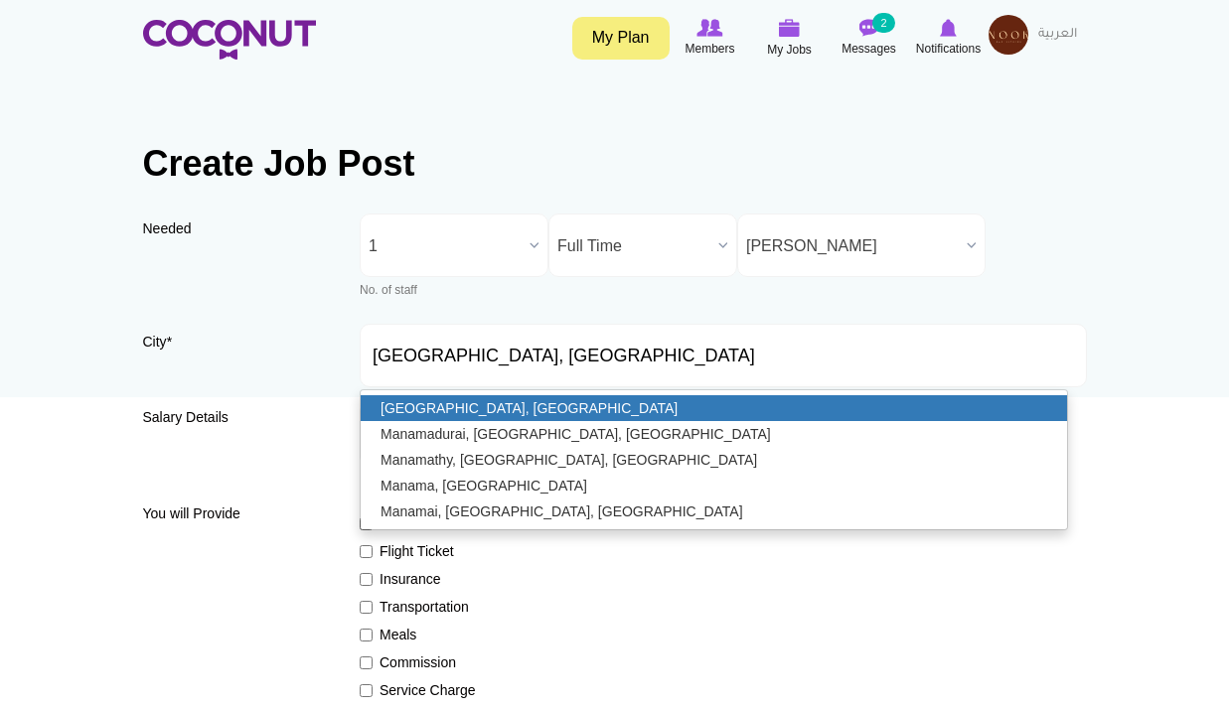
click at [466, 402] on link "Manama, Bahrain" at bounding box center [714, 408] width 706 height 26
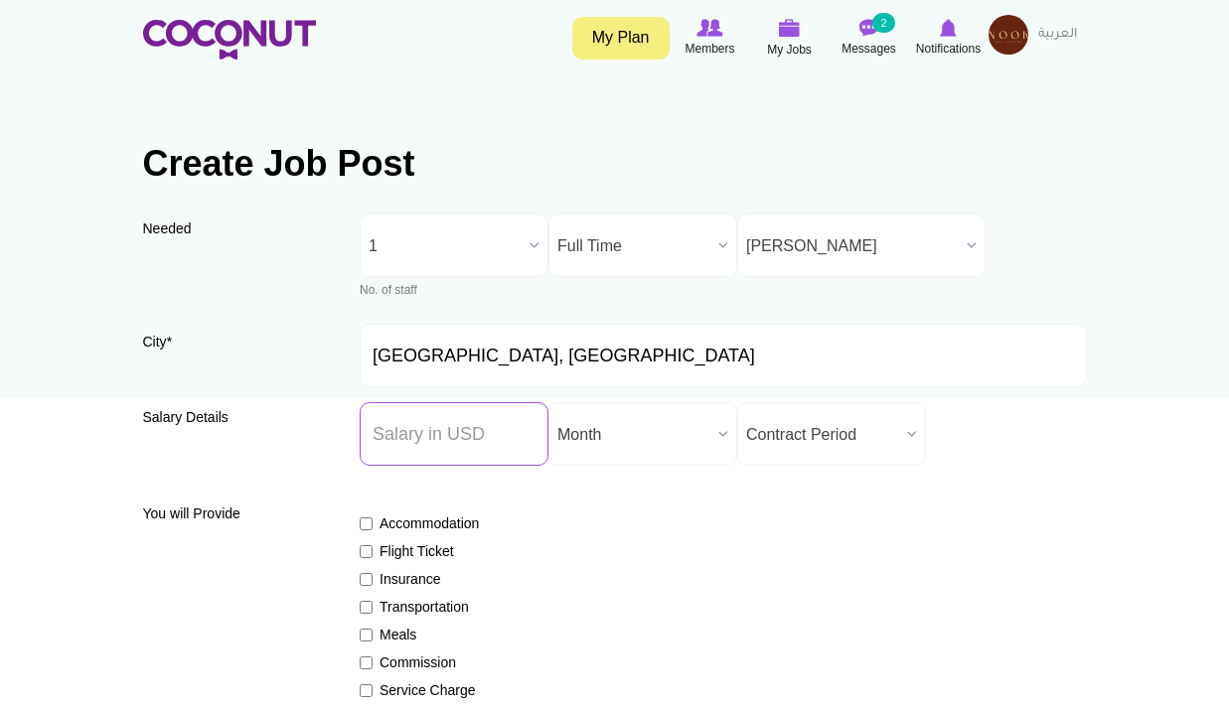
click at [457, 438] on input "Salary ($) *" at bounding box center [454, 434] width 189 height 64
type input "1500"
click at [604, 425] on span "Month" at bounding box center [633, 435] width 153 height 64
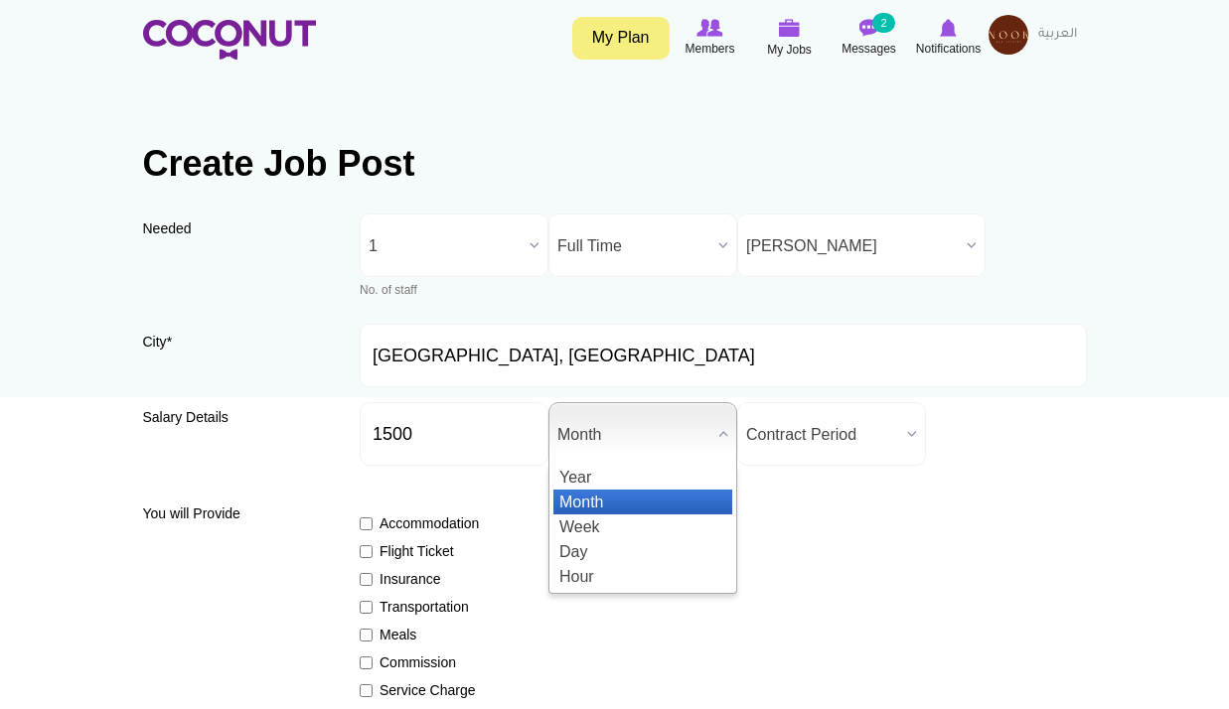
click at [655, 506] on li "Month" at bounding box center [642, 502] width 179 height 25
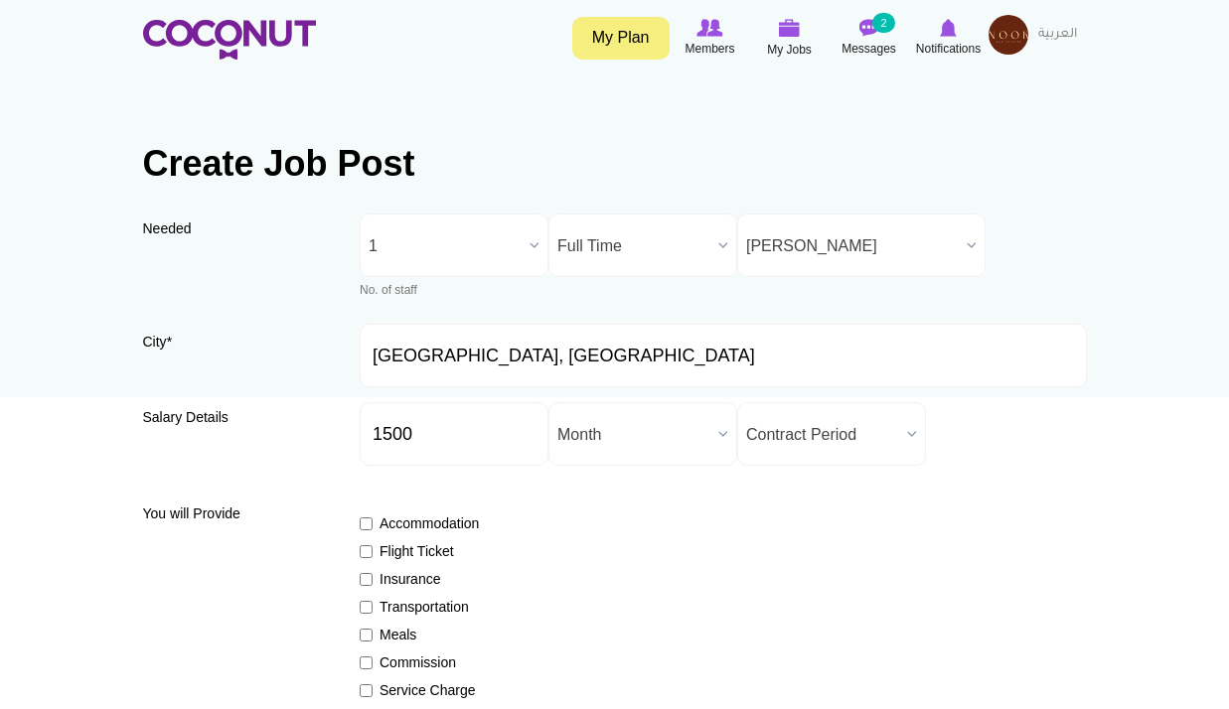
click at [799, 439] on span "Contract Period" at bounding box center [822, 435] width 153 height 64
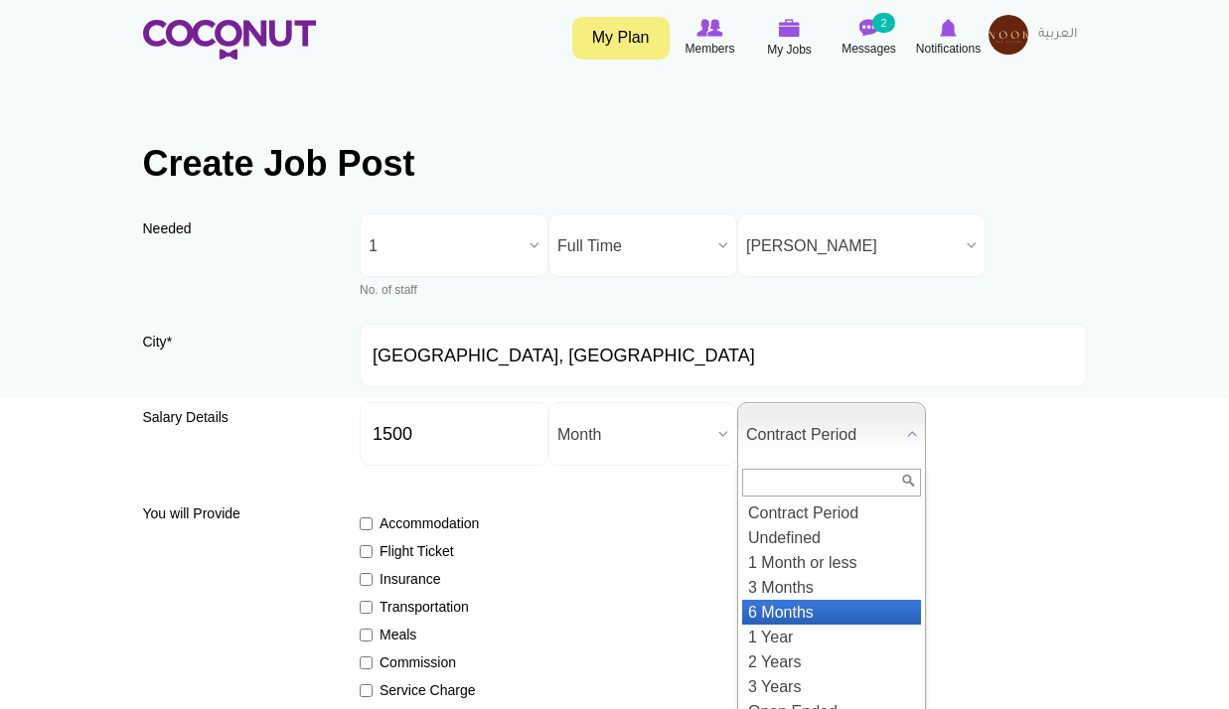
click at [842, 610] on li "6 Months" at bounding box center [831, 612] width 179 height 25
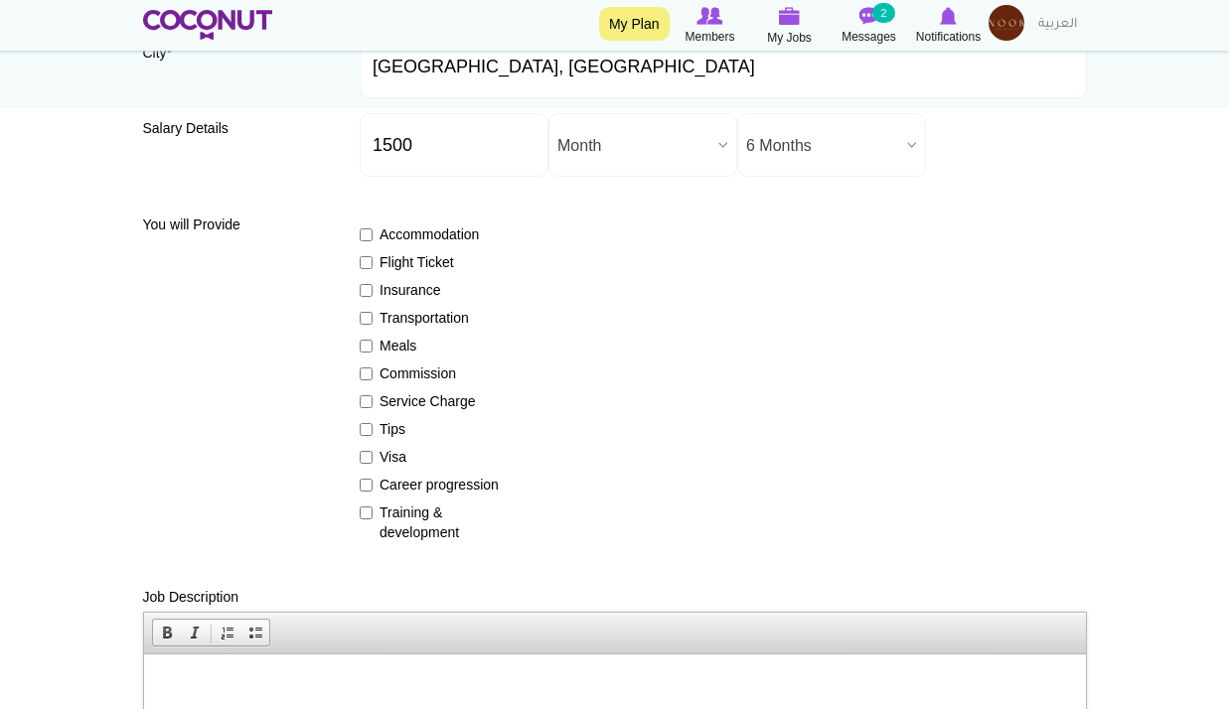
scroll to position [298, 0]
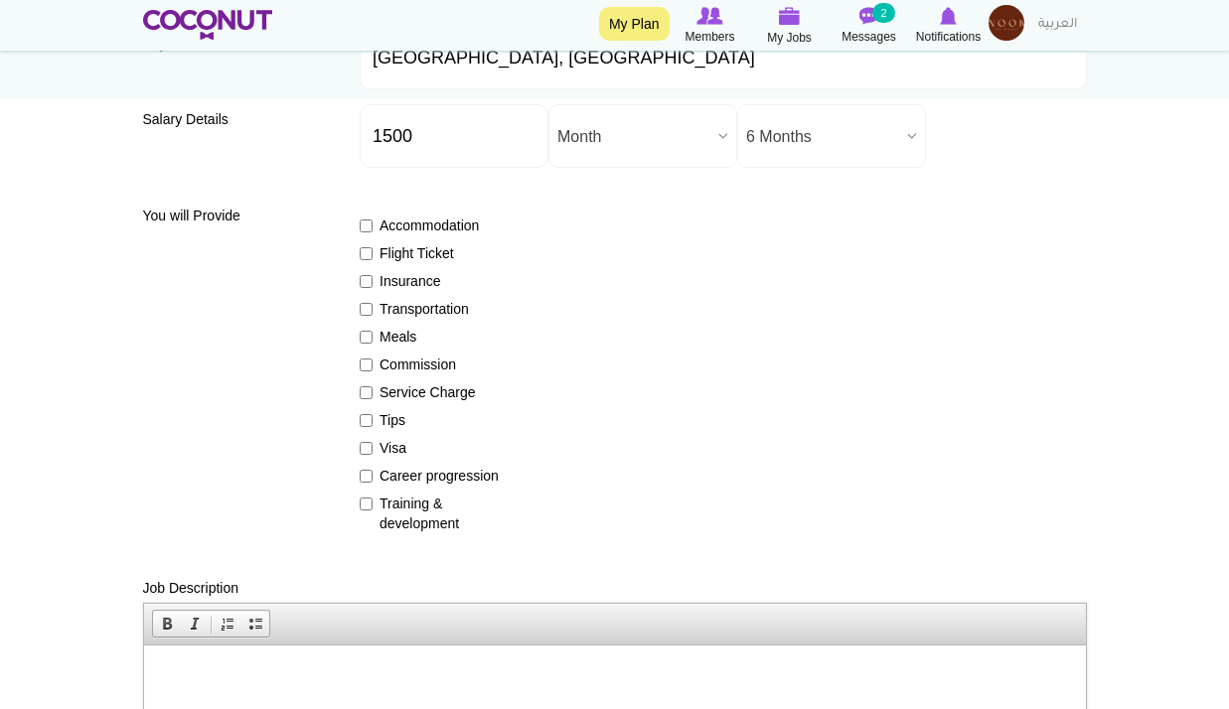
click at [397, 221] on label "Accommodation" at bounding box center [432, 226] width 145 height 20
click at [373, 221] on input "Accommodation" at bounding box center [366, 226] width 13 height 13
checkbox input "true"
click at [392, 254] on label "Flight Ticket" at bounding box center [432, 253] width 145 height 20
click at [373, 254] on input "Flight Ticket" at bounding box center [366, 253] width 13 height 13
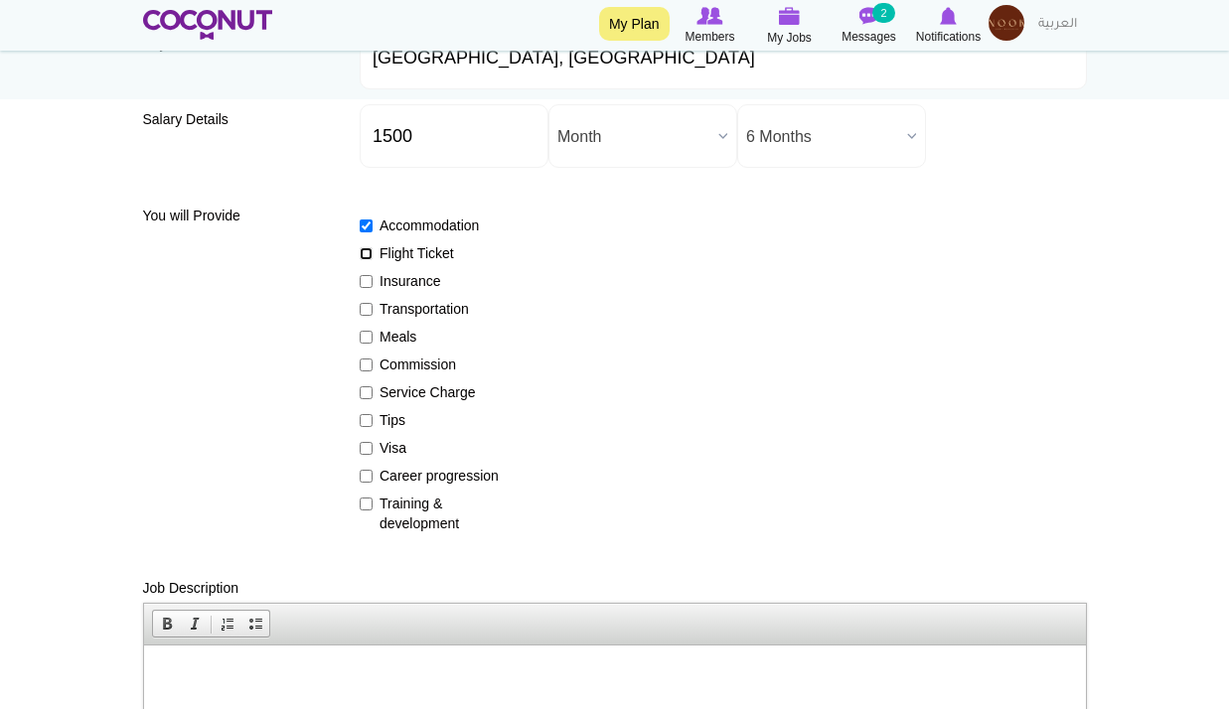
checkbox input "true"
click at [427, 315] on label "Transportation" at bounding box center [432, 309] width 145 height 20
click at [373, 315] on input "Transportation" at bounding box center [366, 309] width 13 height 13
checkbox input "true"
click at [406, 341] on label "Meals" at bounding box center [432, 337] width 145 height 20
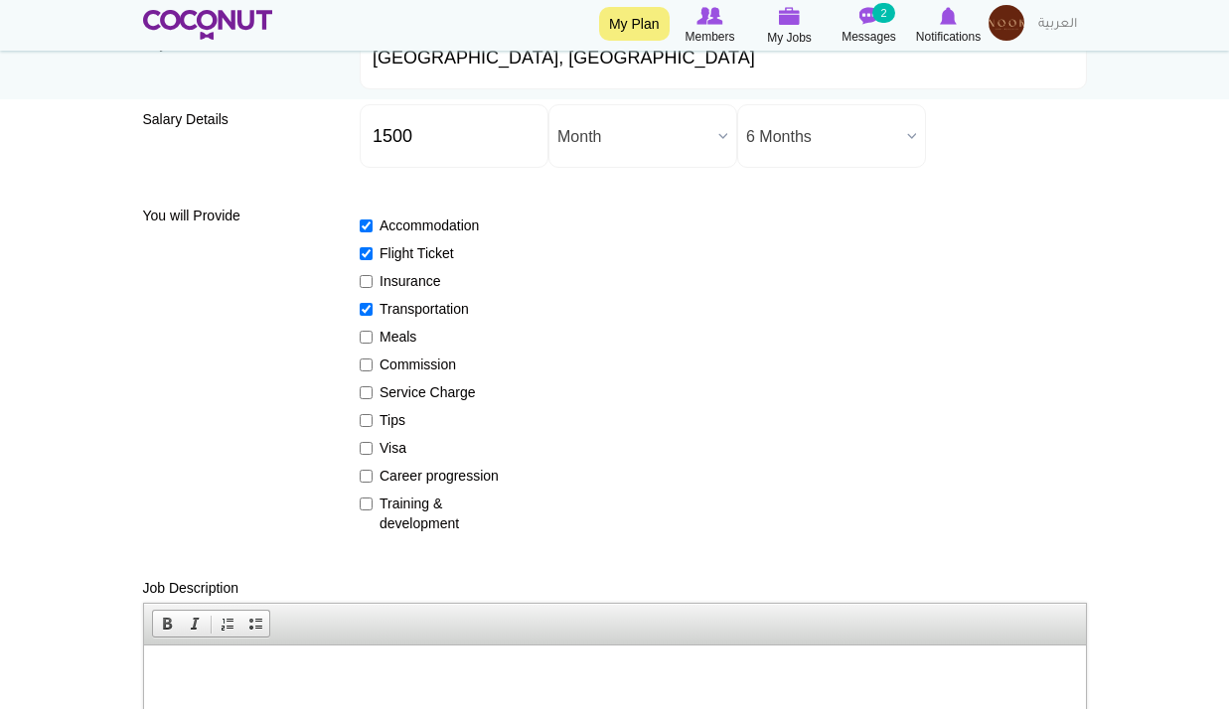
click at [373, 341] on input "Meals" at bounding box center [366, 337] width 13 height 13
click at [412, 340] on label "Meals" at bounding box center [432, 337] width 145 height 20
click at [373, 340] on input "Meals" at bounding box center [366, 337] width 13 height 13
checkbox input "false"
click at [392, 422] on label "Tips" at bounding box center [432, 420] width 145 height 20
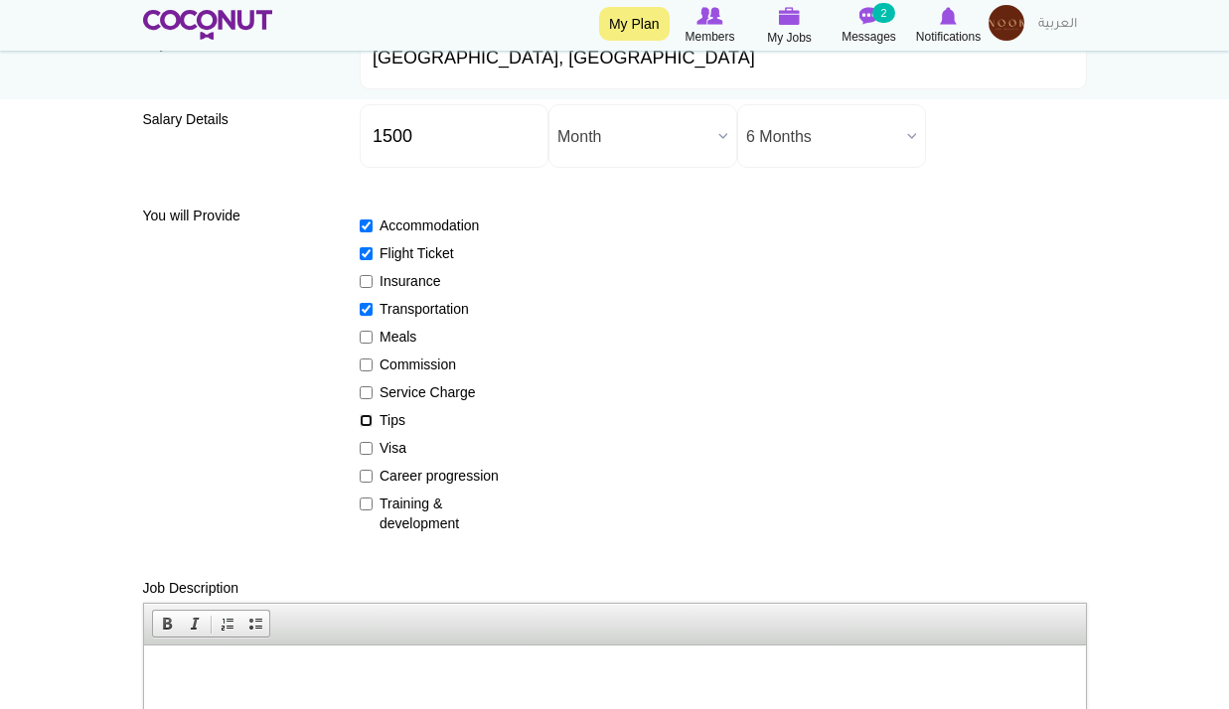
click at [373, 422] on input "Tips" at bounding box center [366, 420] width 13 height 13
checkbox input "true"
click at [394, 446] on label "Visa" at bounding box center [432, 448] width 145 height 20
click at [373, 446] on input "Visa" at bounding box center [366, 448] width 13 height 13
checkbox input "true"
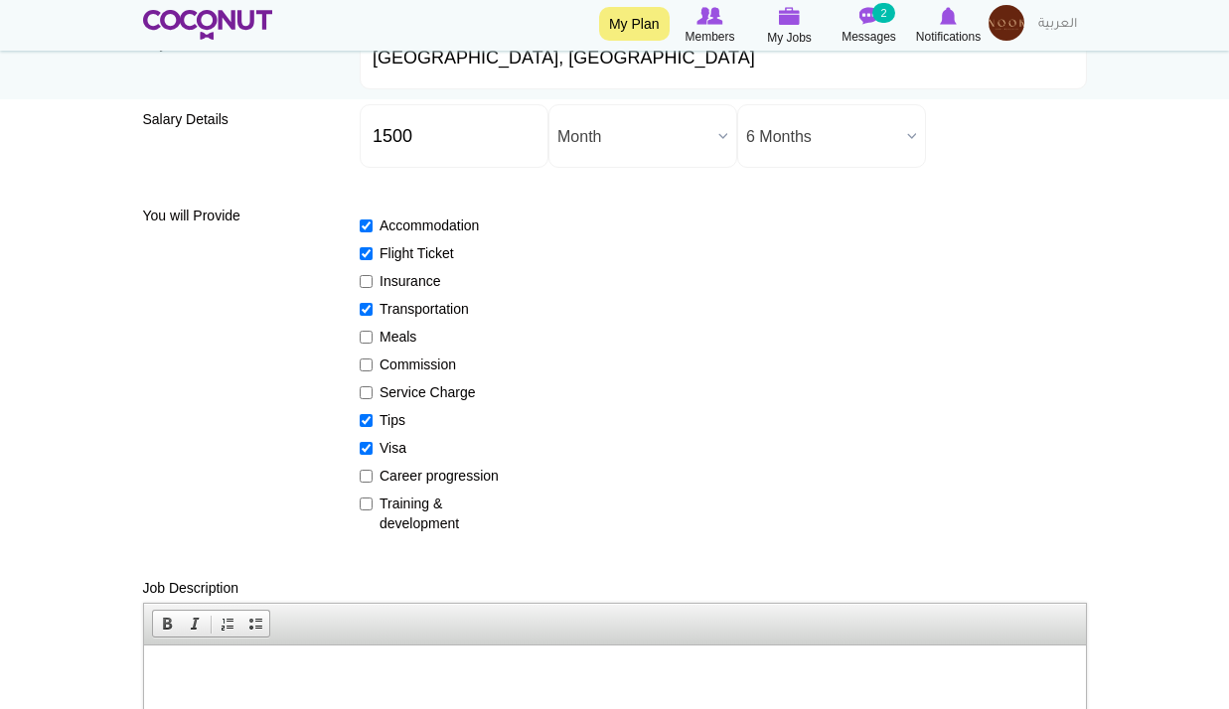
click at [407, 471] on label "Career progression" at bounding box center [432, 476] width 145 height 20
click at [373, 471] on input "Career progression" at bounding box center [366, 476] width 13 height 13
checkbox input "true"
click at [411, 506] on label "Training & development" at bounding box center [432, 514] width 145 height 40
click at [373, 506] on input "Training & development" at bounding box center [366, 504] width 13 height 13
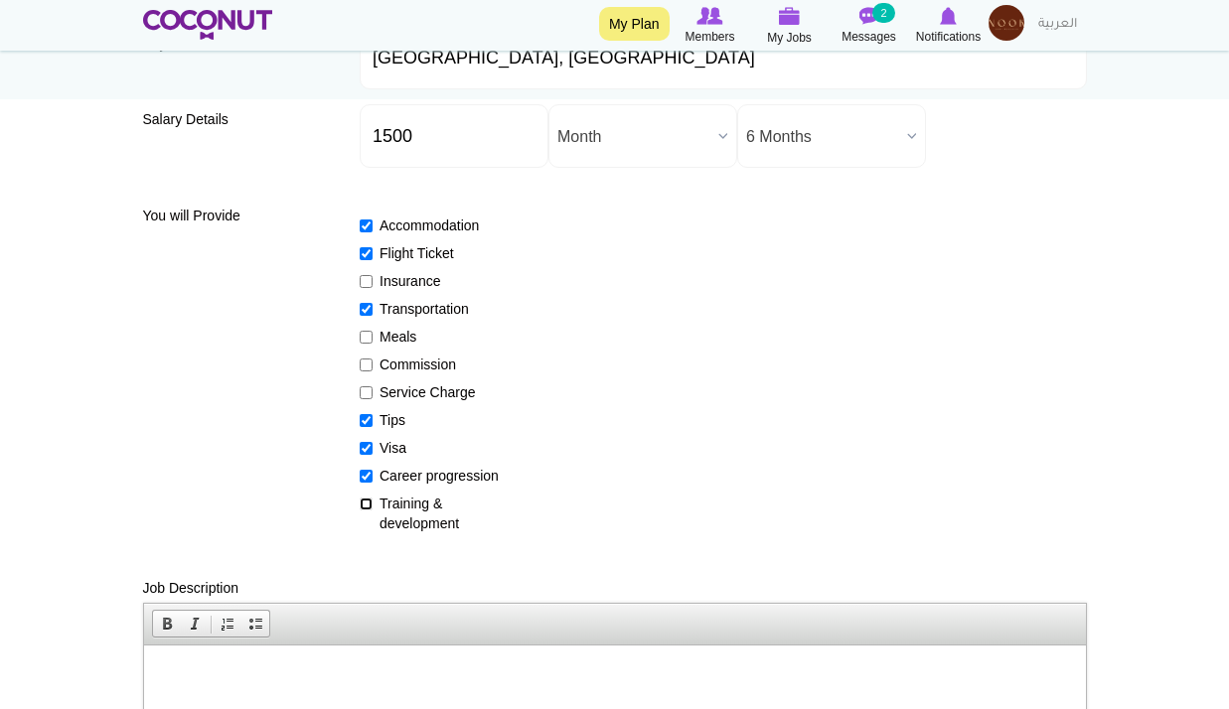
checkbox input "true"
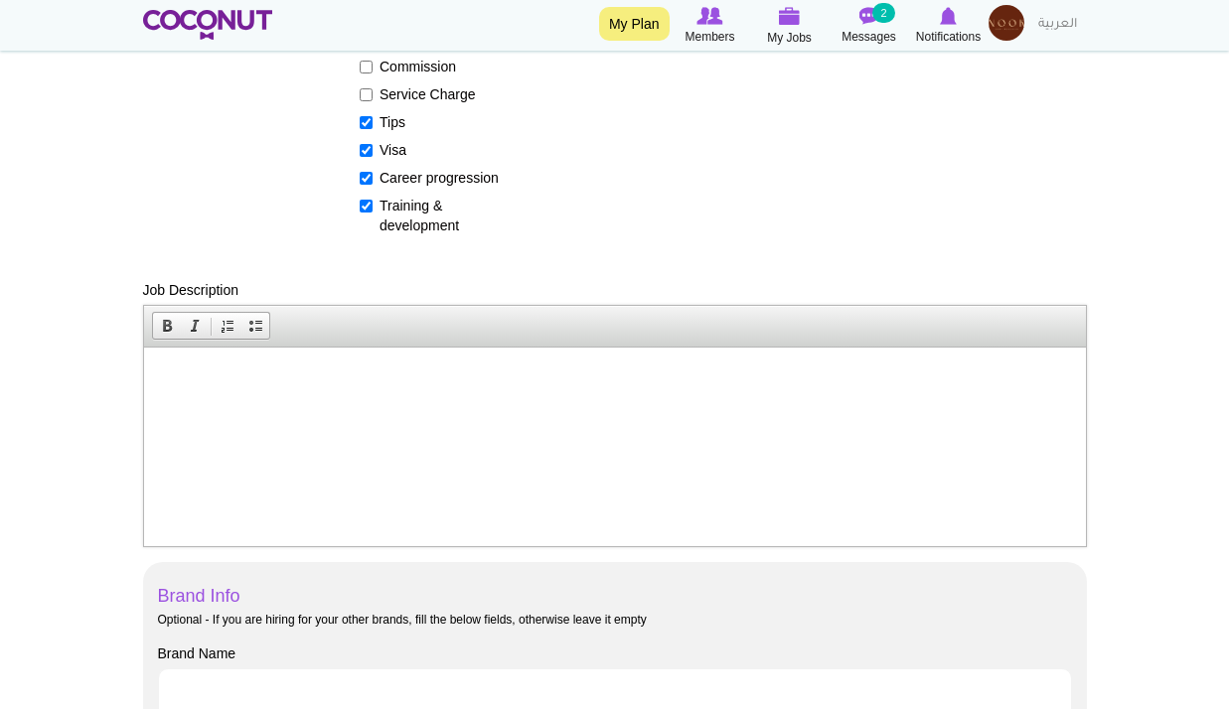
click at [454, 407] on html at bounding box center [614, 377] width 942 height 61
click at [553, 398] on html at bounding box center [614, 377] width 942 height 61
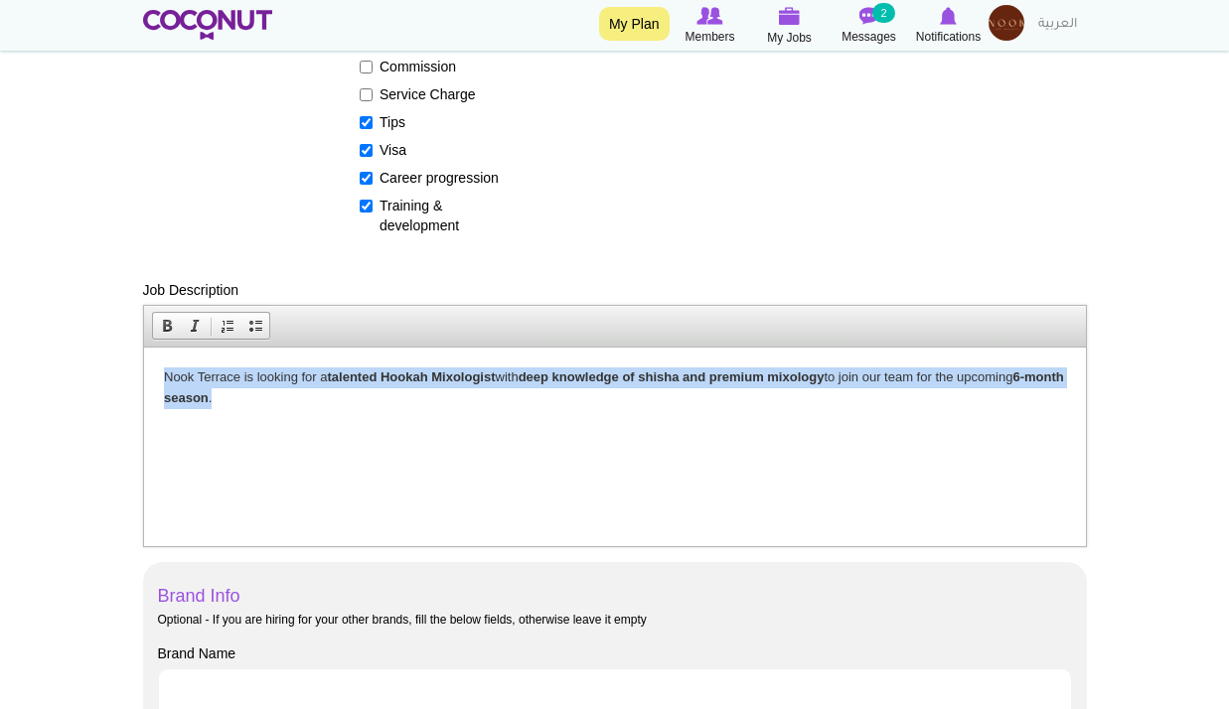
drag, startPoint x: 583, startPoint y: 422, endPoint x: -5, endPoint y: 365, distance: 590.9
click at [143, 365] on html "Nook Terrace is looking for a talented Hookah Mixologist with deep knowledge of…" at bounding box center [614, 387] width 942 height 81
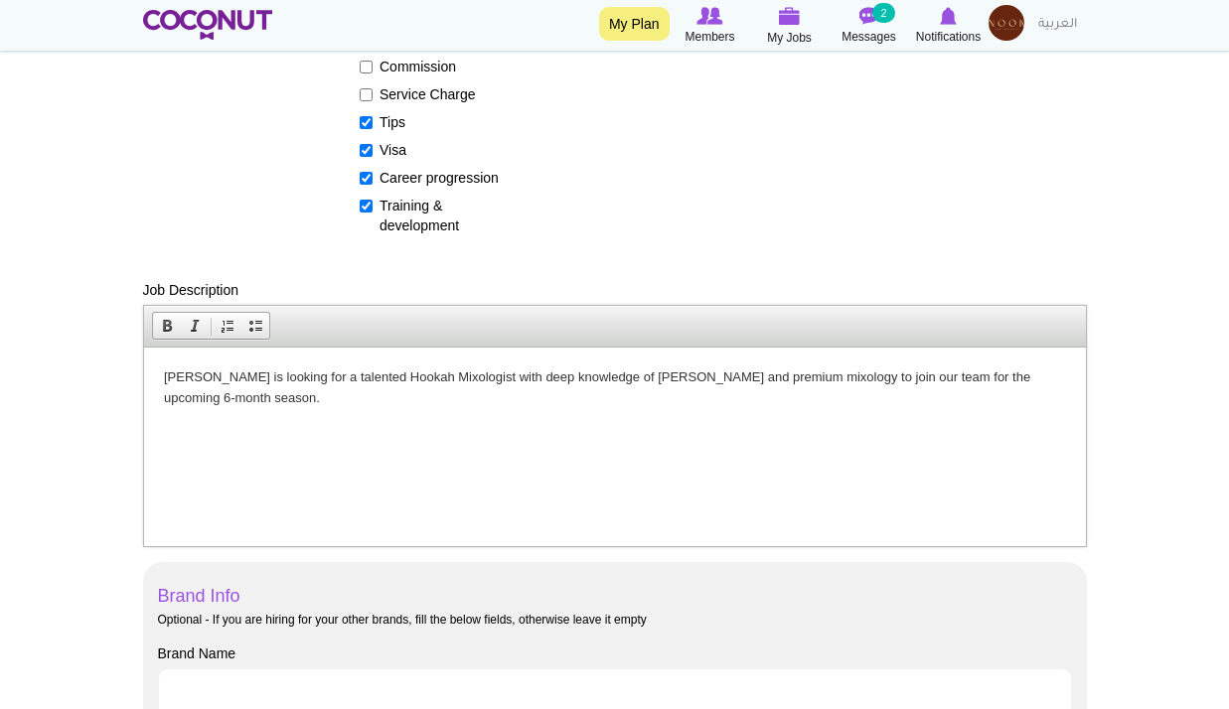
click at [366, 428] on html "Nook Terrace is looking for a talented Hookah Mixologist with deep knowledge of…" at bounding box center [614, 387] width 942 height 81
click at [558, 428] on html "Nook Terrace is looking for a talented Hookah Mixologist with deep knowledge of…" at bounding box center [614, 387] width 942 height 81
click at [223, 428] on html "Nook Terrace is looking for a talented Hookah Mixologist with deep knowledge of…" at bounding box center [614, 387] width 942 height 81
click at [482, 386] on p "Nook Terrace is looking for a talented Hookah Mixologist with deep knowledge of…" at bounding box center [614, 388] width 902 height 42
click at [251, 404] on p "Nook Terrace is looking for a talented Hookah Mixologist with deep knowledge of…" at bounding box center [614, 388] width 902 height 42
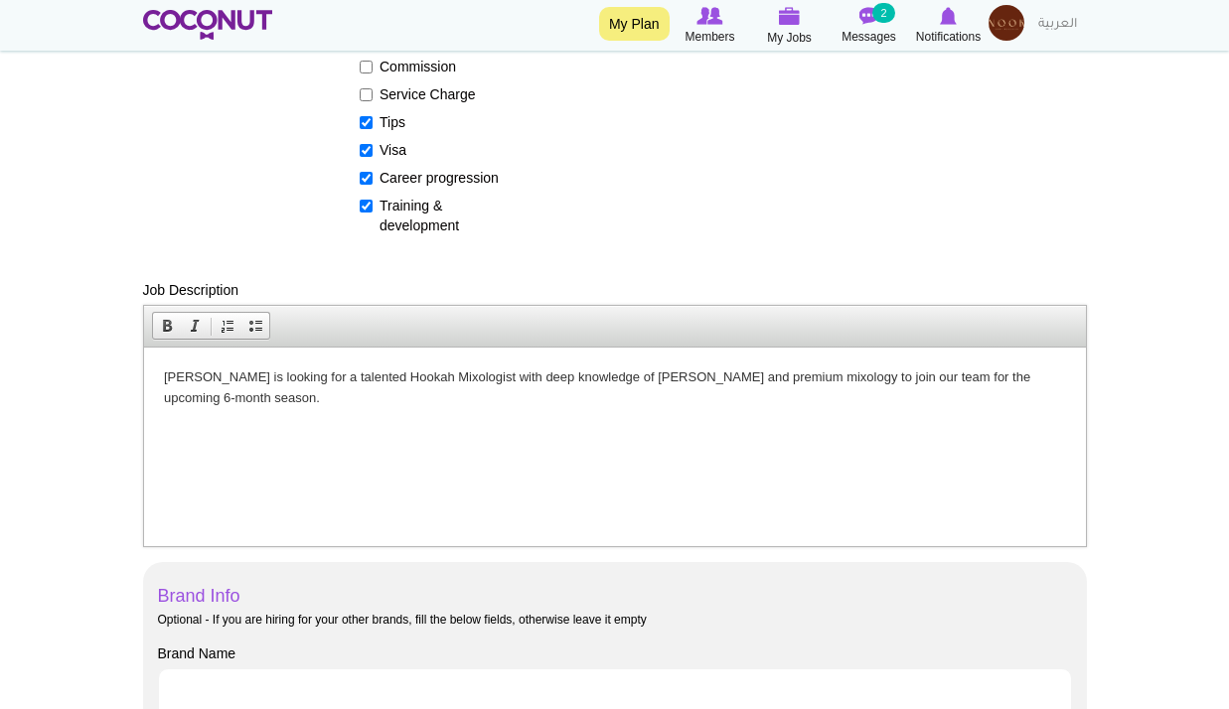
click at [161, 401] on html "Nook Terrace is looking for a talented Hookah Mixologist with deep knowledge of…" at bounding box center [614, 387] width 942 height 81
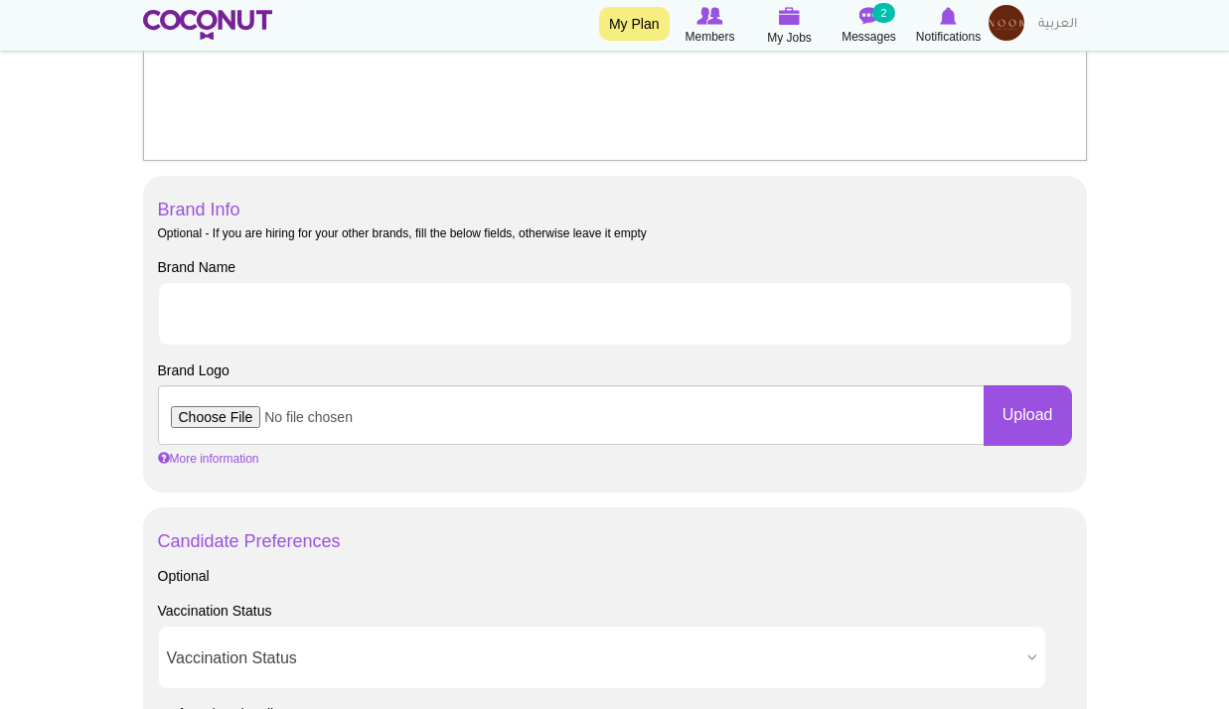
scroll to position [993, 0]
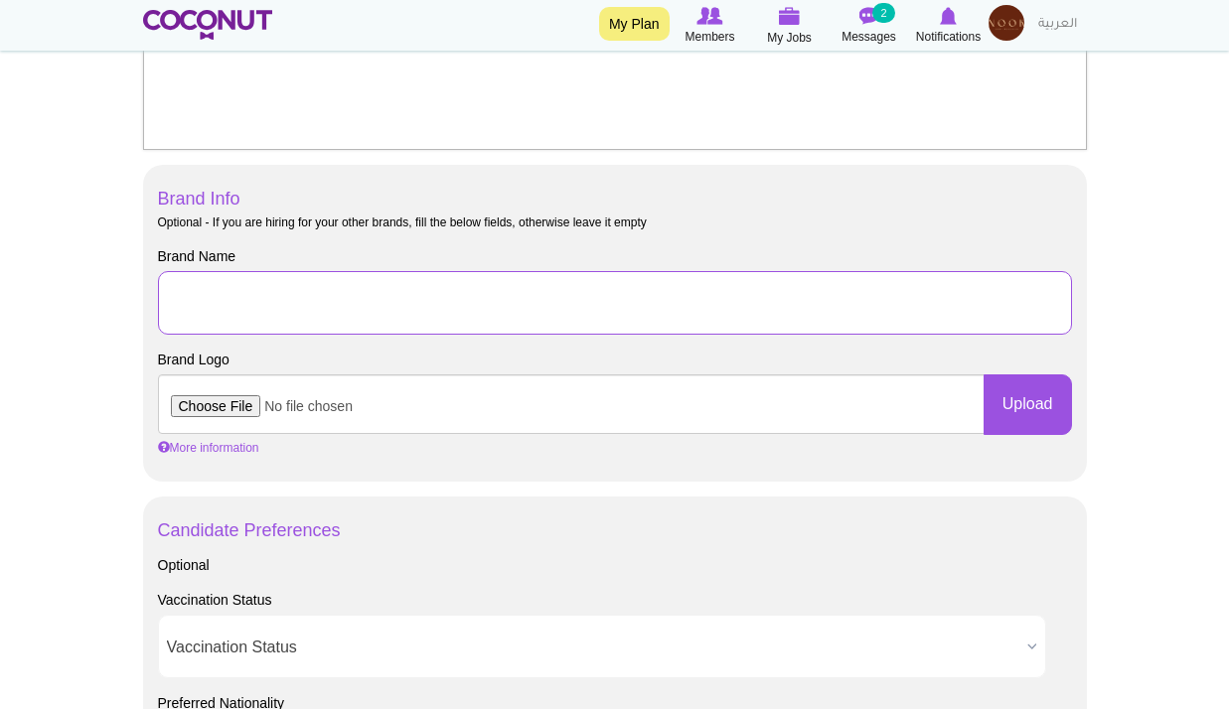
click at [799, 296] on input "Brand Name" at bounding box center [615, 303] width 914 height 64
click at [801, 296] on input "Brand Name" at bounding box center [615, 303] width 914 height 64
type input "GBL Hospitality Group Bahrain"
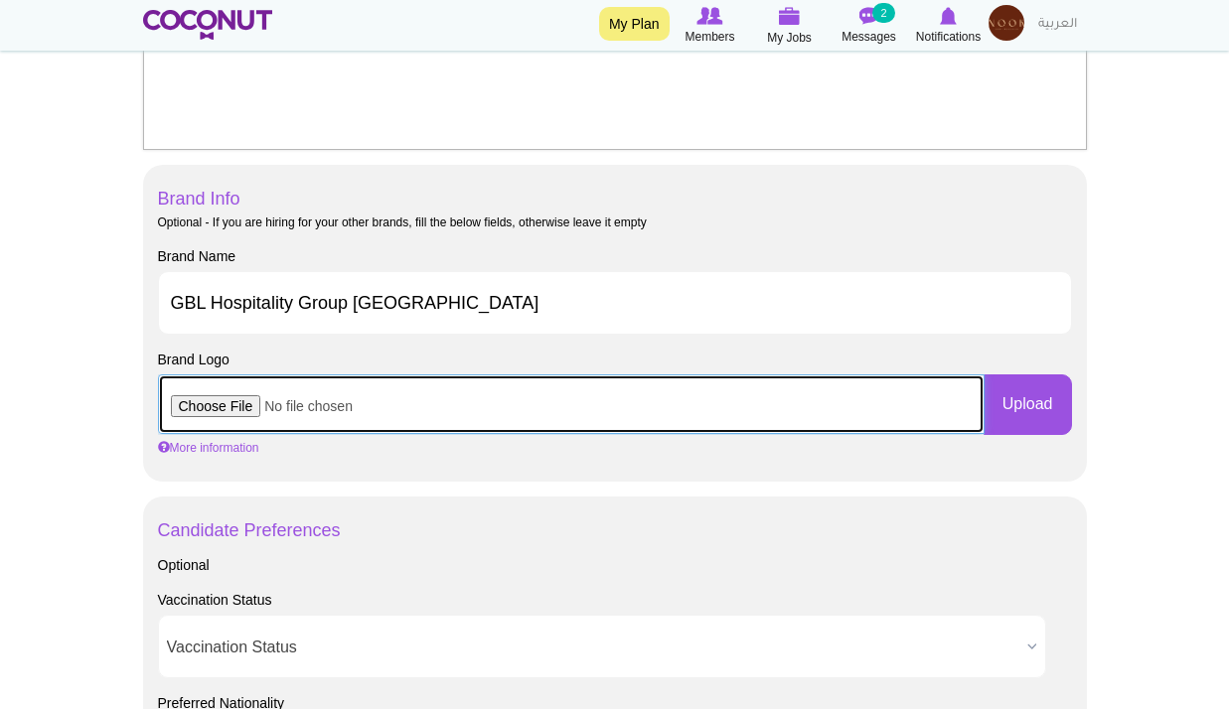
click at [239, 409] on input "file" at bounding box center [571, 405] width 827 height 60
type input "C:\fakepath\images.jpeg"
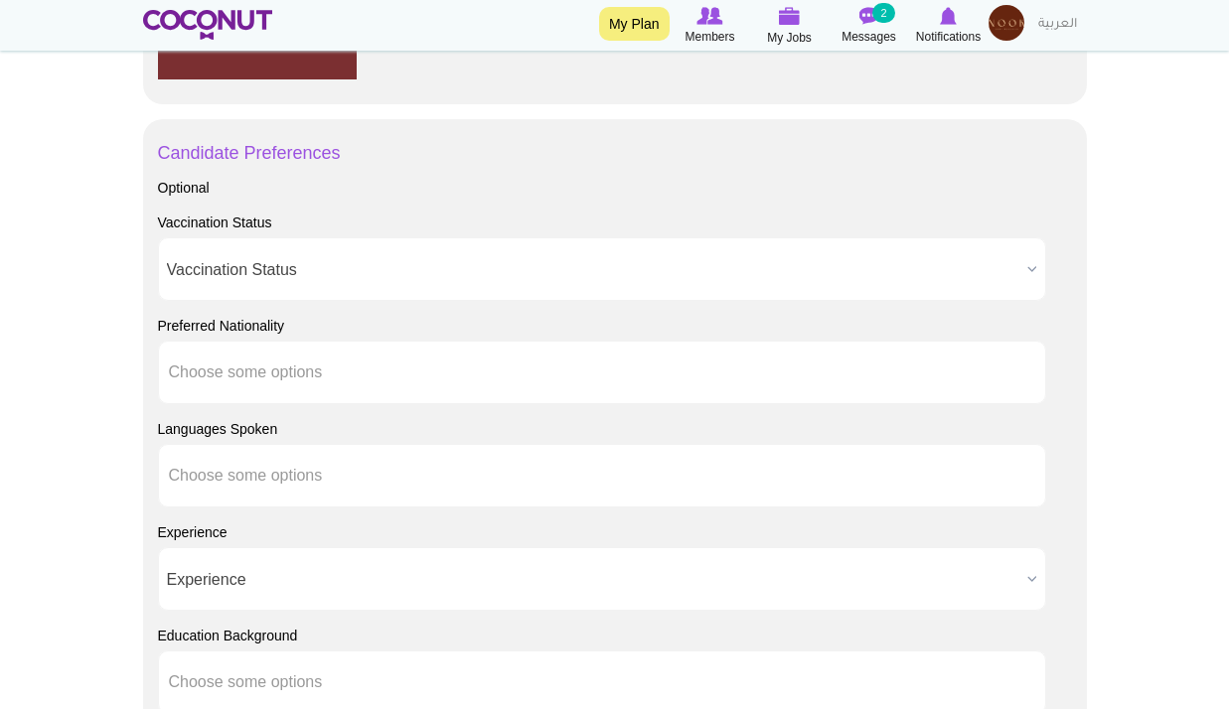
scroll to position [1391, 0]
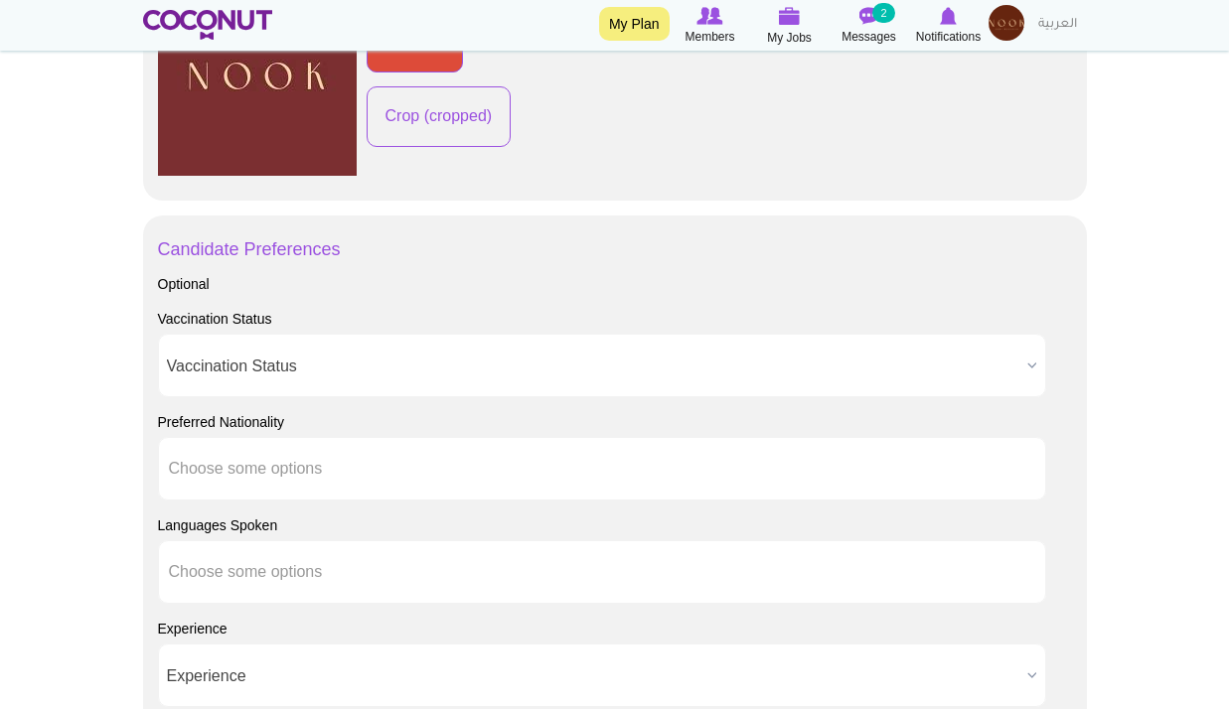
click at [249, 362] on span "Vaccination Status" at bounding box center [593, 367] width 852 height 64
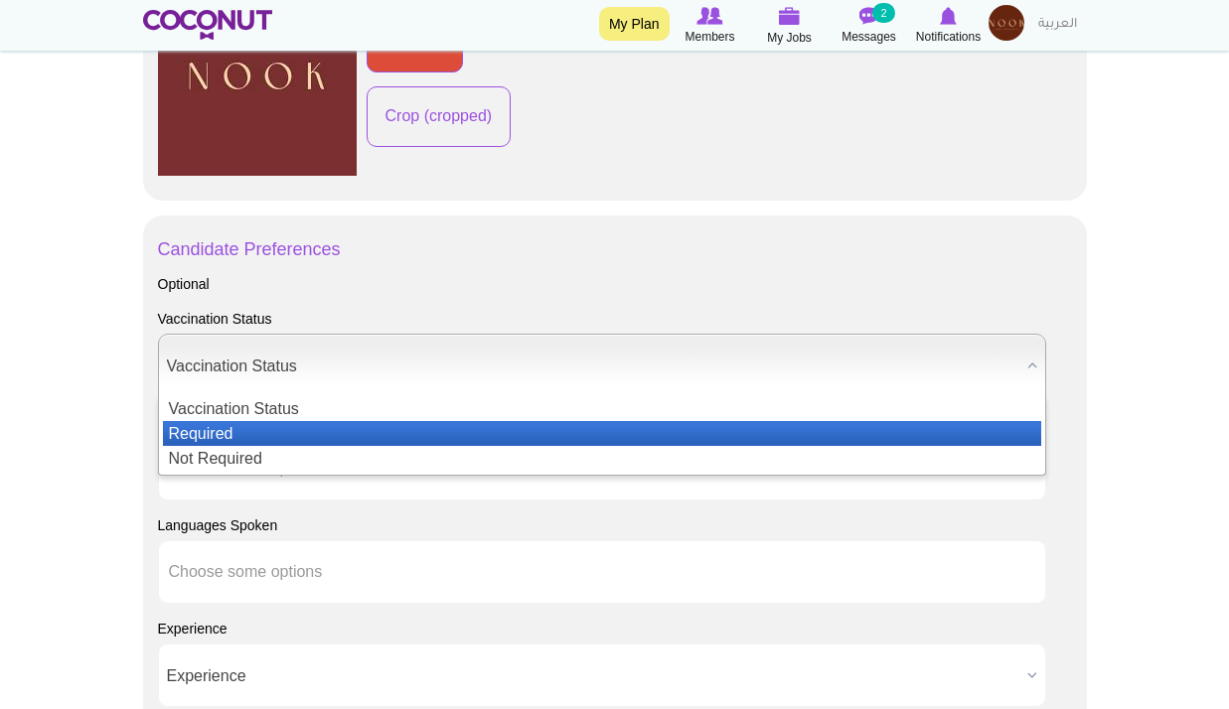
click at [270, 435] on li "Required" at bounding box center [602, 433] width 878 height 25
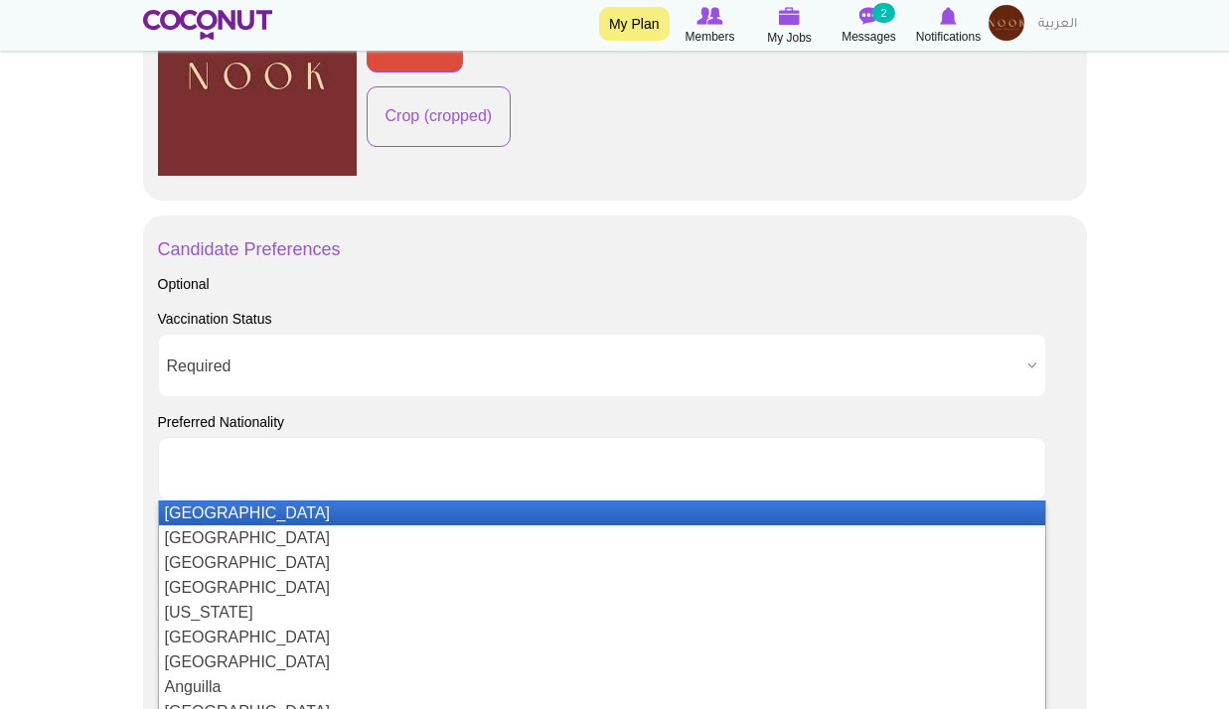
click at [285, 450] on li at bounding box center [258, 469] width 179 height 42
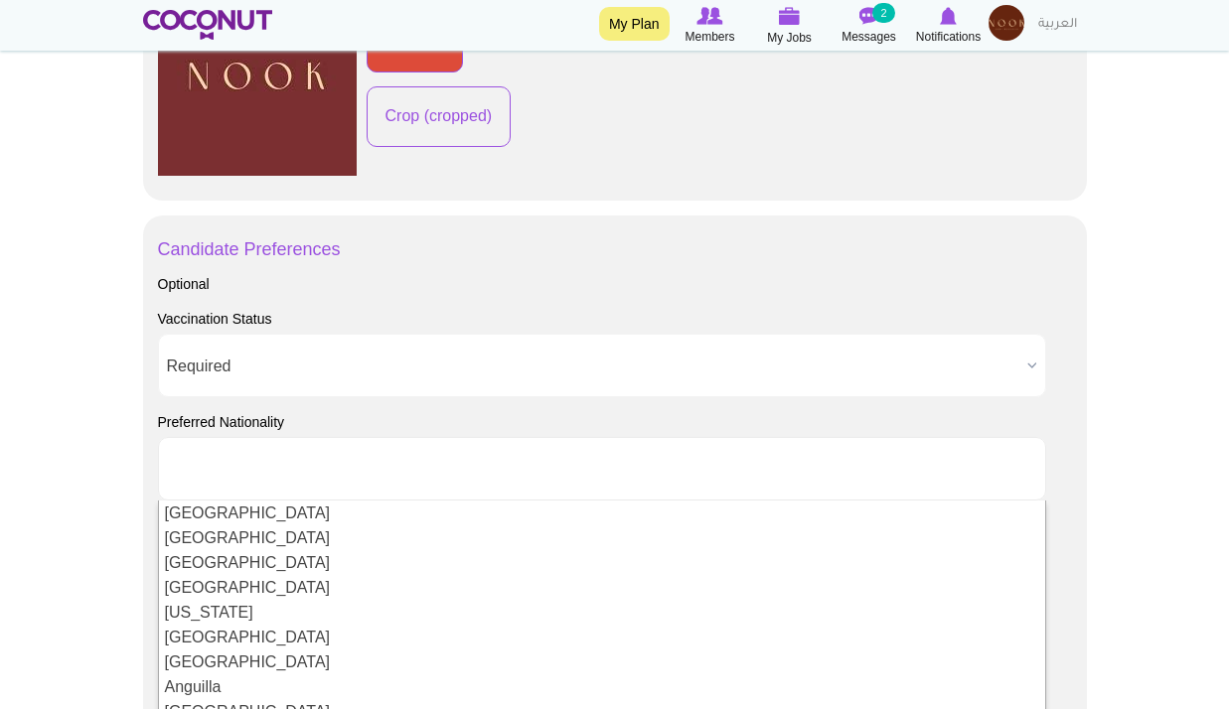
click at [335, 453] on li at bounding box center [258, 469] width 179 height 42
click at [338, 454] on li at bounding box center [258, 469] width 179 height 42
click at [339, 454] on li at bounding box center [258, 469] width 179 height 42
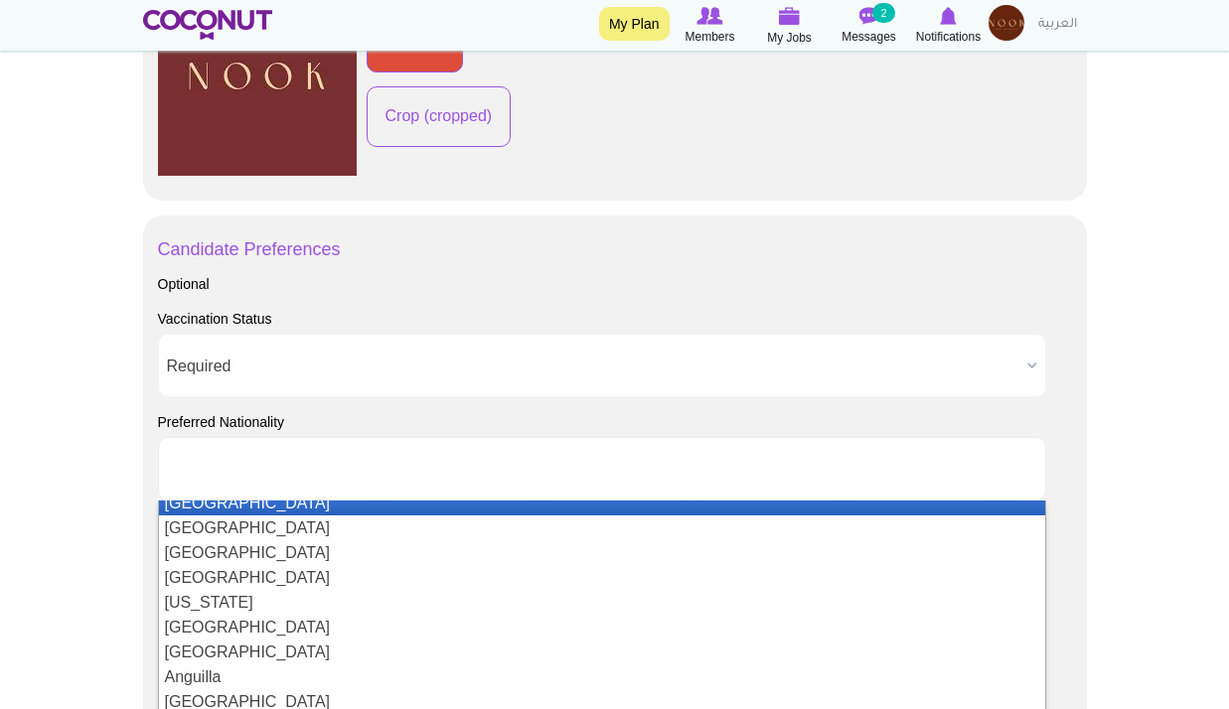
scroll to position [0, 0]
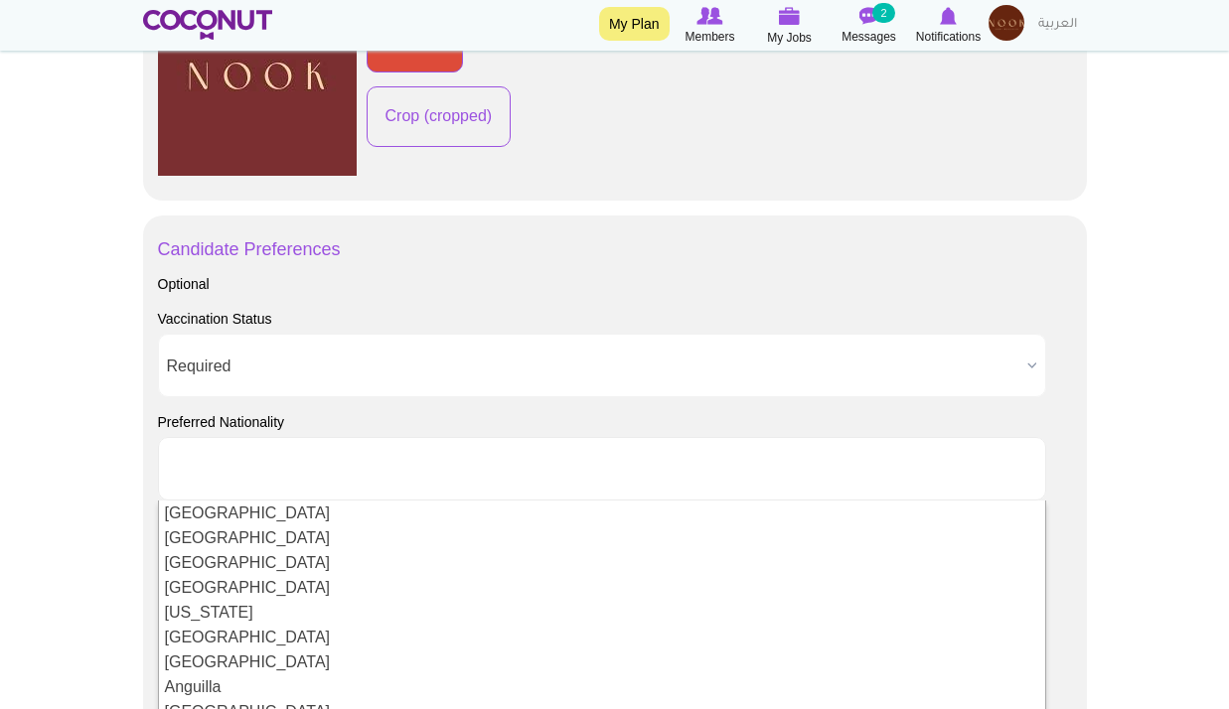
drag, startPoint x: 6, startPoint y: 387, endPoint x: 35, endPoint y: 402, distance: 32.4
click at [7, 387] on body "Toggle navigation My Plan Members My Jobs Post a Job Messages 2 Notifications M…" at bounding box center [614, 92] width 1229 height 2967
type input "Choose some options"
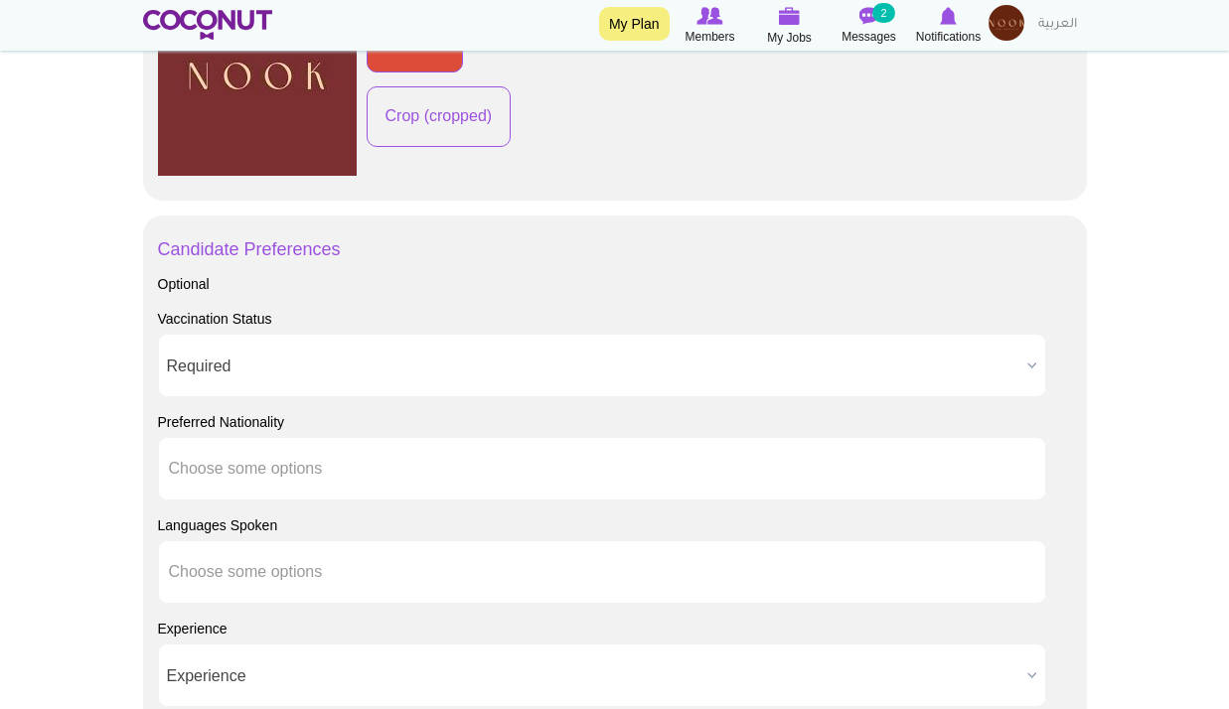
click at [84, 417] on body "Toggle navigation My Plan Members My Jobs Post a Job Messages 2 Notifications M…" at bounding box center [614, 92] width 1229 height 2967
click at [290, 584] on li at bounding box center [258, 572] width 179 height 42
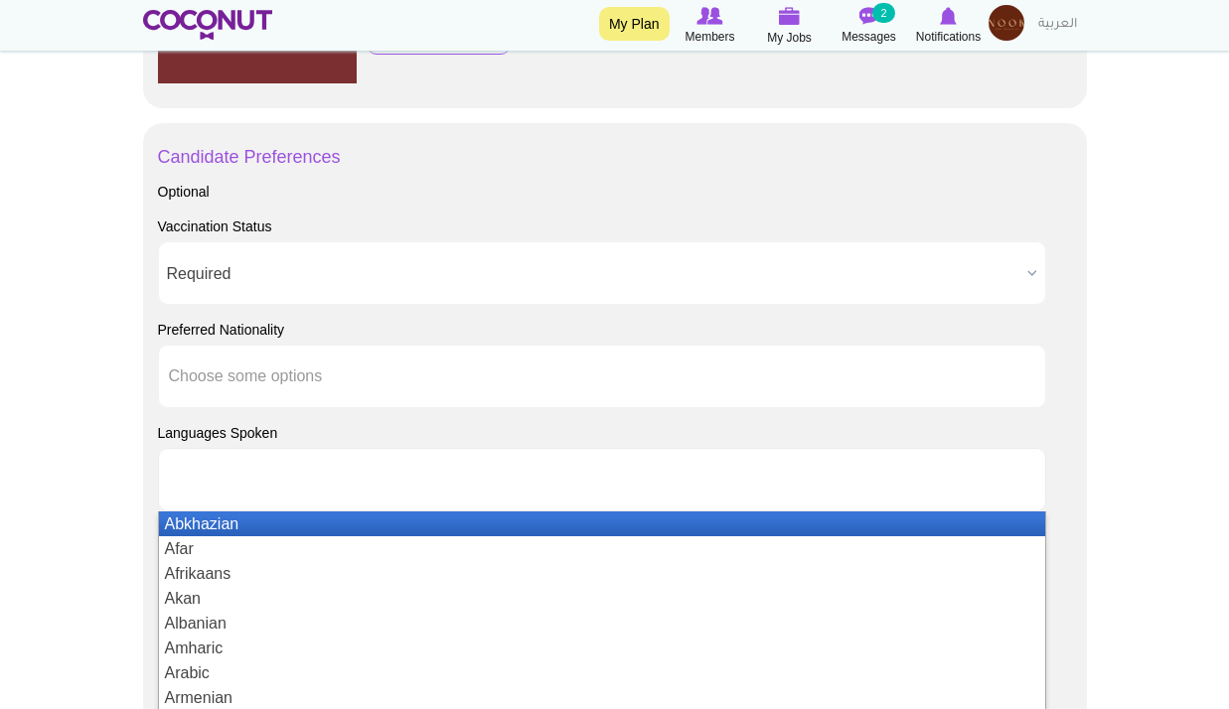
scroll to position [1689, 0]
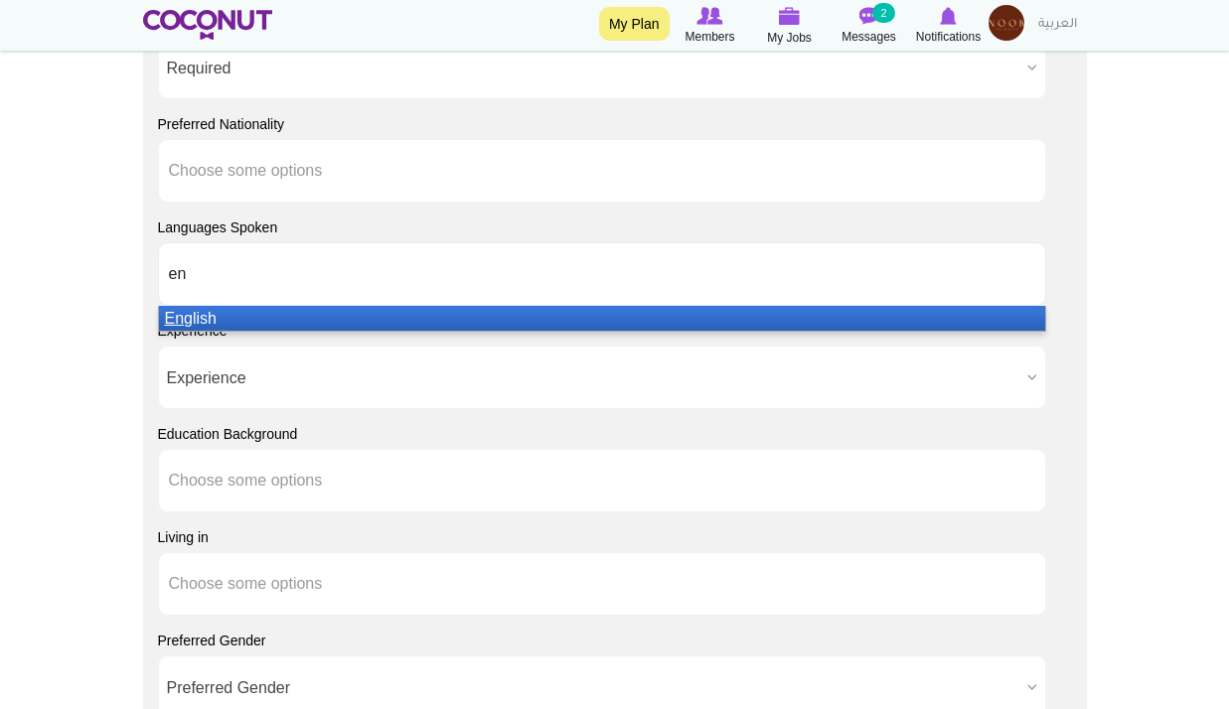
type input "en"
click at [245, 314] on li "En glish" at bounding box center [602, 318] width 886 height 25
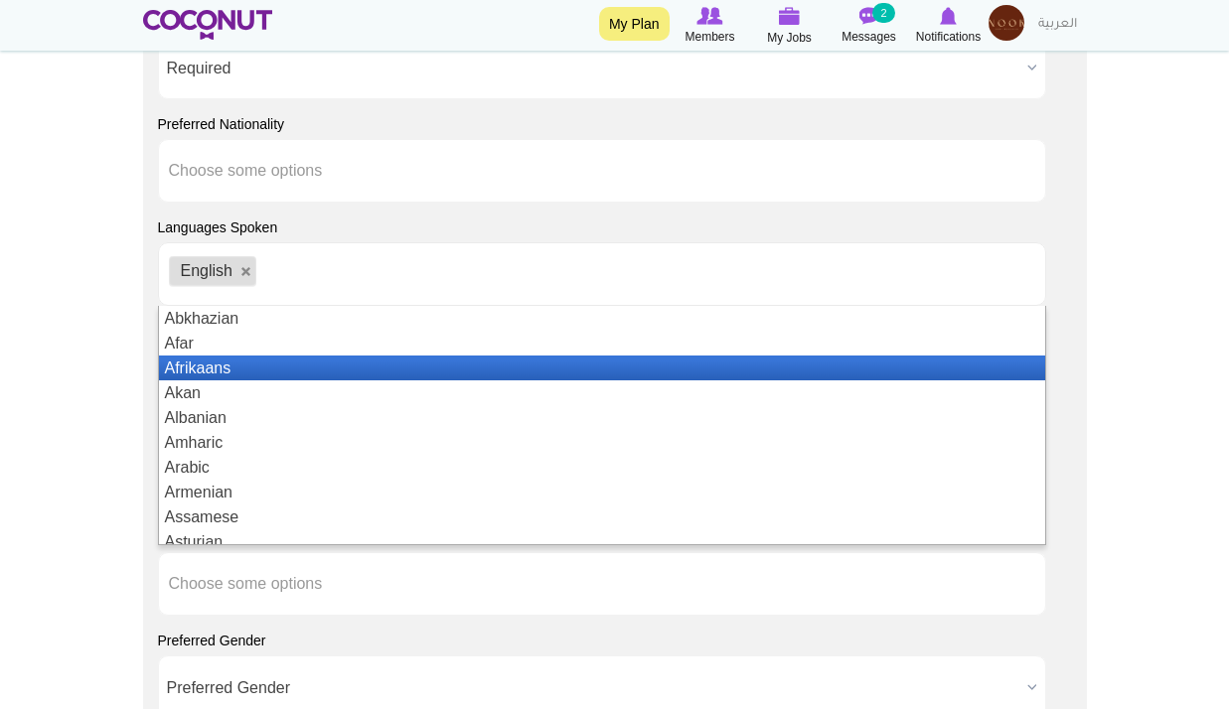
click at [231, 363] on li "Afrikaans" at bounding box center [602, 368] width 886 height 25
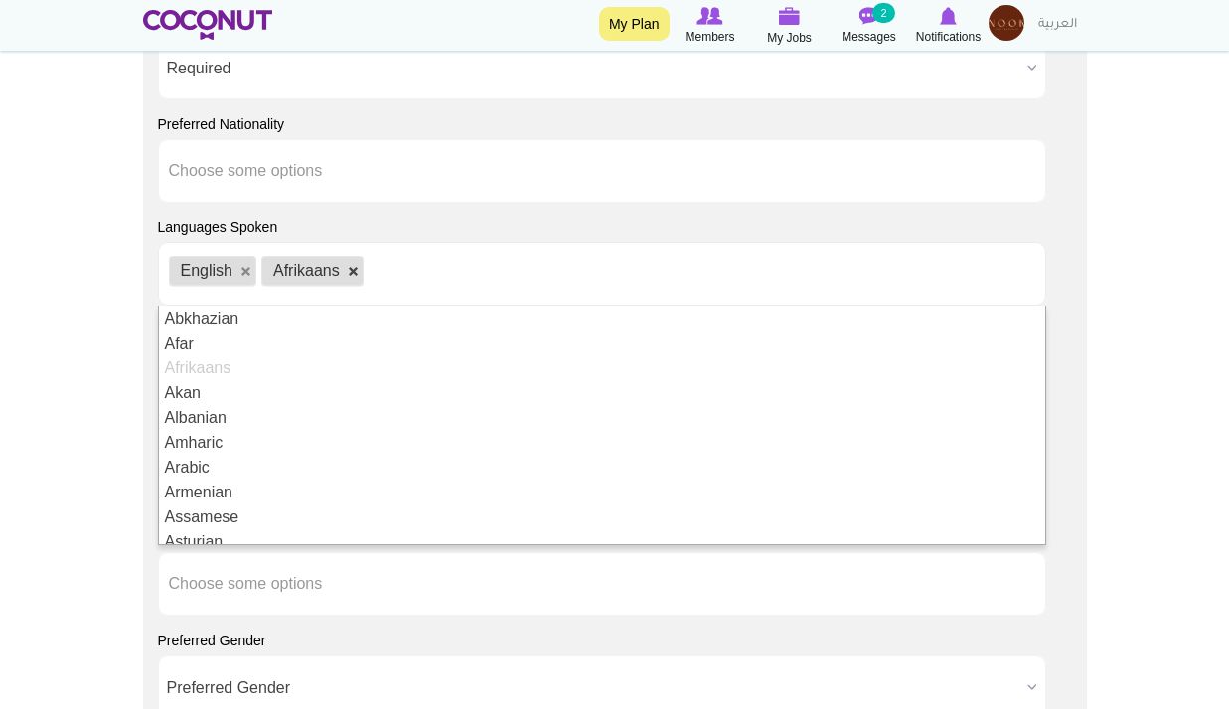
click at [352, 273] on link at bounding box center [354, 272] width 12 height 12
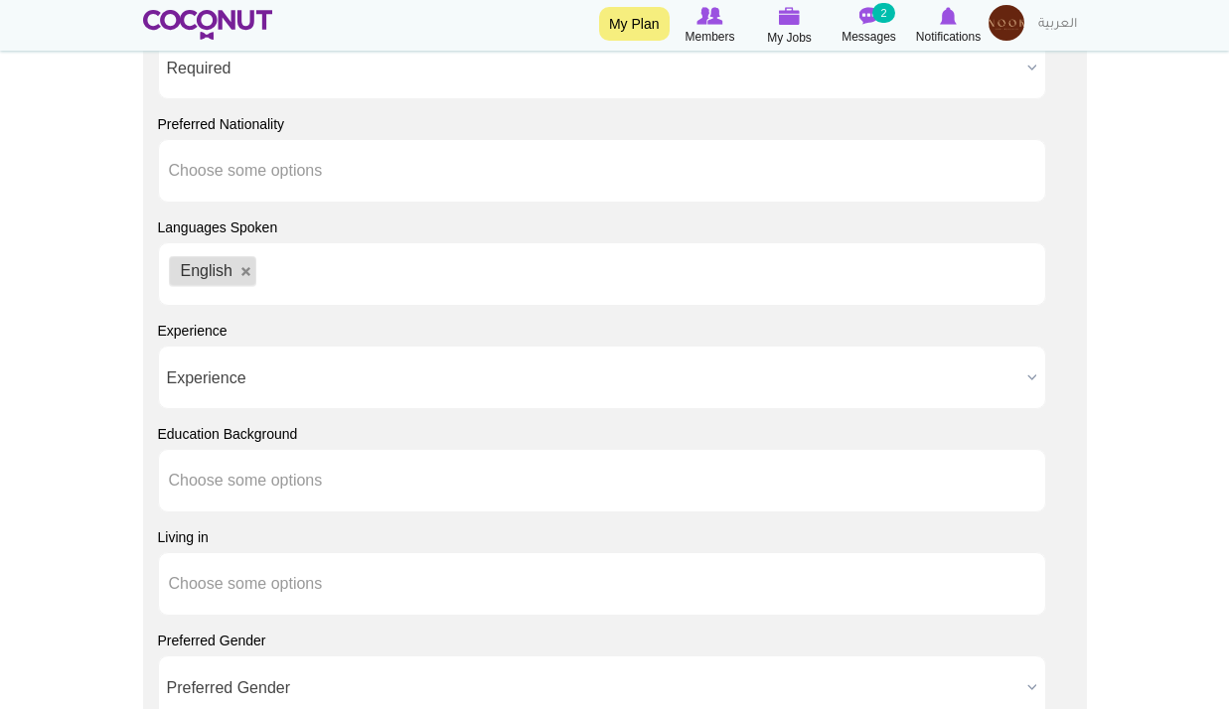
drag, startPoint x: 0, startPoint y: 354, endPoint x: 181, endPoint y: 394, distance: 185.3
click at [271, 398] on span "Experience" at bounding box center [593, 379] width 852 height 64
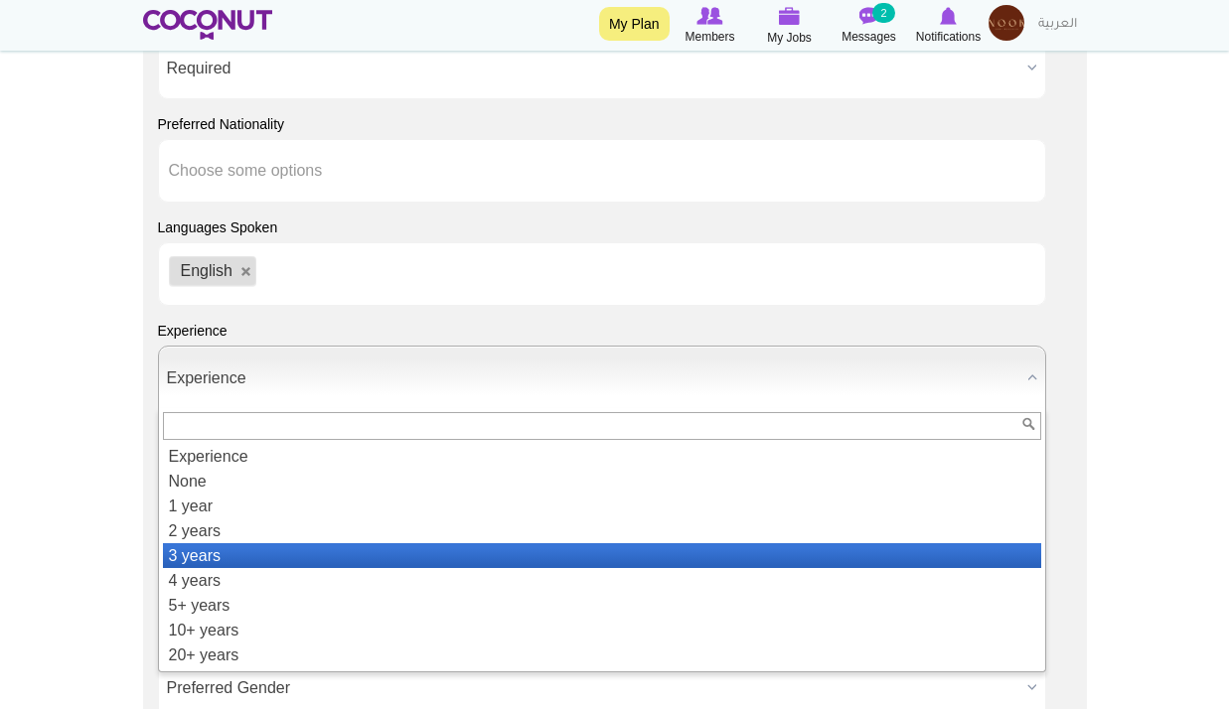
click at [242, 554] on li "3 years" at bounding box center [602, 555] width 878 height 25
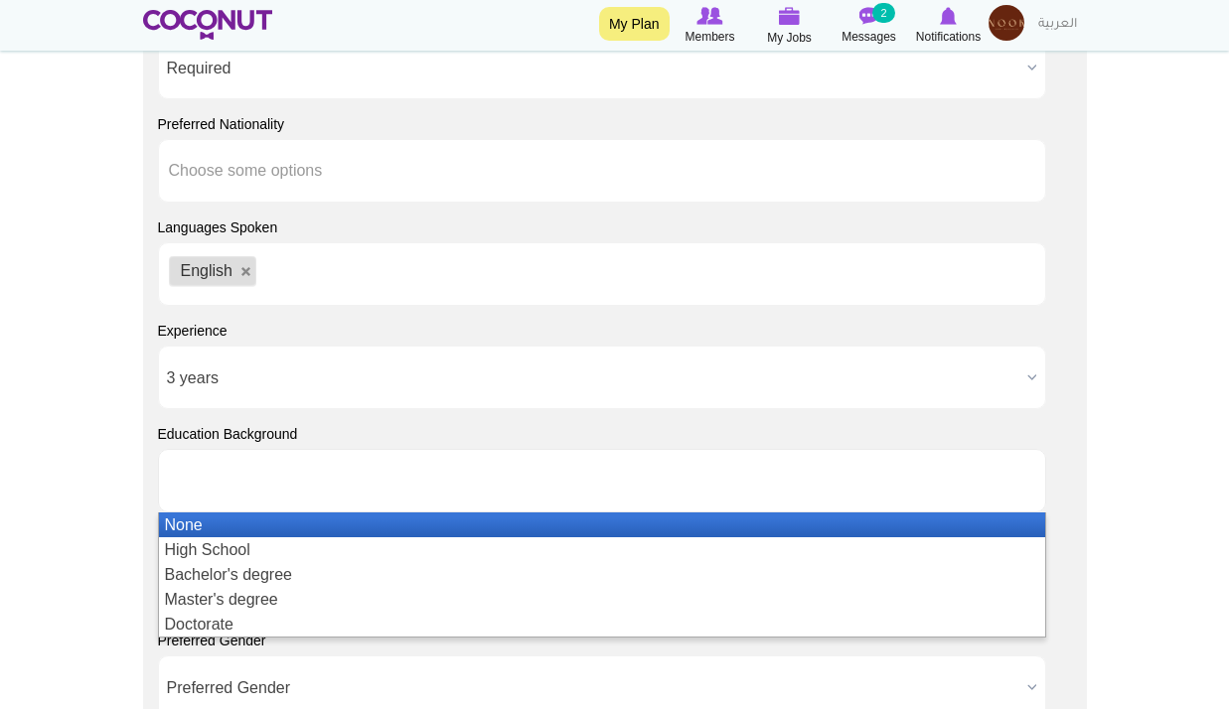
click at [246, 481] on input "text" at bounding box center [258, 481] width 179 height 18
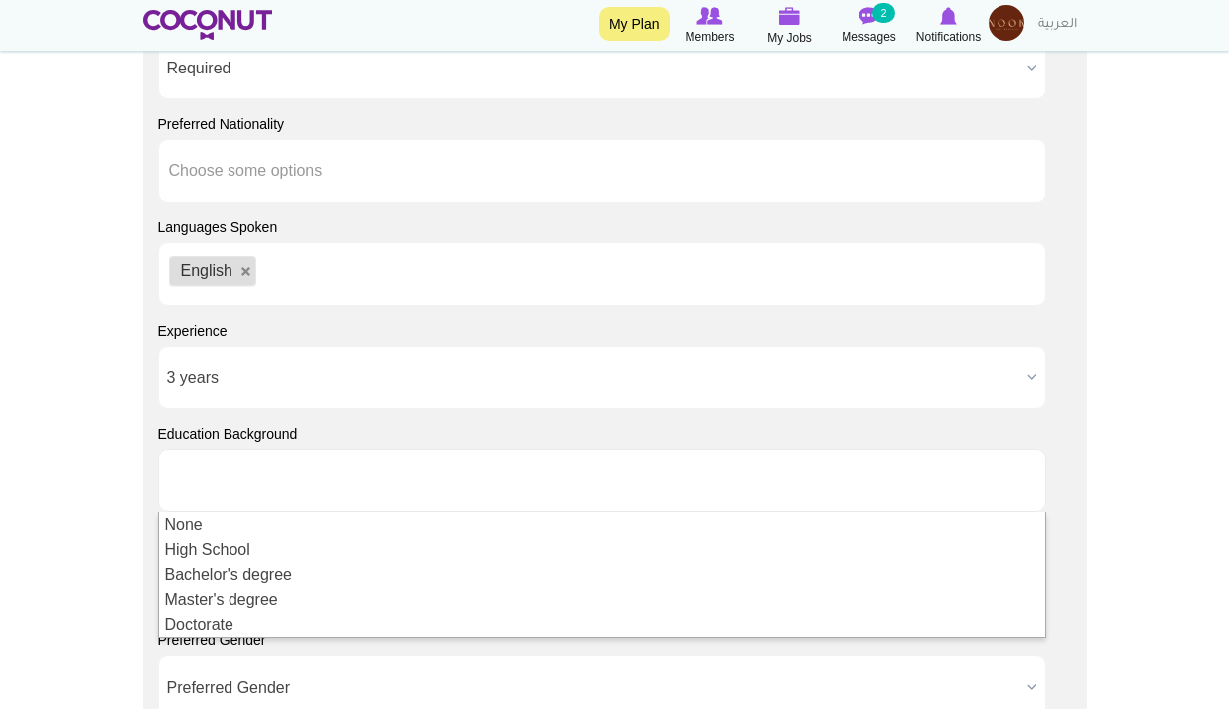
type input "Choose some options"
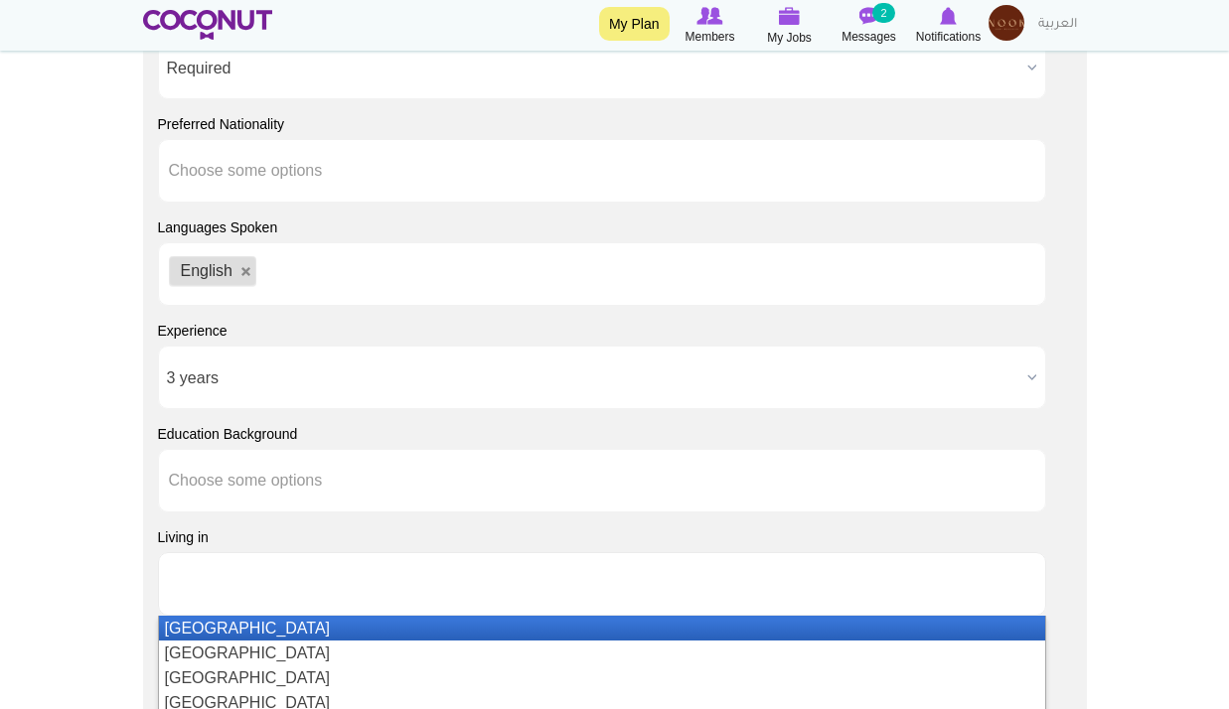
click at [233, 597] on li at bounding box center [258, 584] width 179 height 42
drag, startPoint x: 22, startPoint y: 544, endPoint x: 56, endPoint y: 552, distance: 34.7
type input "Choose some options"
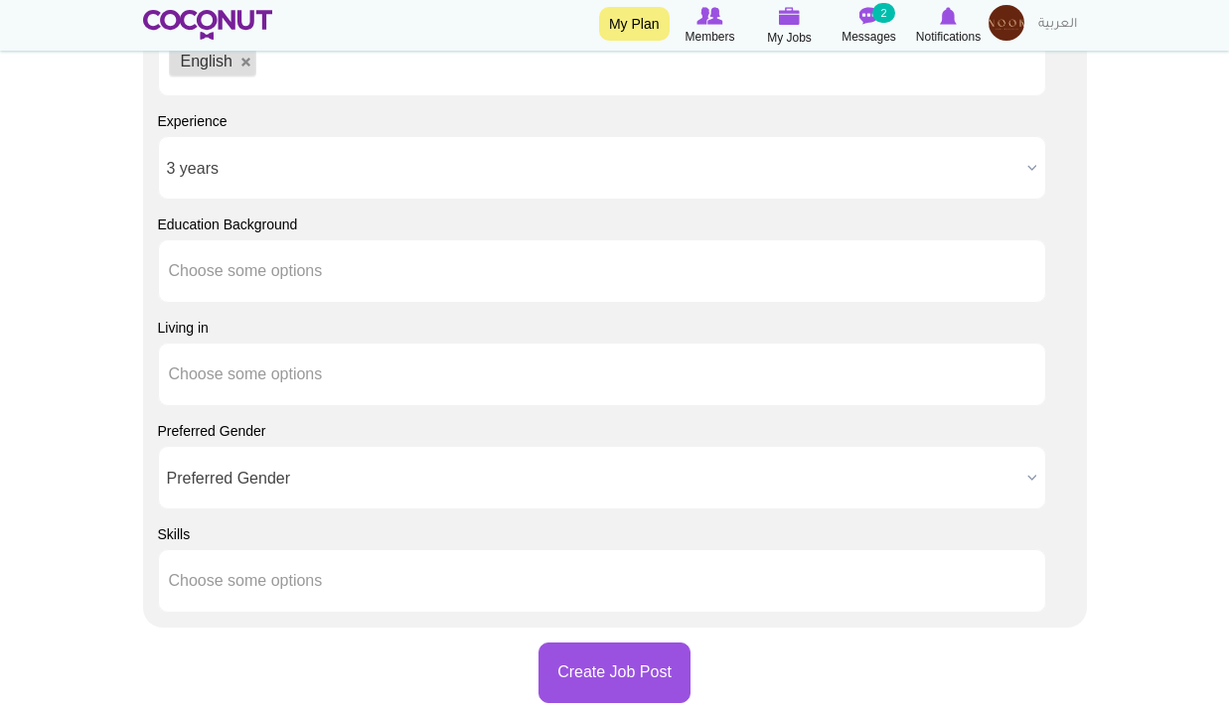
scroll to position [2086, 0]
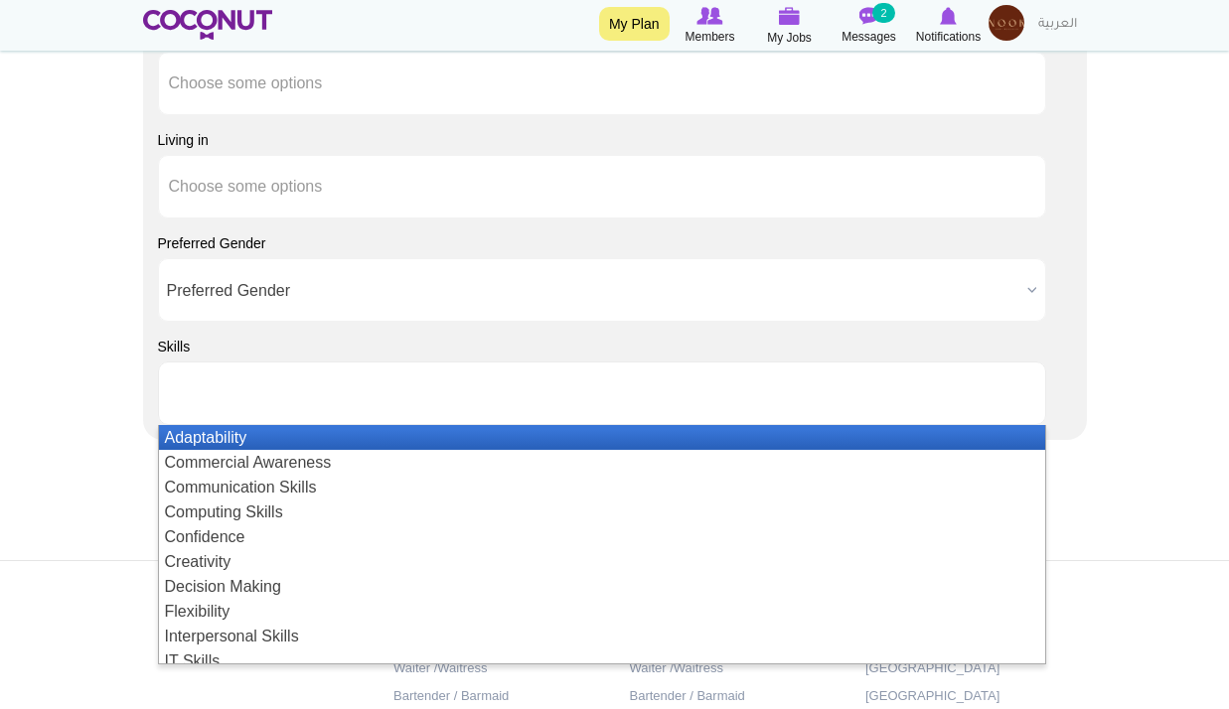
click at [531, 408] on ul at bounding box center [602, 394] width 888 height 64
click at [354, 440] on li "Adaptability" at bounding box center [602, 437] width 886 height 25
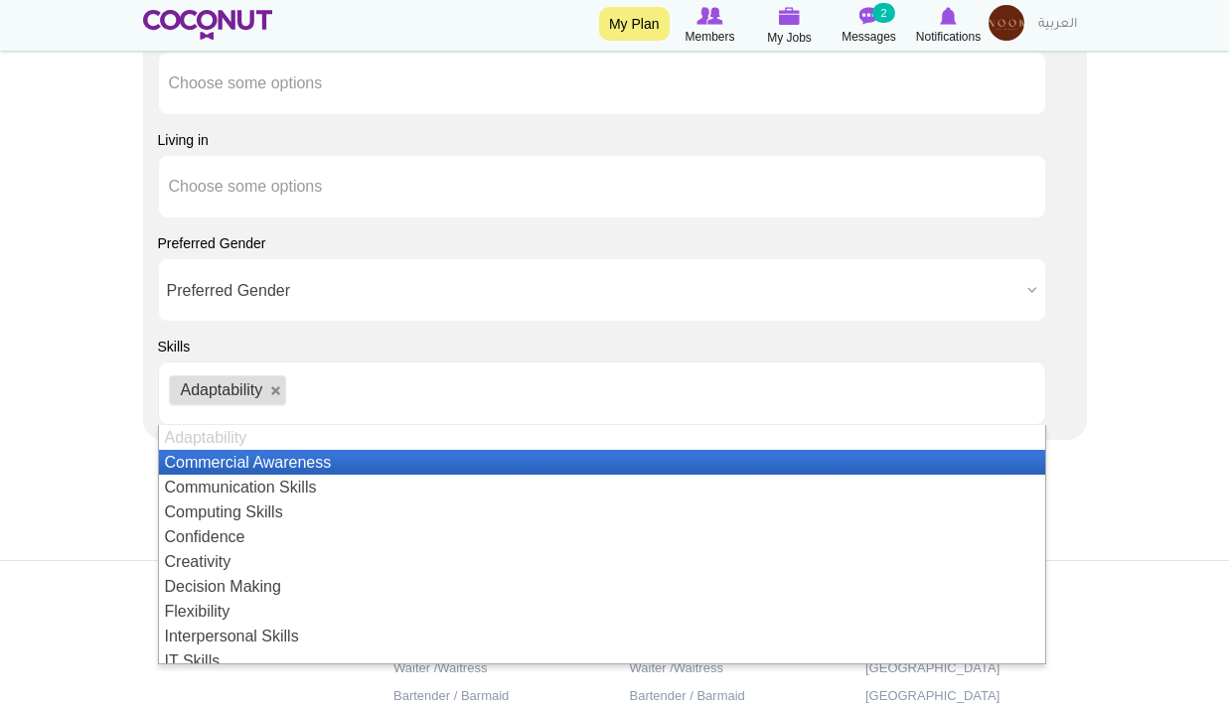
click at [373, 455] on li "Commercial Awareness" at bounding box center [602, 462] width 886 height 25
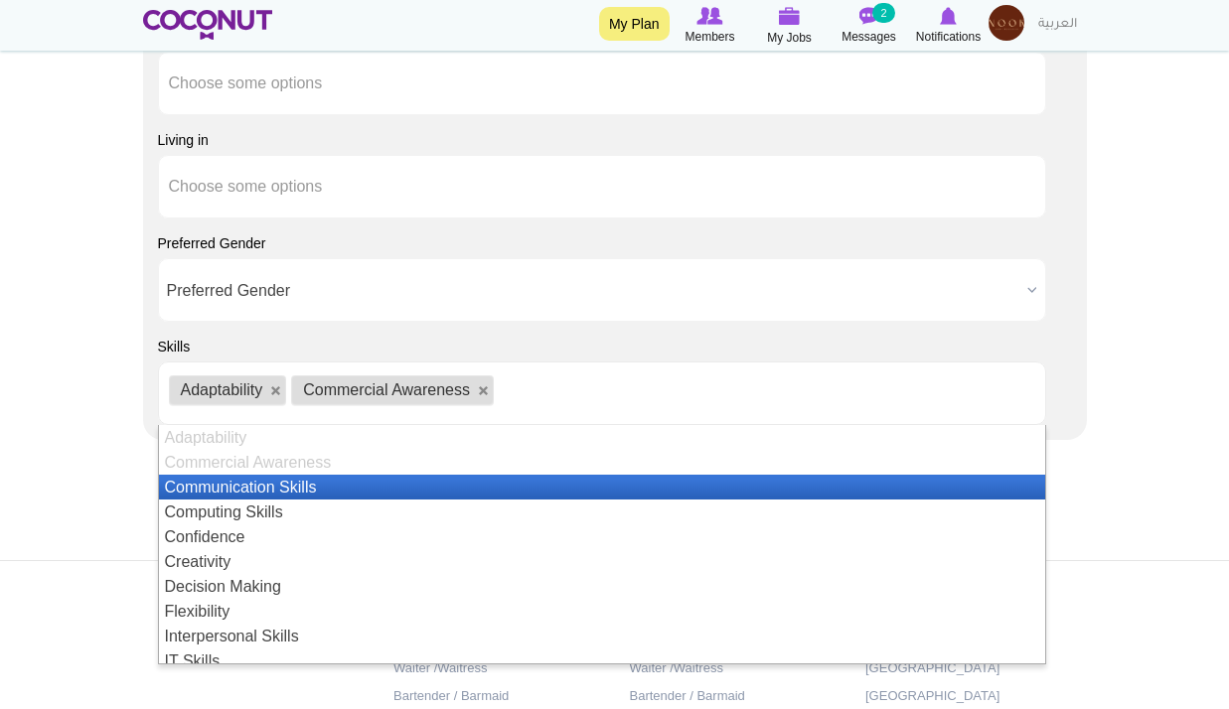
click at [348, 489] on li "Communication Skills" at bounding box center [602, 487] width 886 height 25
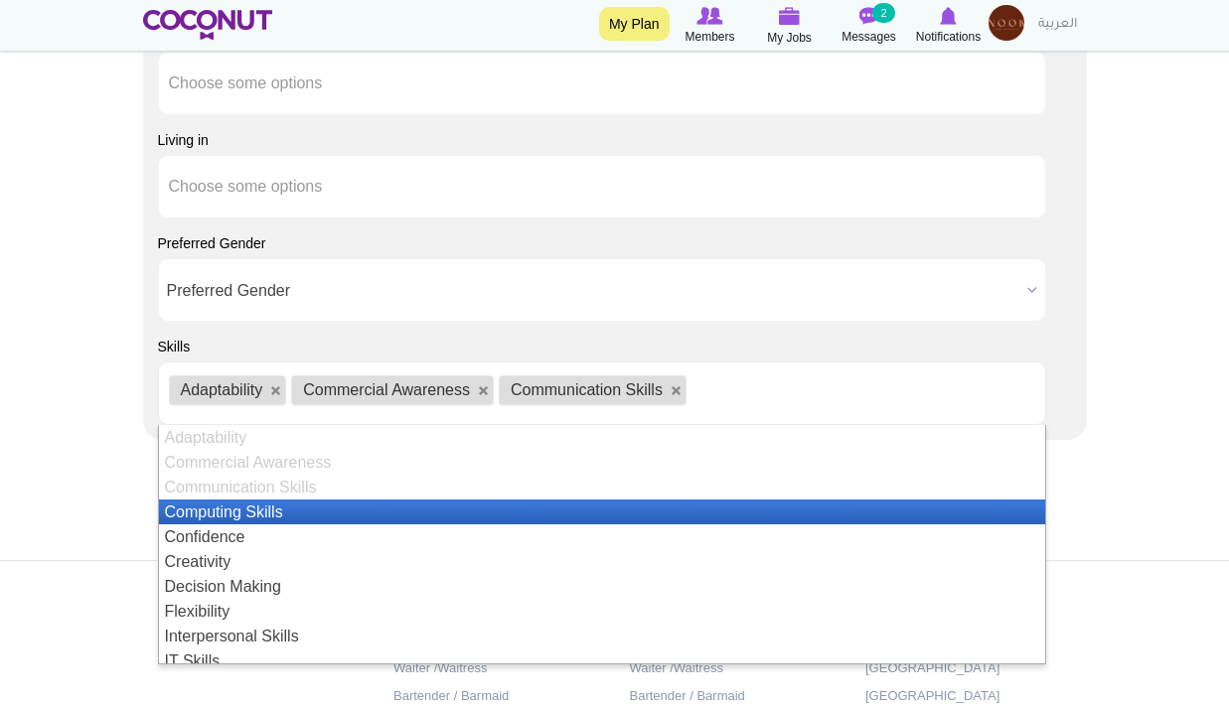
click at [319, 525] on li "Confidence" at bounding box center [602, 537] width 886 height 25
click at [299, 545] on li "Confidence" at bounding box center [602, 537] width 886 height 25
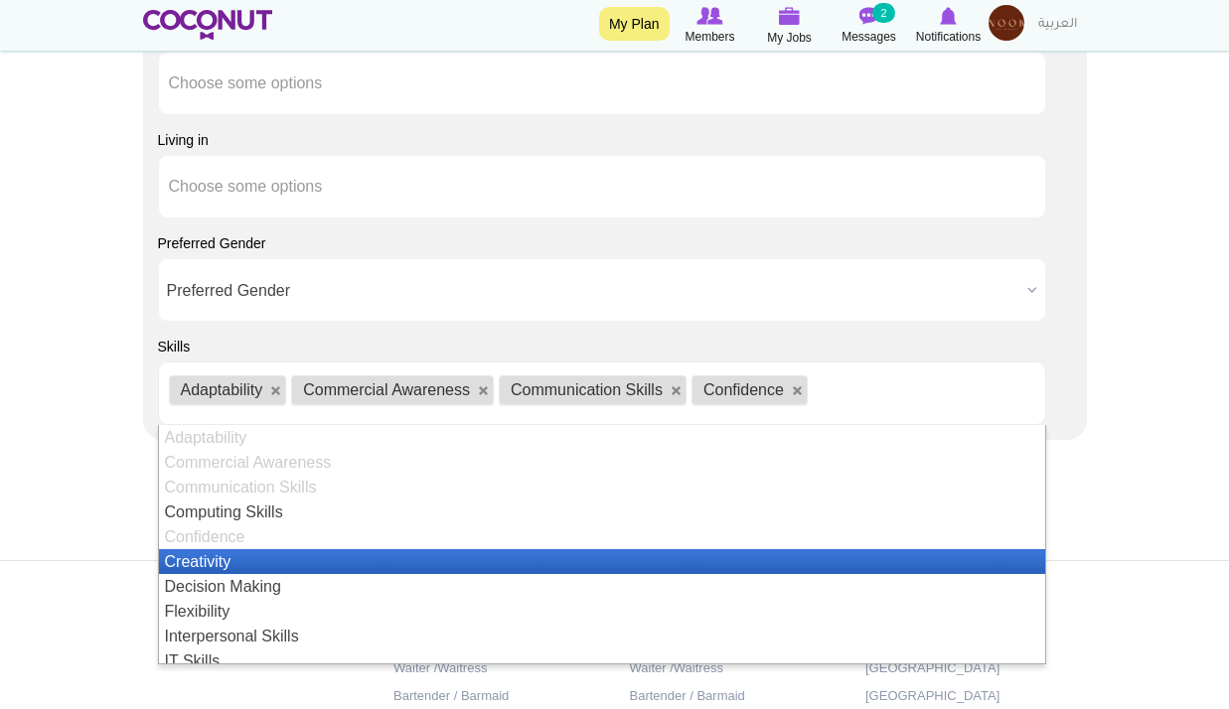
click at [282, 554] on li "Creativity" at bounding box center [602, 561] width 886 height 25
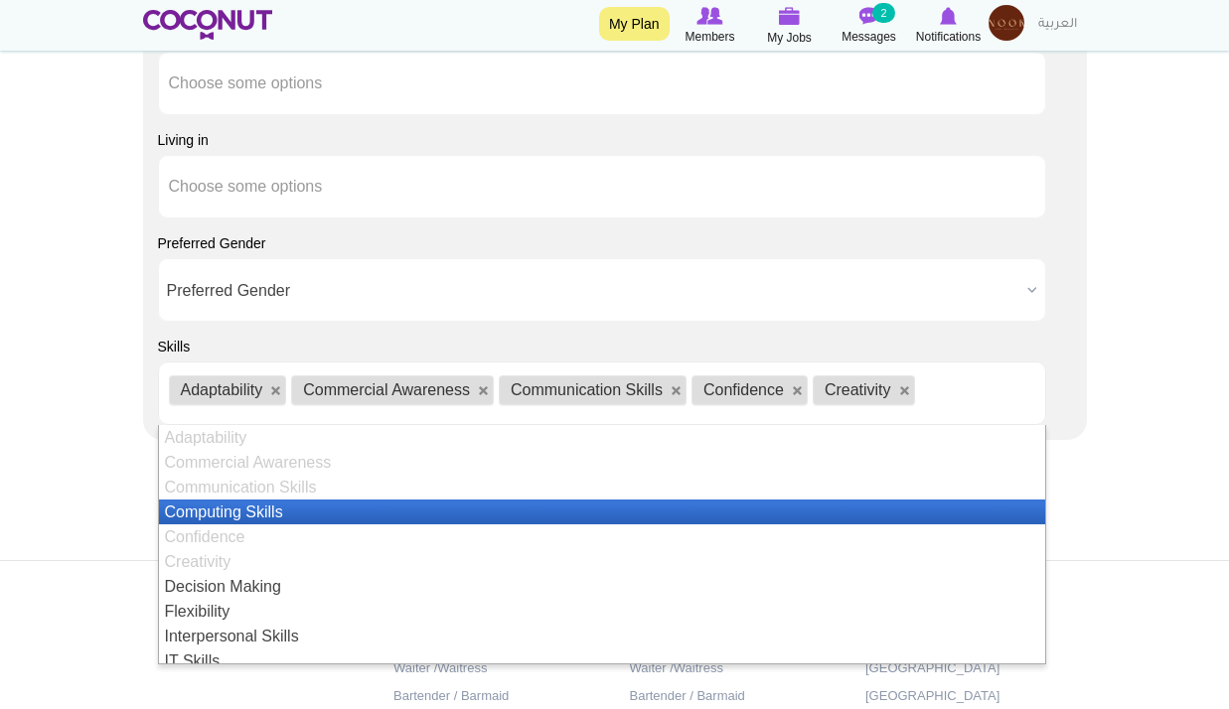
click at [299, 508] on li "Computing Skills" at bounding box center [602, 512] width 886 height 25
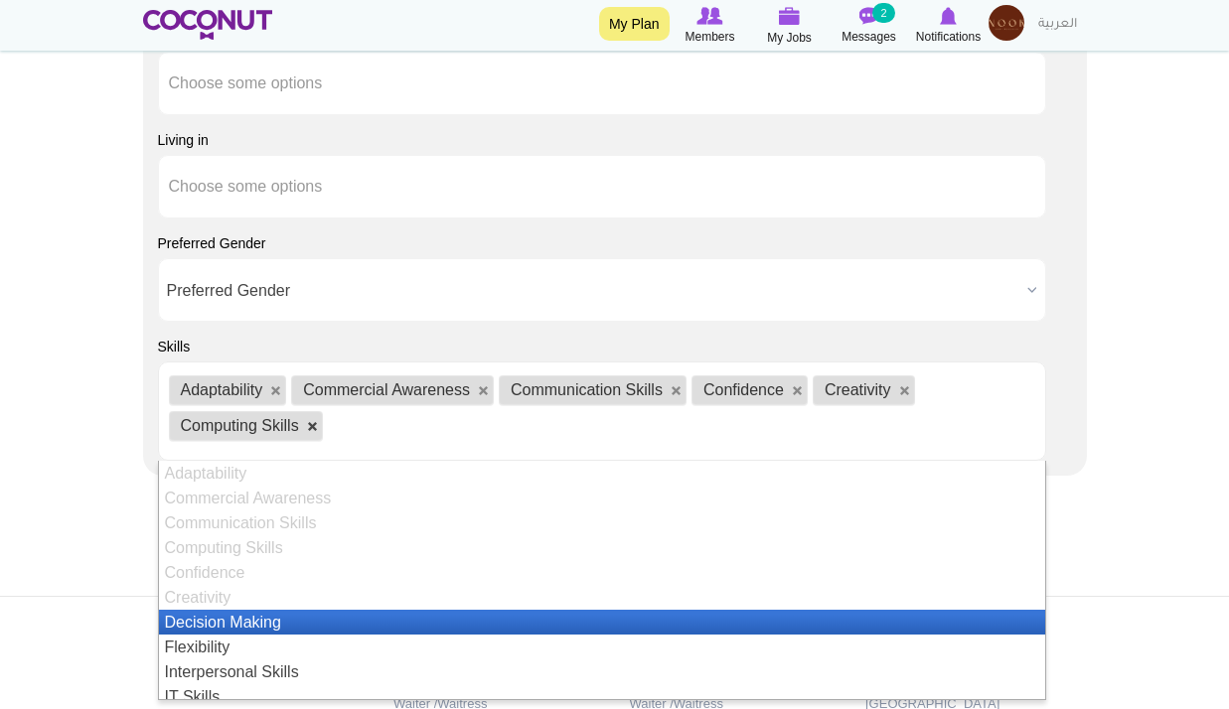
click at [315, 425] on link at bounding box center [313, 427] width 12 height 12
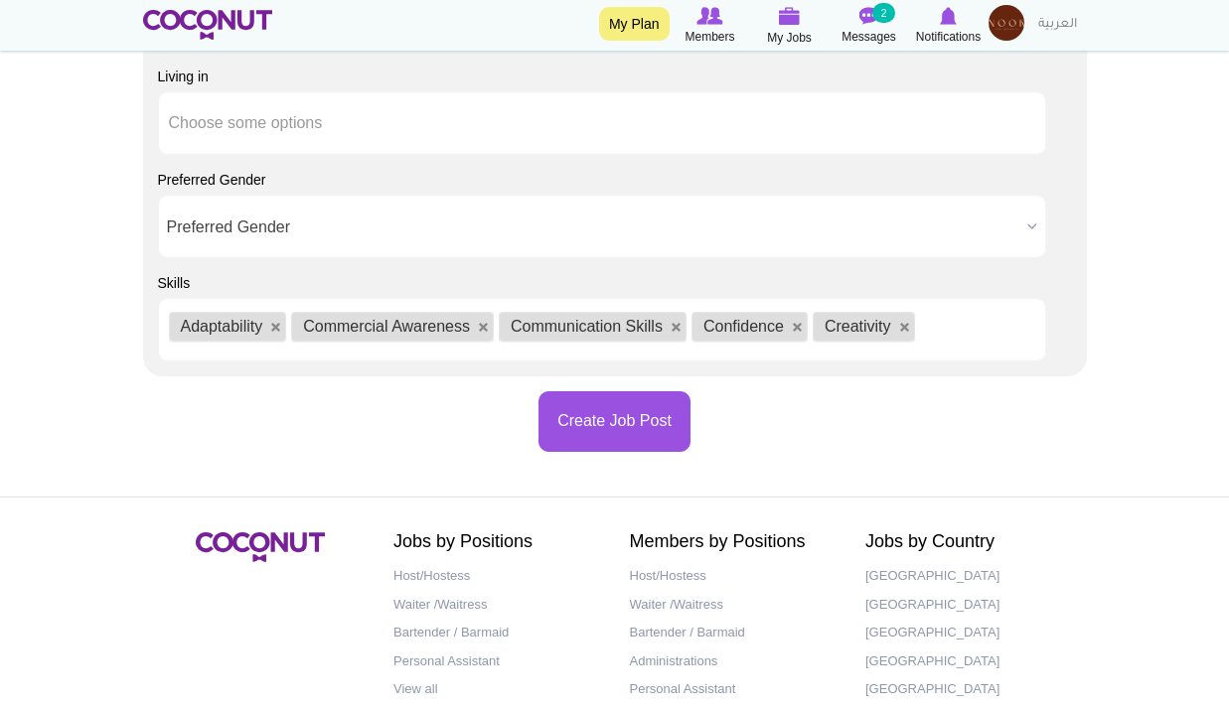
scroll to position [2258, 0]
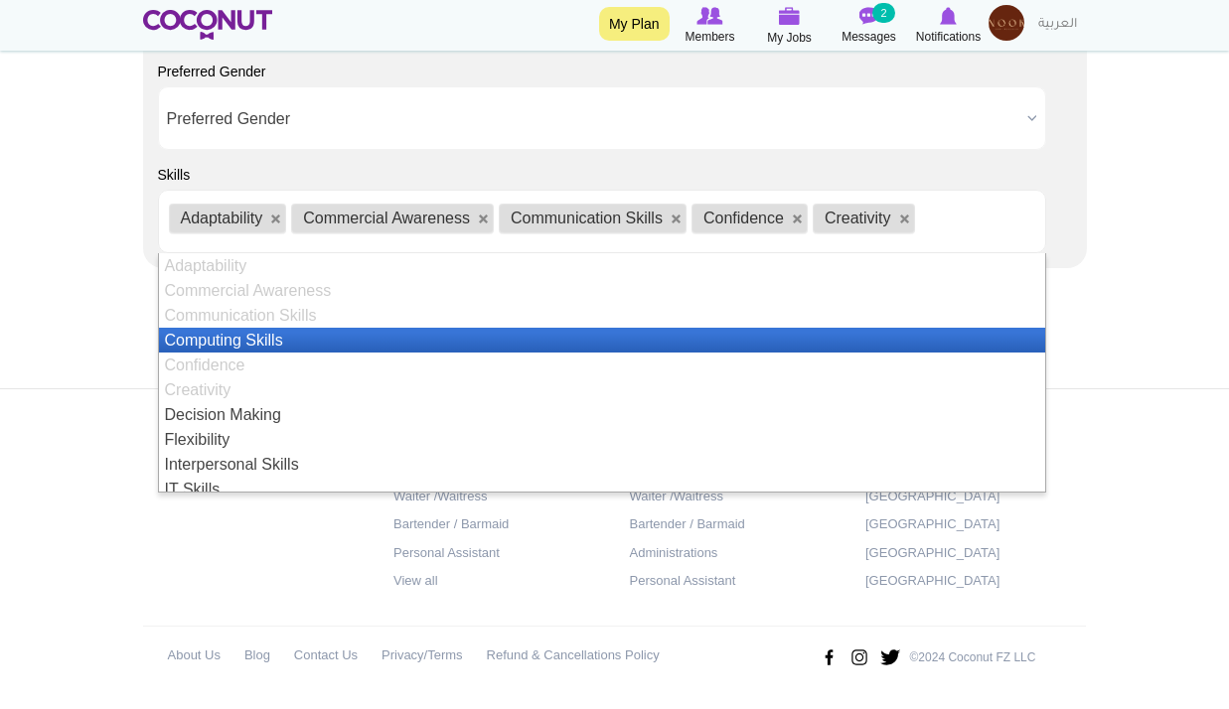
click at [964, 215] on ul "Adaptability Commercial Awareness Communication Skills Confidence Creativity" at bounding box center [602, 222] width 888 height 64
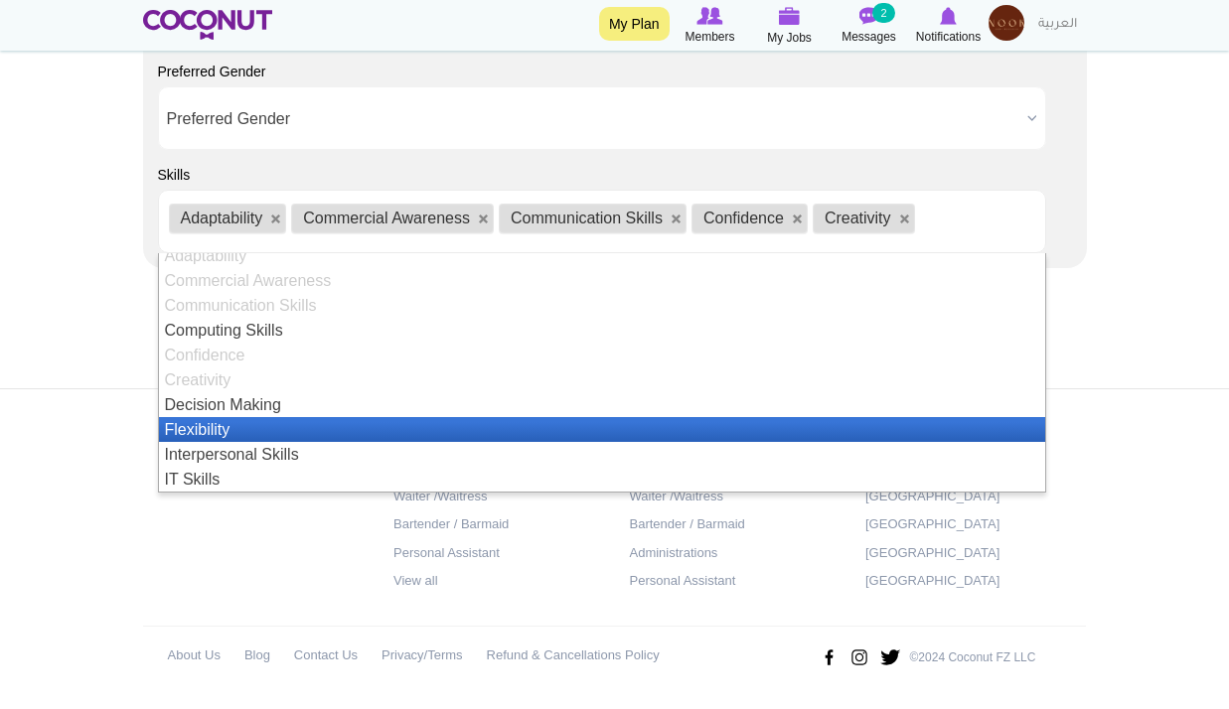
click at [231, 429] on li "Flexibility" at bounding box center [602, 429] width 886 height 25
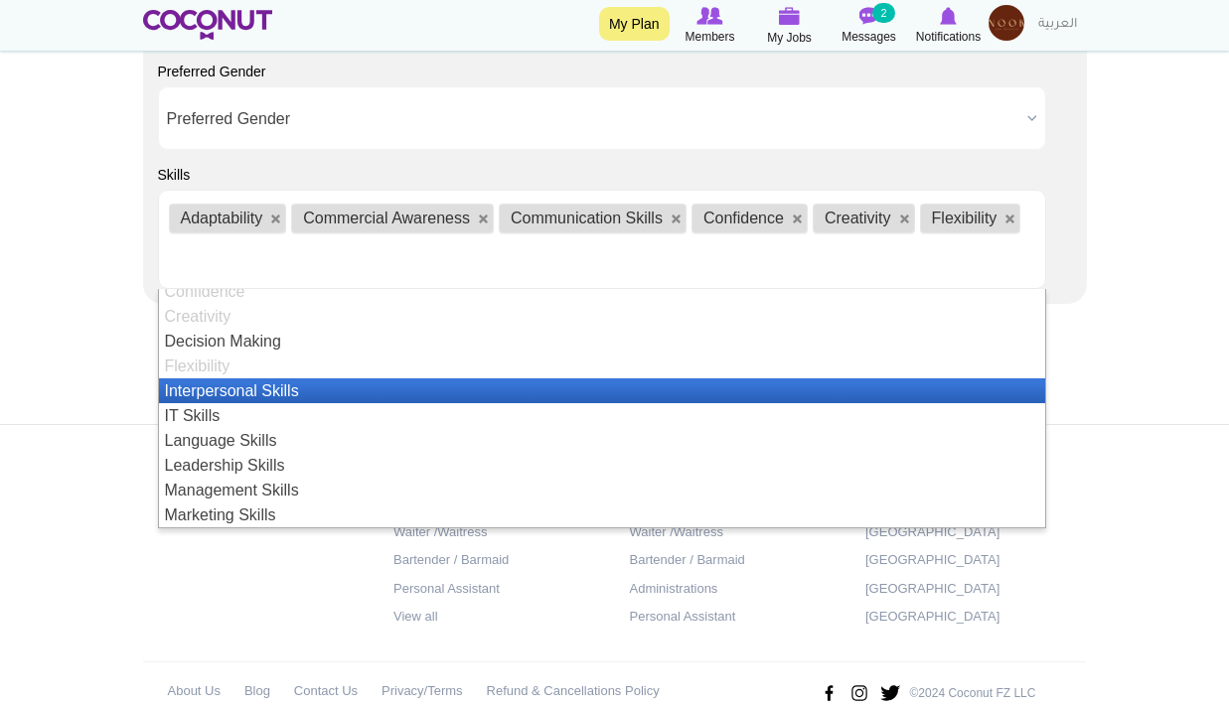
click at [312, 394] on li "Interpersonal Skills" at bounding box center [602, 391] width 886 height 25
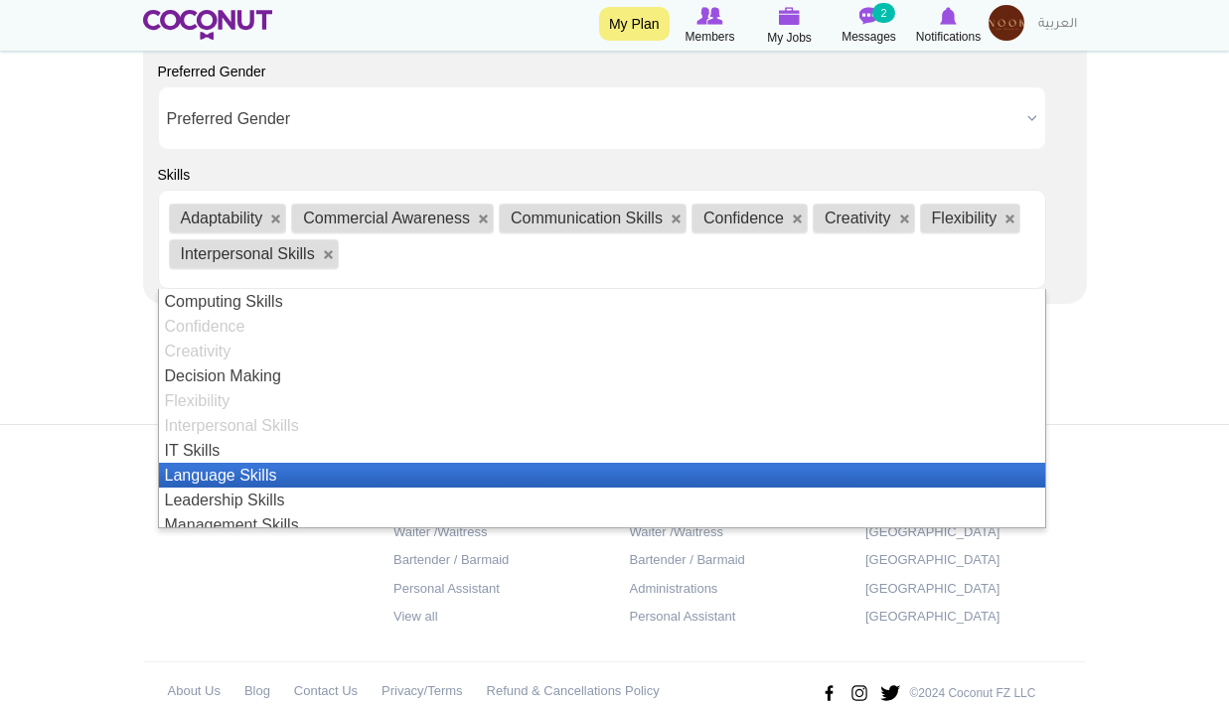
scroll to position [373, 0]
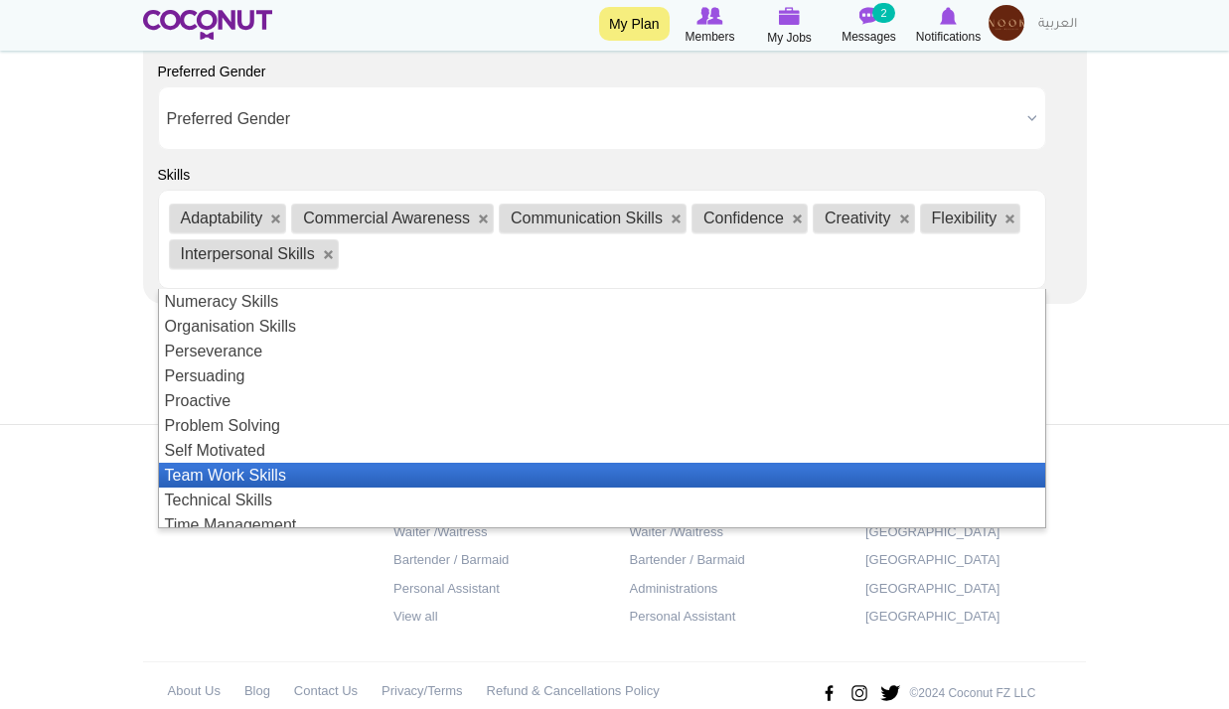
click at [287, 479] on li "Team Work Skills" at bounding box center [602, 475] width 886 height 25
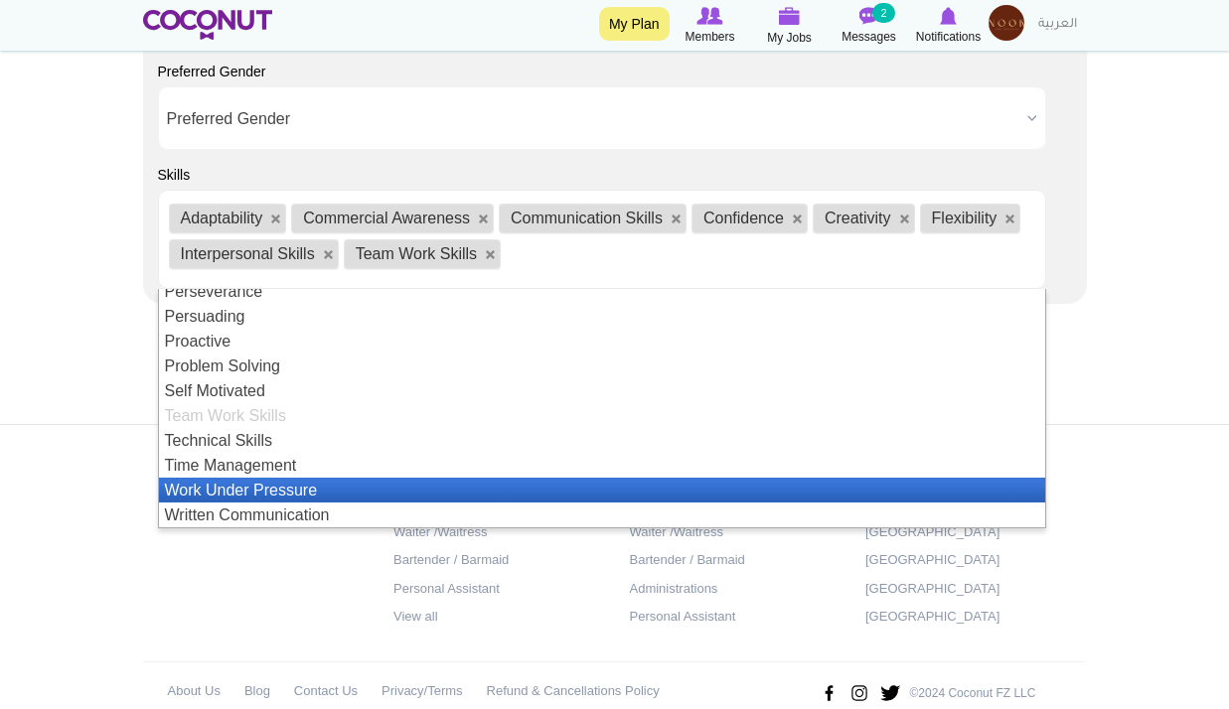
click at [297, 493] on li "Work Under Pressure" at bounding box center [602, 490] width 886 height 25
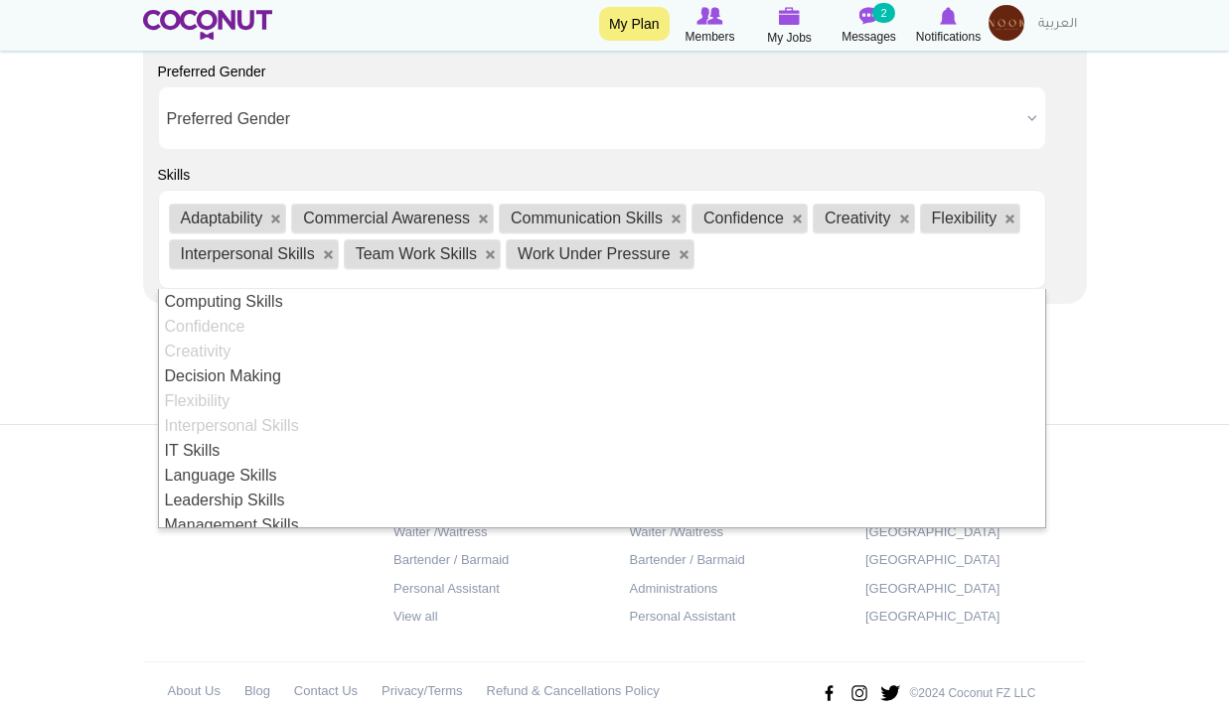
scroll to position [432, 0]
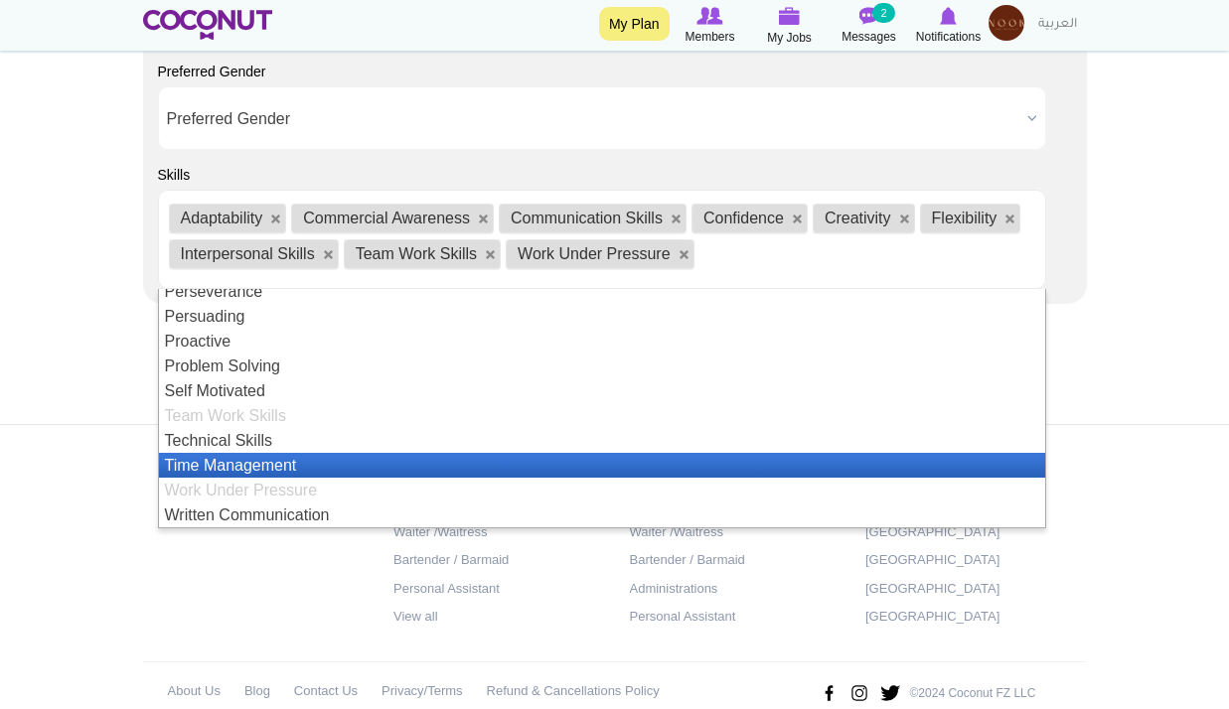
click at [295, 465] on li "Time Management" at bounding box center [602, 465] width 886 height 25
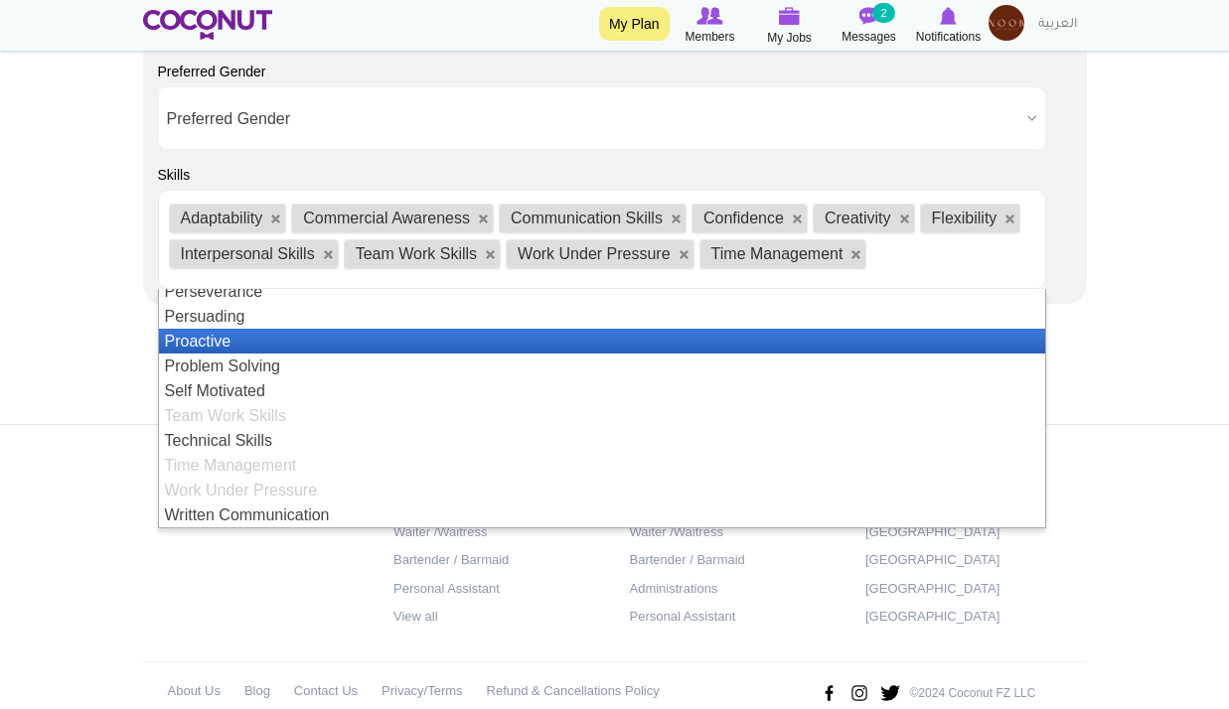
click at [245, 339] on li "Proactive" at bounding box center [602, 341] width 886 height 25
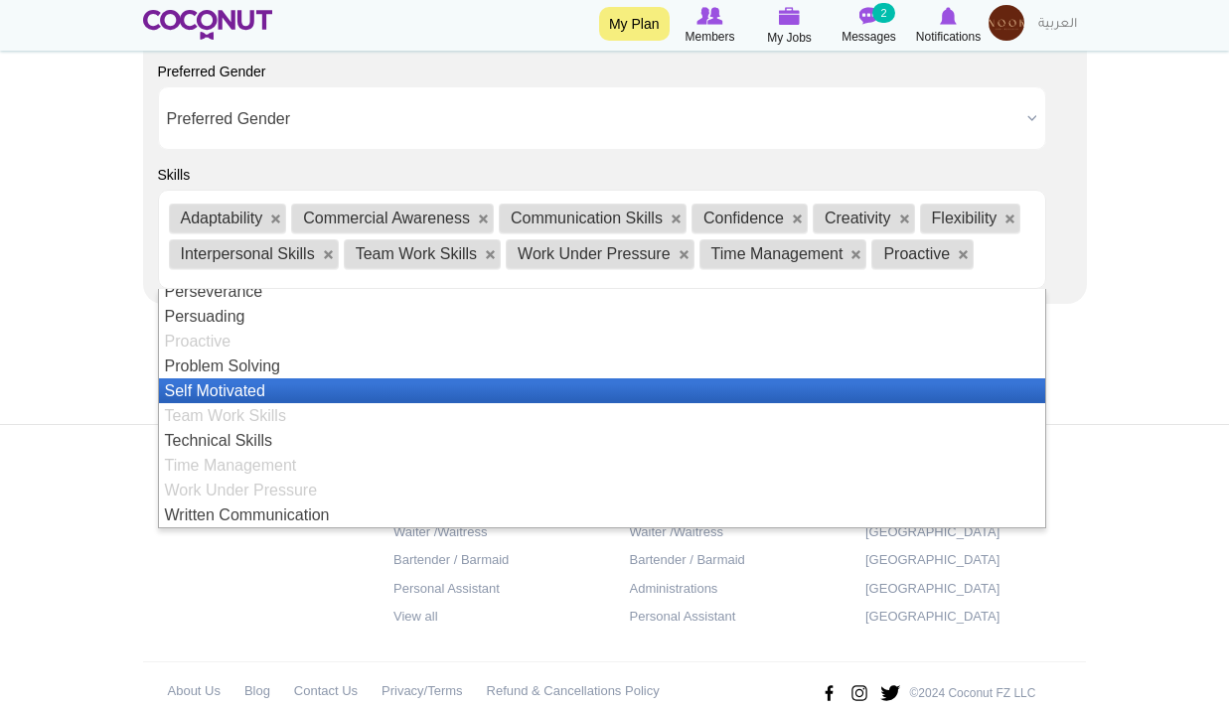
click at [267, 385] on li "Self Motivated" at bounding box center [602, 391] width 886 height 25
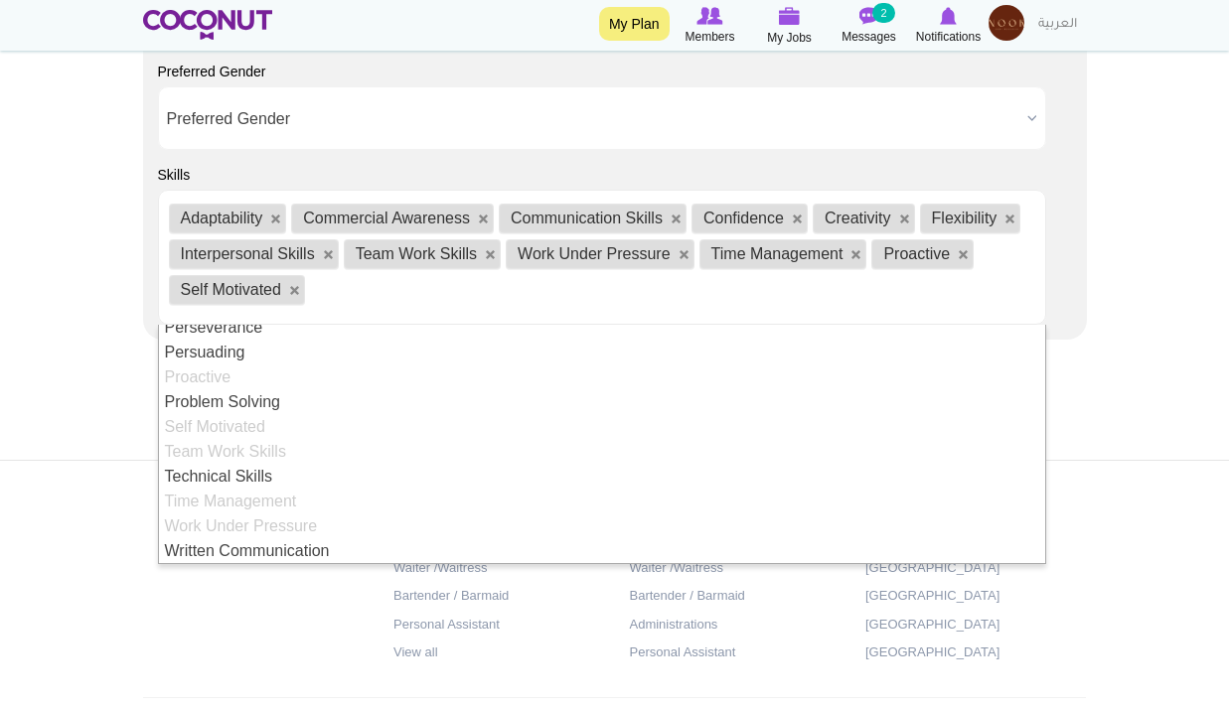
scroll to position [233, 0]
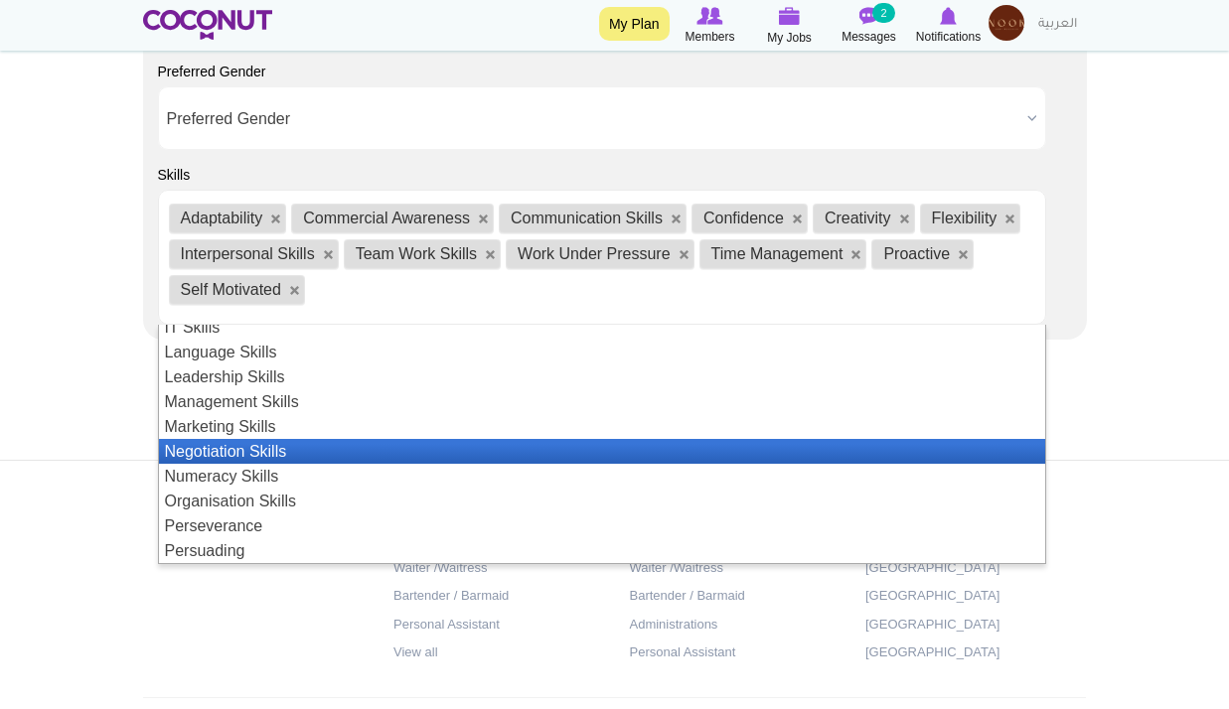
click at [309, 452] on li "Negotiation Skills" at bounding box center [602, 451] width 886 height 25
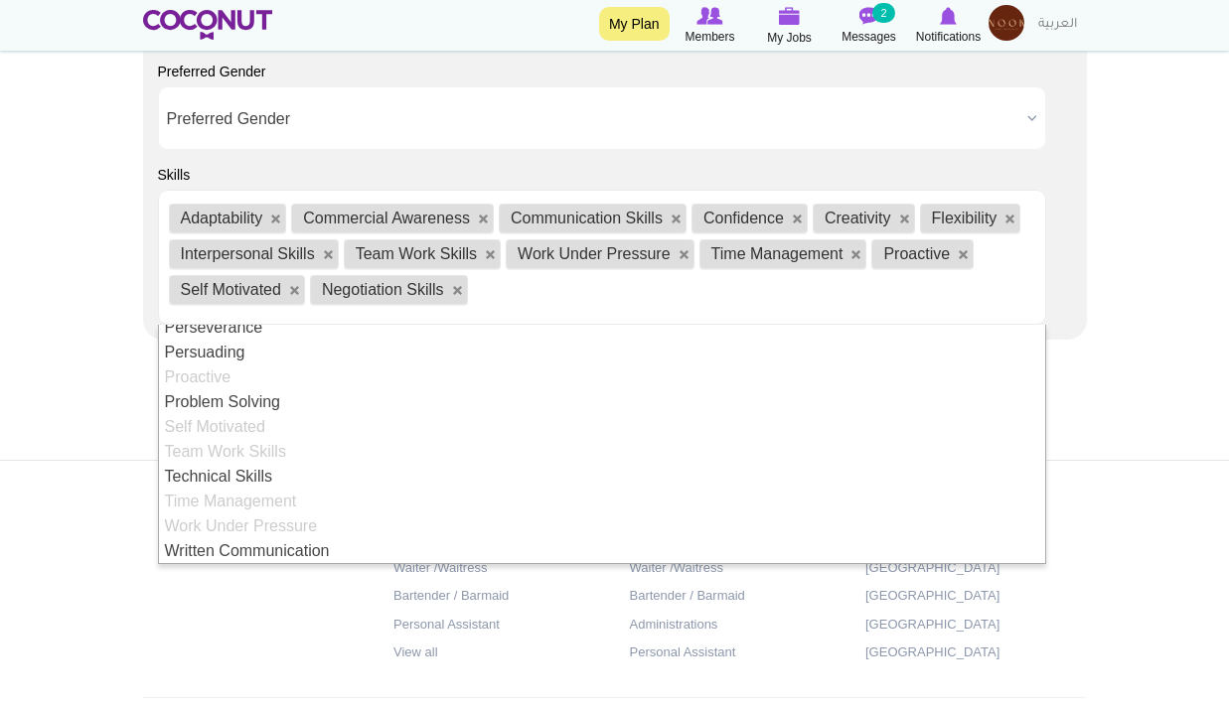
scroll to position [333, 0]
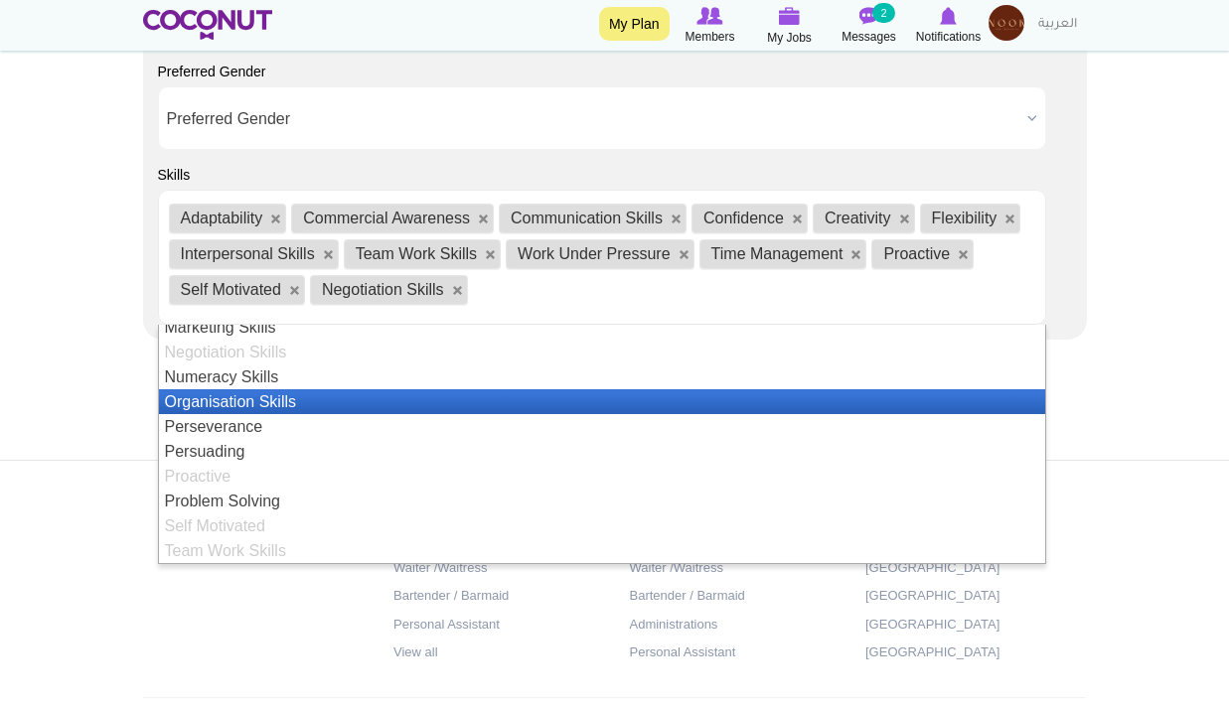
click at [310, 402] on li "Organisation Skills" at bounding box center [602, 401] width 886 height 25
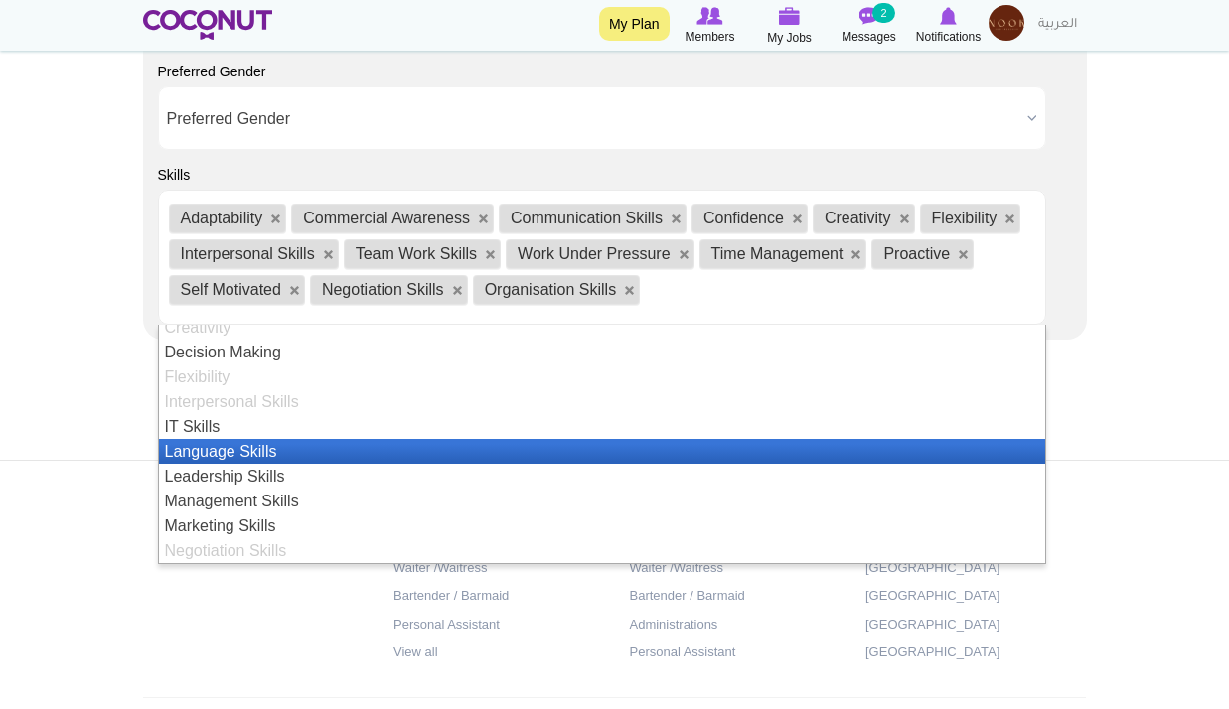
scroll to position [432, 0]
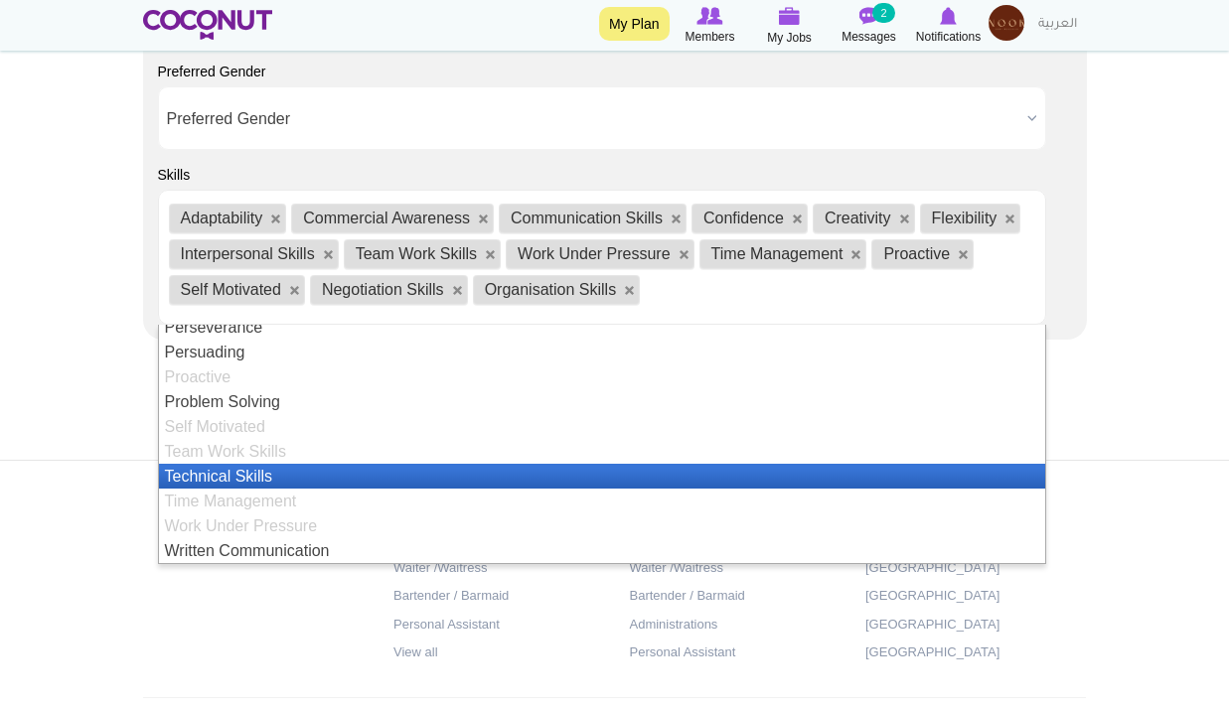
click at [276, 472] on li "Technical Skills" at bounding box center [602, 476] width 886 height 25
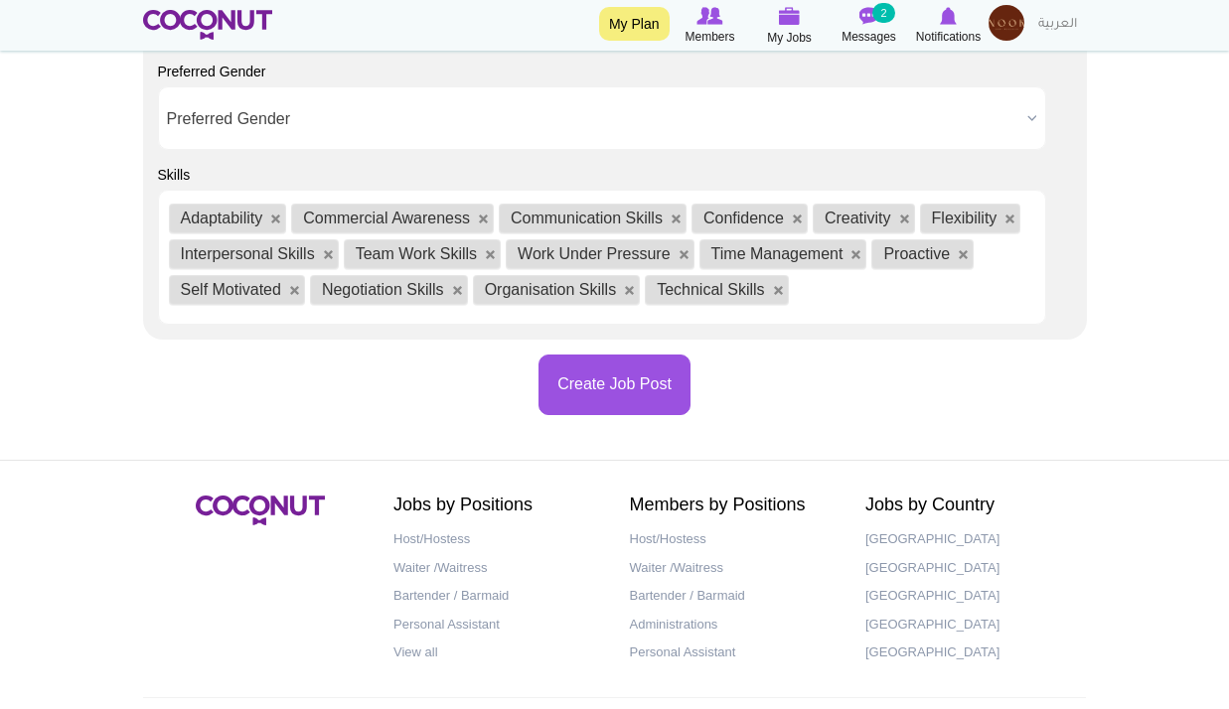
scroll to position [75, 0]
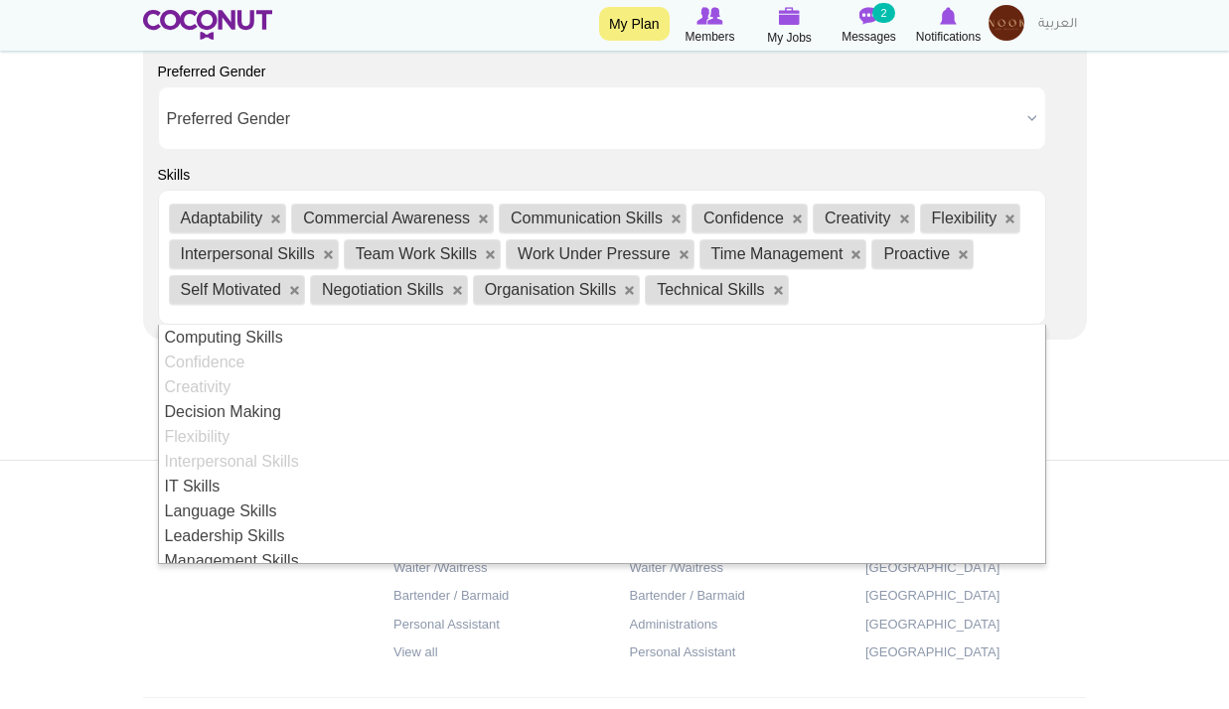
drag, startPoint x: 106, startPoint y: 350, endPoint x: 118, endPoint y: 354, distance: 12.6
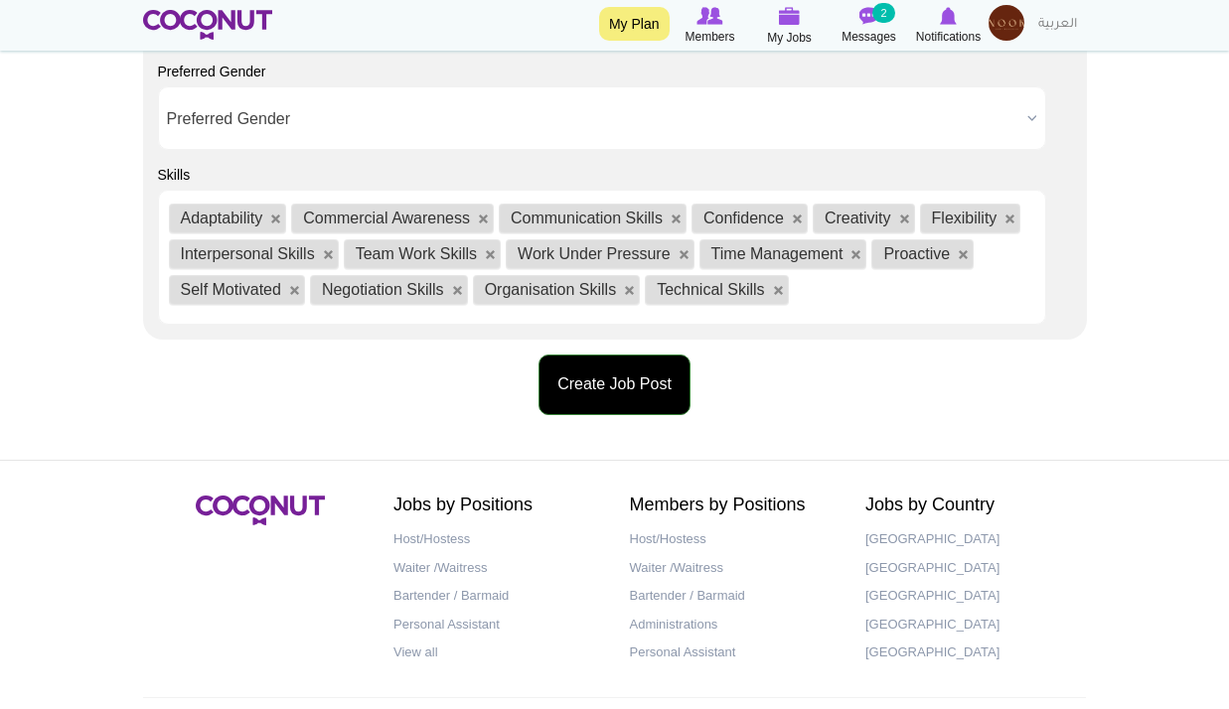
click at [550, 391] on button "Create Job Post" at bounding box center [614, 385] width 152 height 61
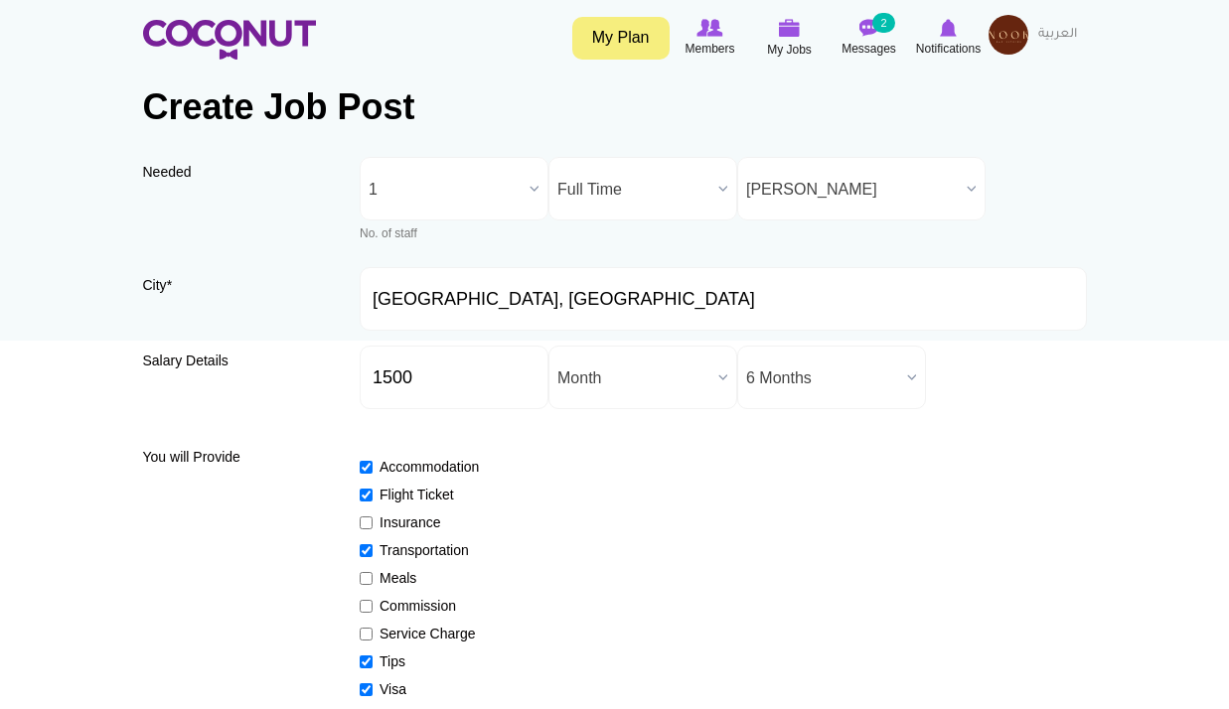
scroll to position [0, 0]
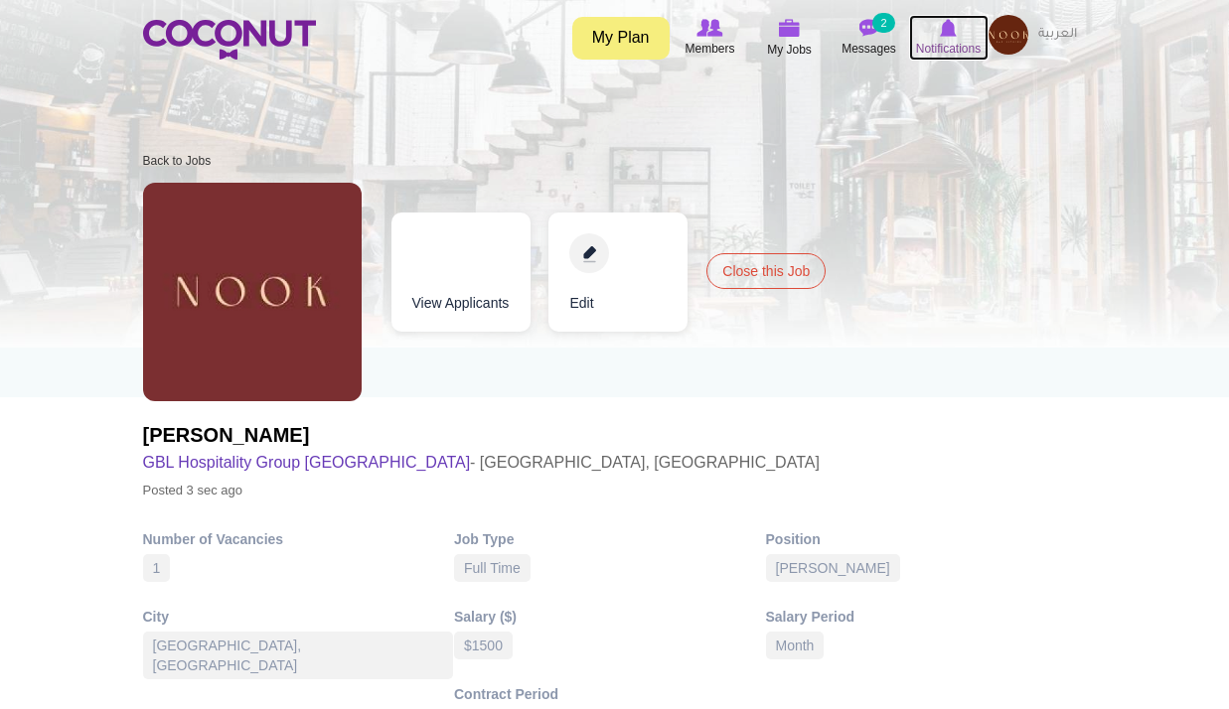
click at [955, 40] on span "Notifications" at bounding box center [948, 49] width 65 height 20
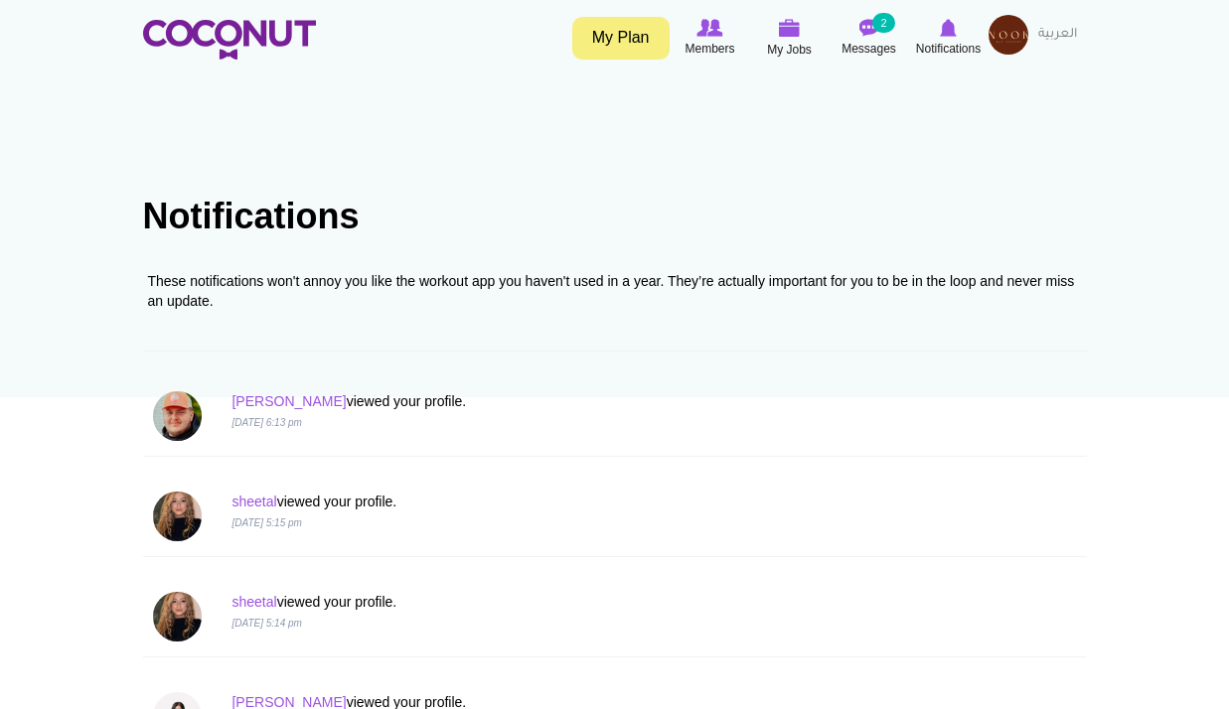
click at [725, 210] on h1 "Notifications" at bounding box center [615, 217] width 944 height 40
